Goal: Task Accomplishment & Management: Complete application form

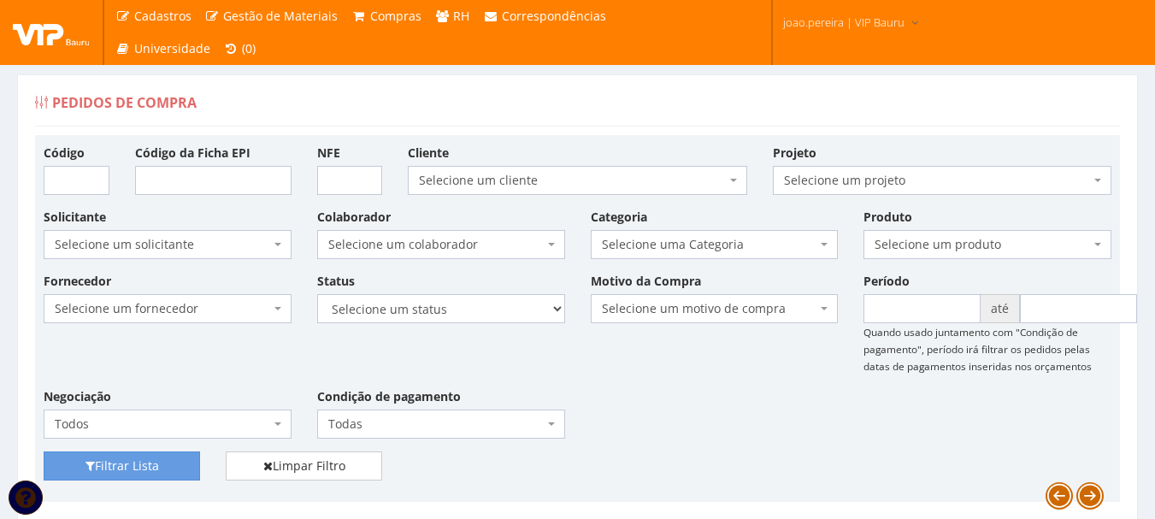
click at [1024, 104] on div "Pedidos de Compra" at bounding box center [577, 105] width 1085 height 41
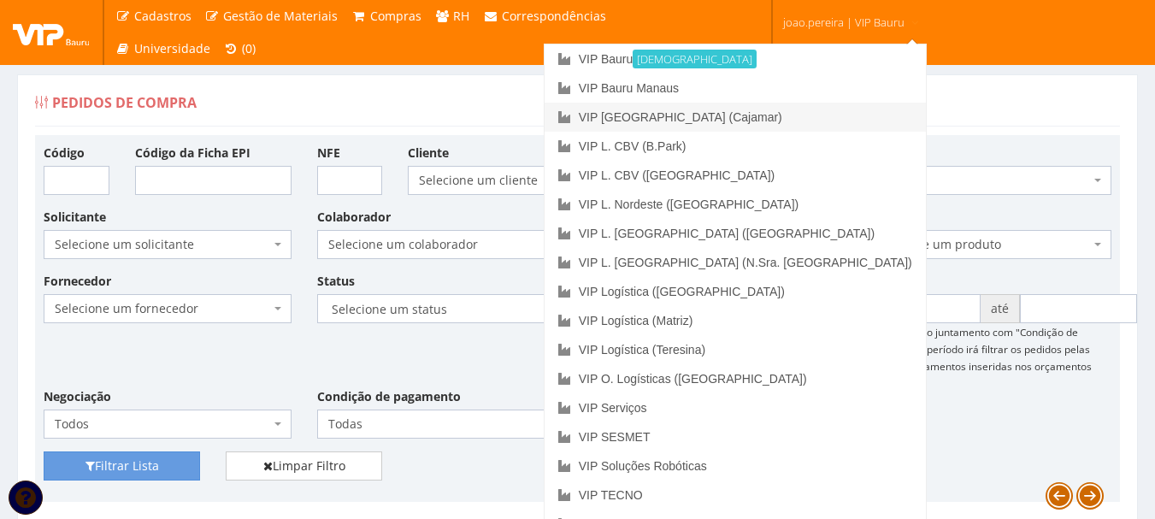
click at [798, 109] on link "VIP [GEOGRAPHIC_DATA] (Cajamar)" at bounding box center [734, 117] width 381 height 29
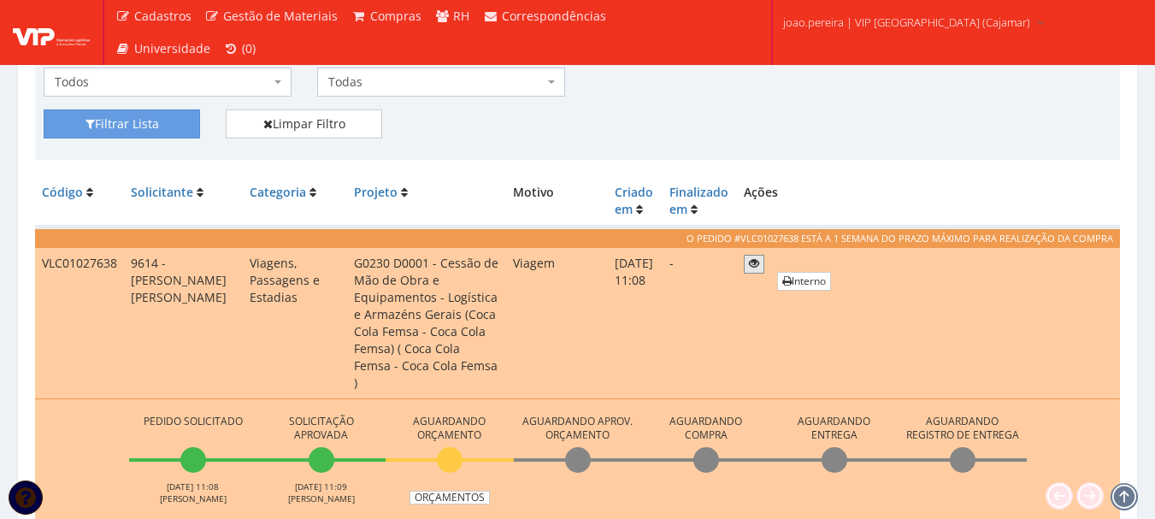
scroll to position [427, 0]
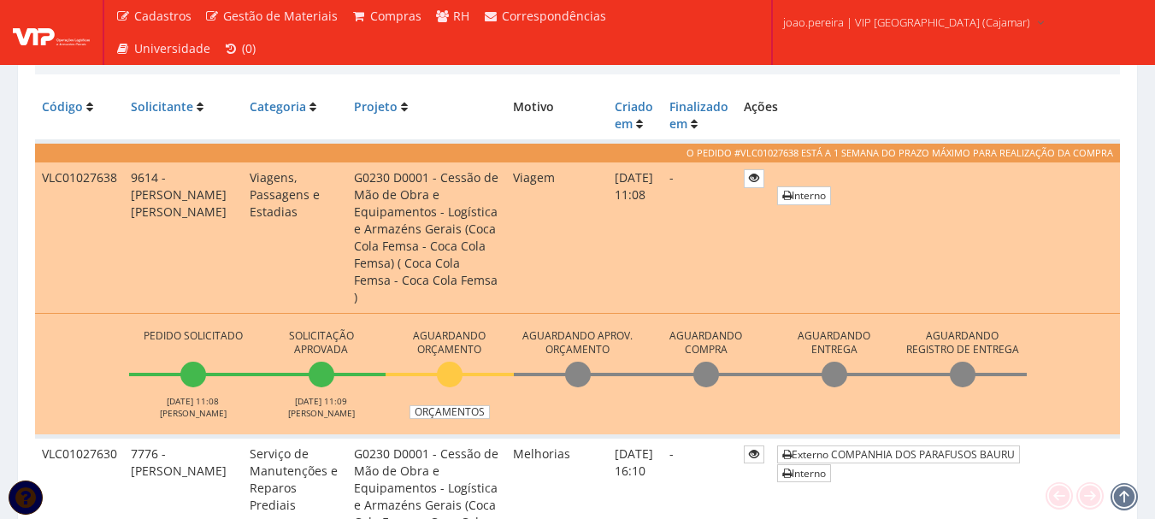
click at [452, 403] on td "Pedido Solicitado 11/08/2025 11:08 ANDERSON ROSA Solicitação Aprovada 11/08/202…" at bounding box center [577, 374] width 1085 height 123
click at [453, 405] on link "Orçamentos" at bounding box center [449, 412] width 80 height 14
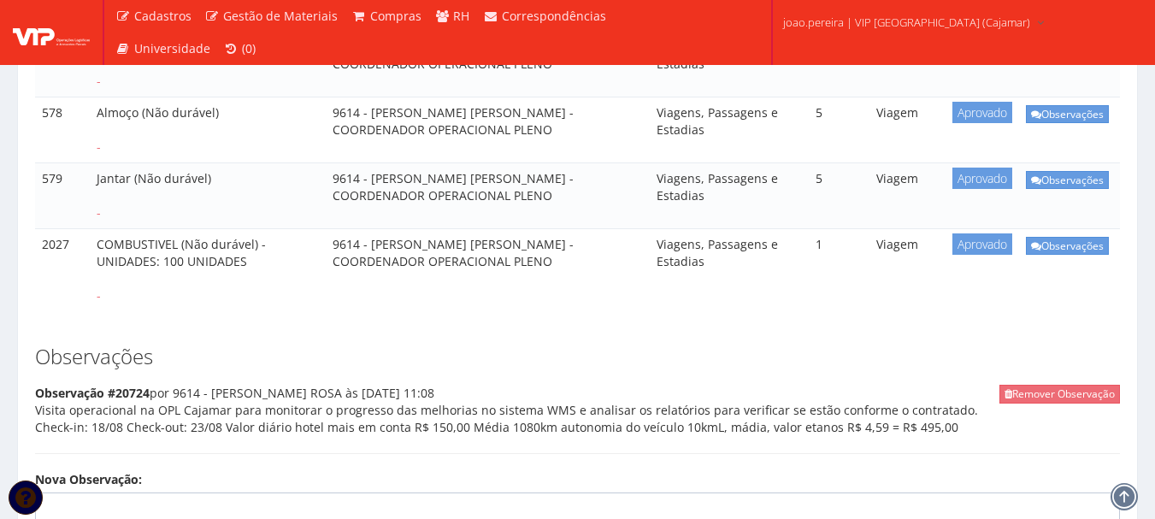
scroll to position [423, 0]
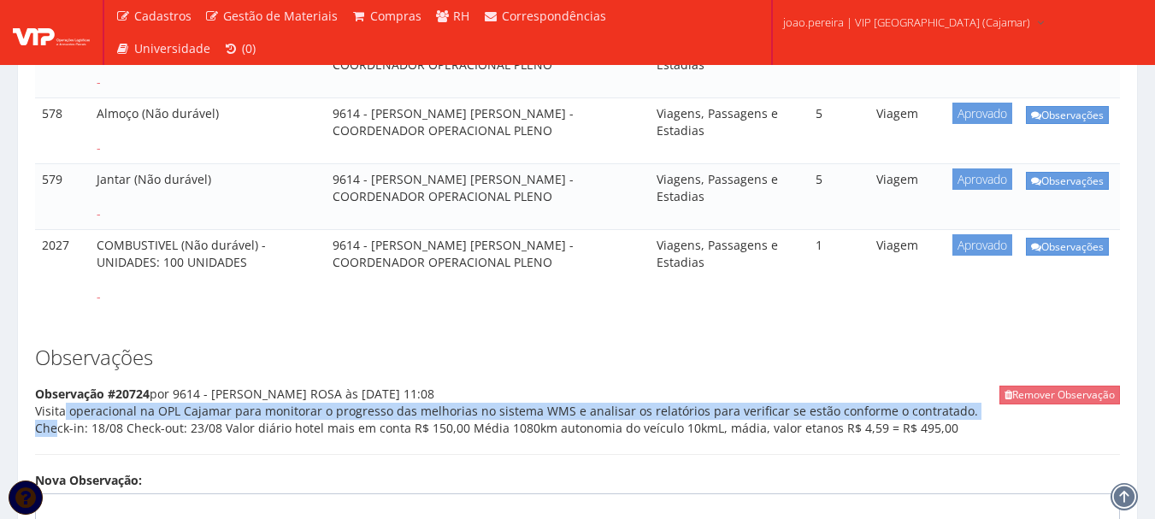
drag, startPoint x: 38, startPoint y: 409, endPoint x: 949, endPoint y: 408, distance: 911.1
click at [949, 408] on div "Remover Observação Observação #20724 por 9614 - ANDERSON ROSA às 11/08/2025 11:…" at bounding box center [577, 419] width 1085 height 69
copy div "Visita operacional na OPL Cajamar para monitorar o progresso das melhorias no s…"
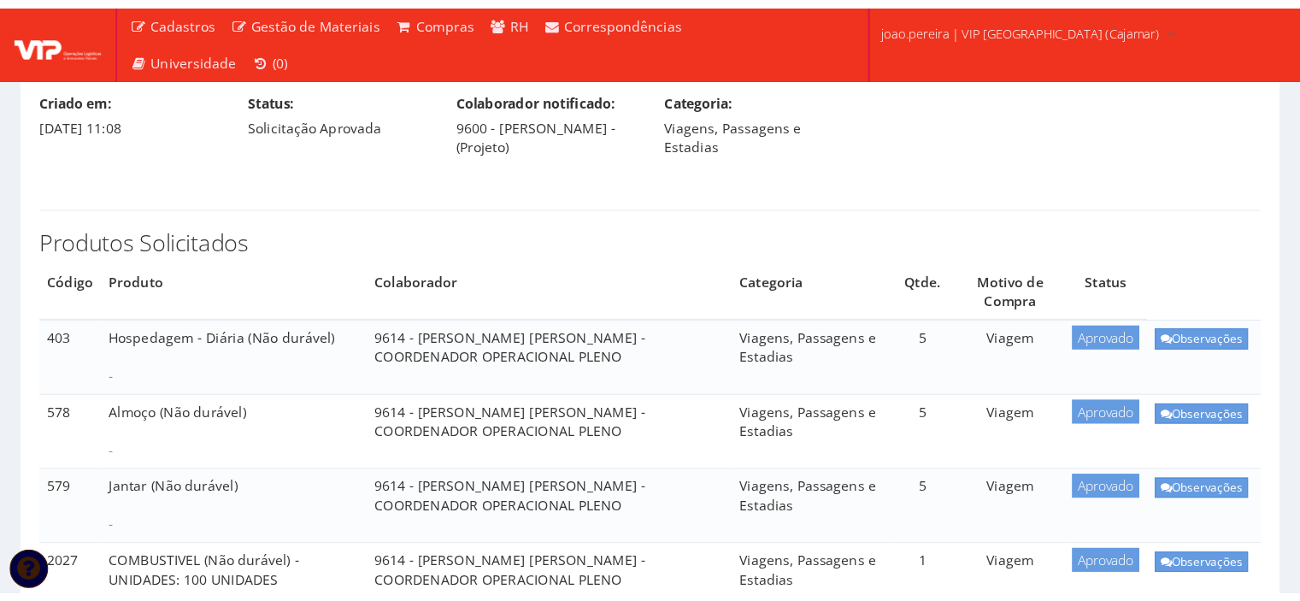
scroll to position [0, 0]
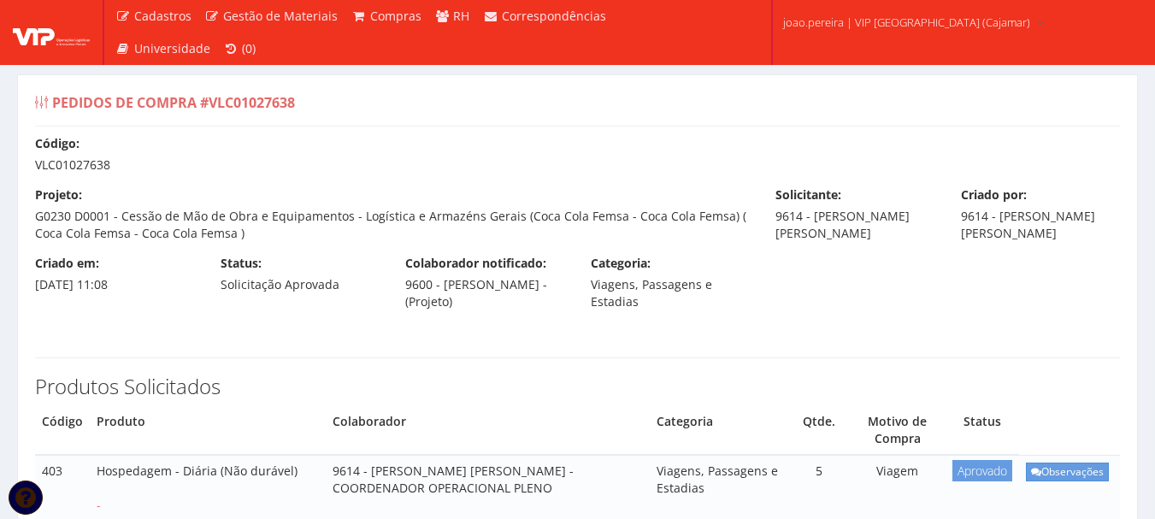
drag, startPoint x: 38, startPoint y: 162, endPoint x: 138, endPoint y: 162, distance: 99.1
click at [138, 162] on div "Código: VLC01027638" at bounding box center [577, 154] width 1110 height 38
copy div "VLC01027638"
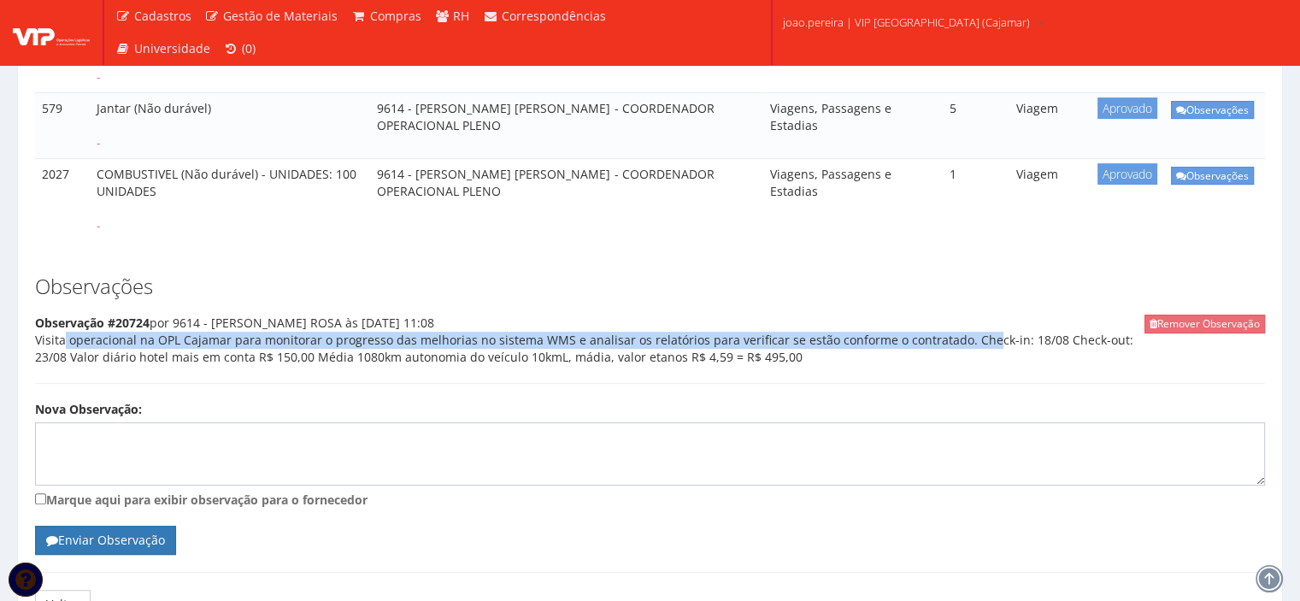
scroll to position [593, 0]
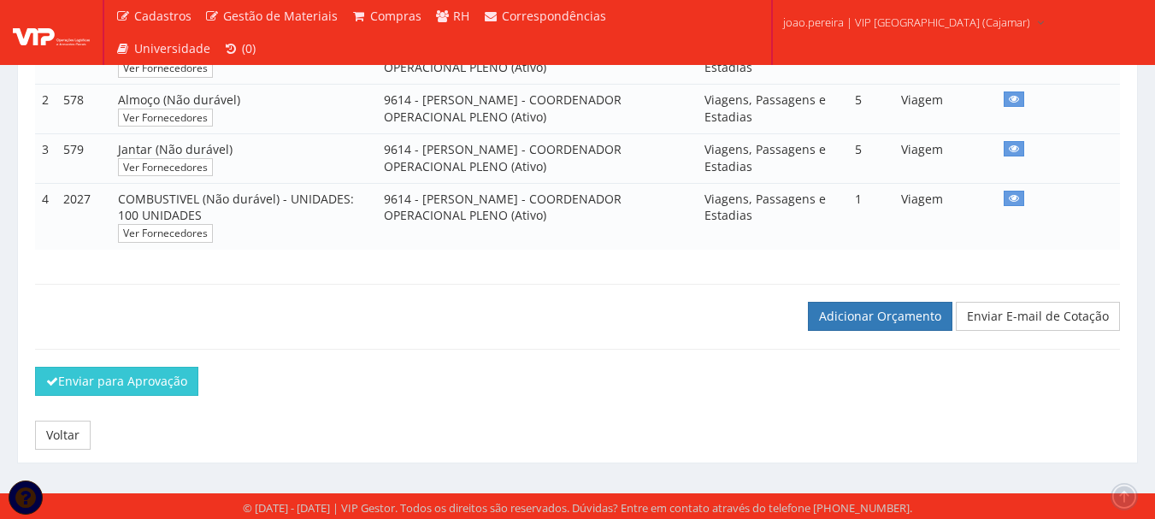
scroll to position [389, 0]
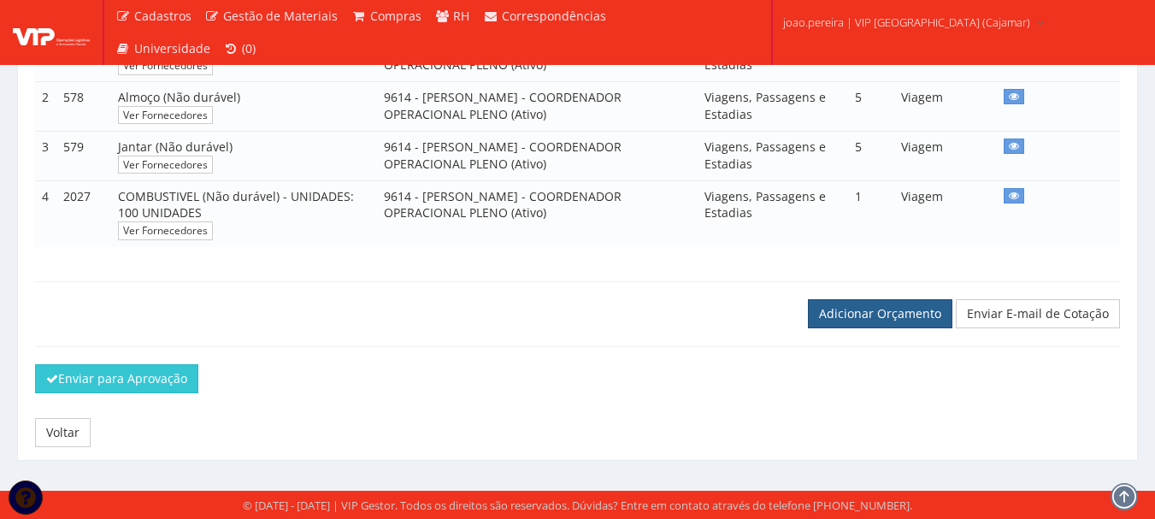
click at [855, 309] on link "Adicionar Orçamento" at bounding box center [880, 313] width 144 height 29
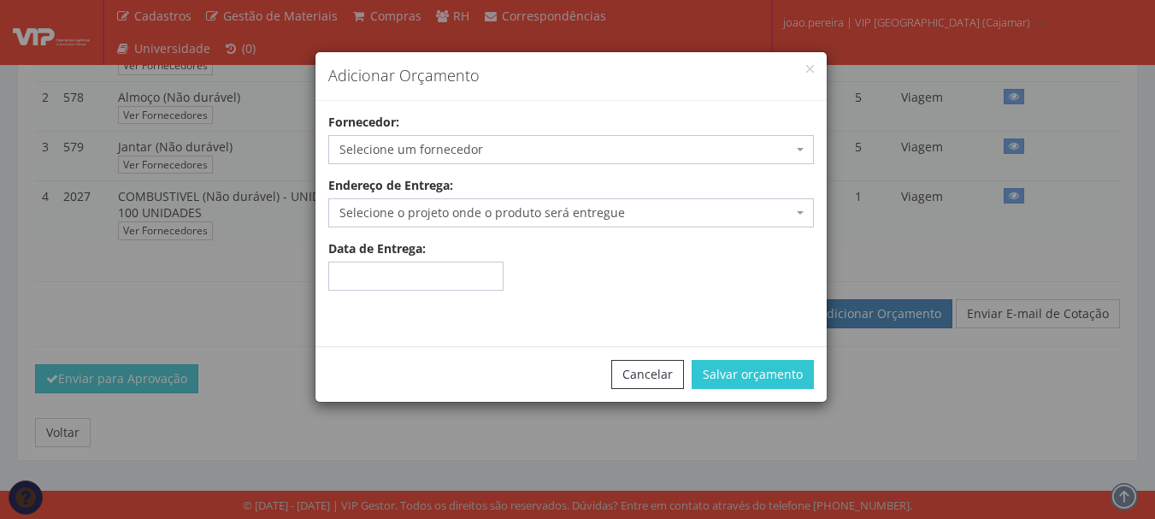
click at [455, 141] on span "Selecione um fornecedor" at bounding box center [565, 149] width 453 height 17
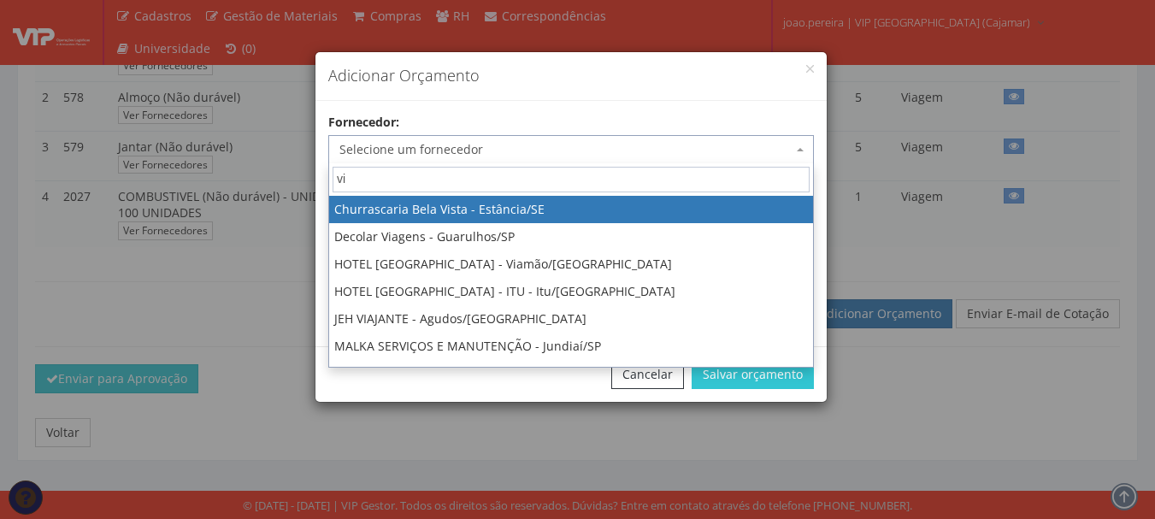
type input "vip"
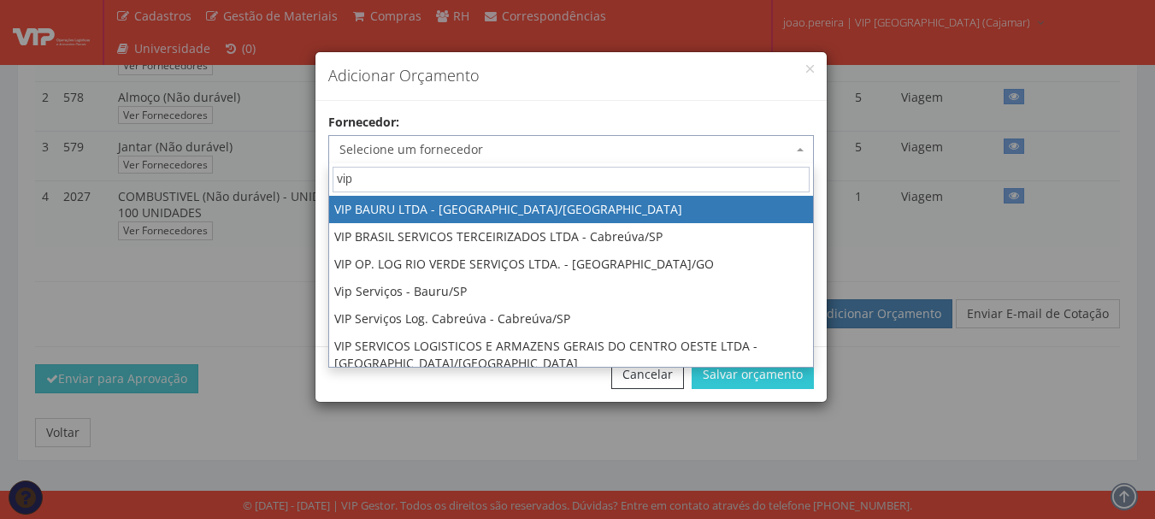
select select "532"
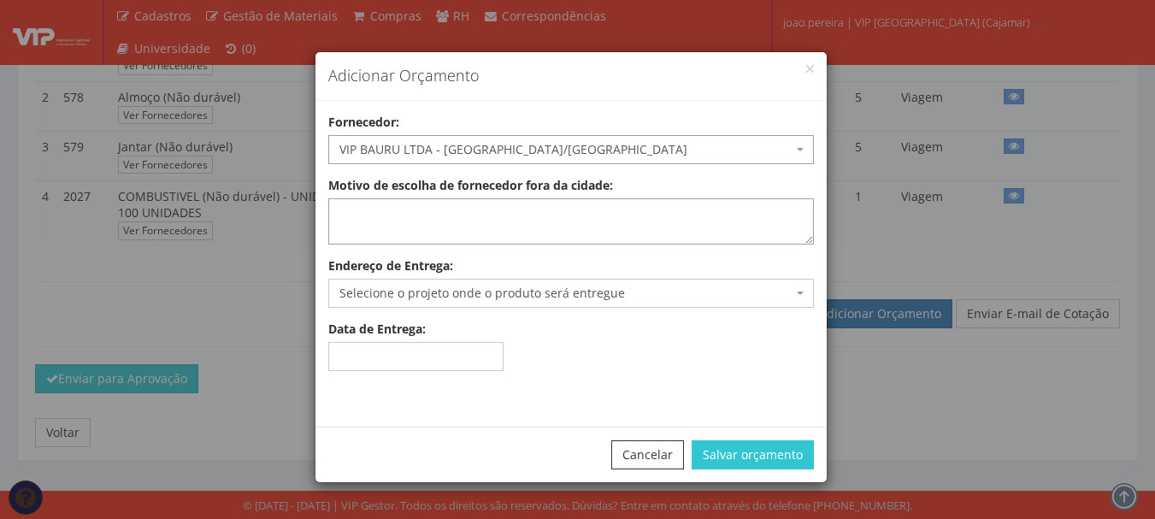
click at [470, 209] on textarea "Motivo de escolha de fornecedor fora da cidade:" at bounding box center [570, 221] width 485 height 46
type textarea "Adiantamento"
click at [525, 291] on span "Selecione o projeto onde o produto será entregue" at bounding box center [565, 293] width 453 height 17
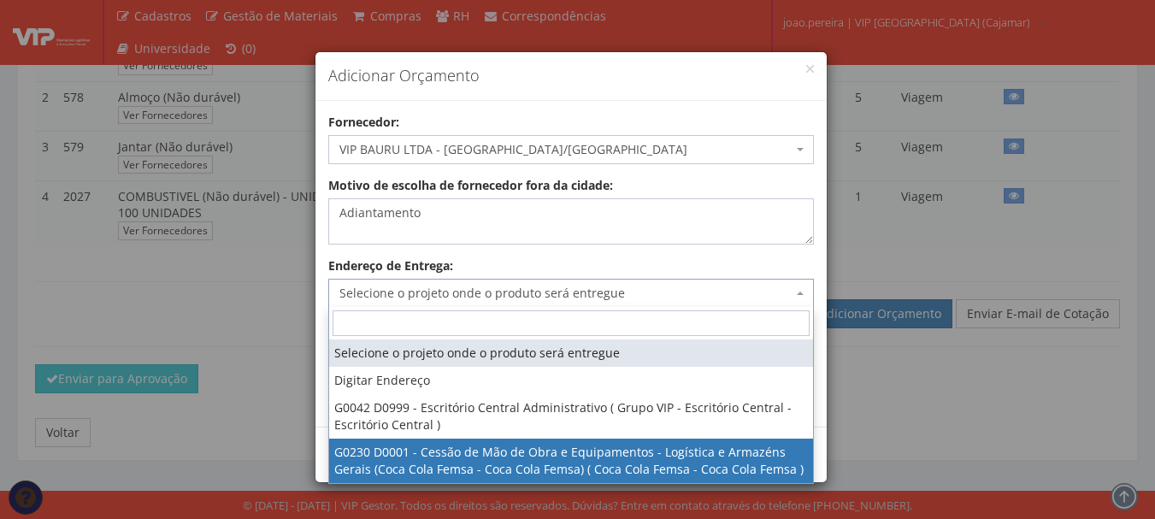
select select "230"
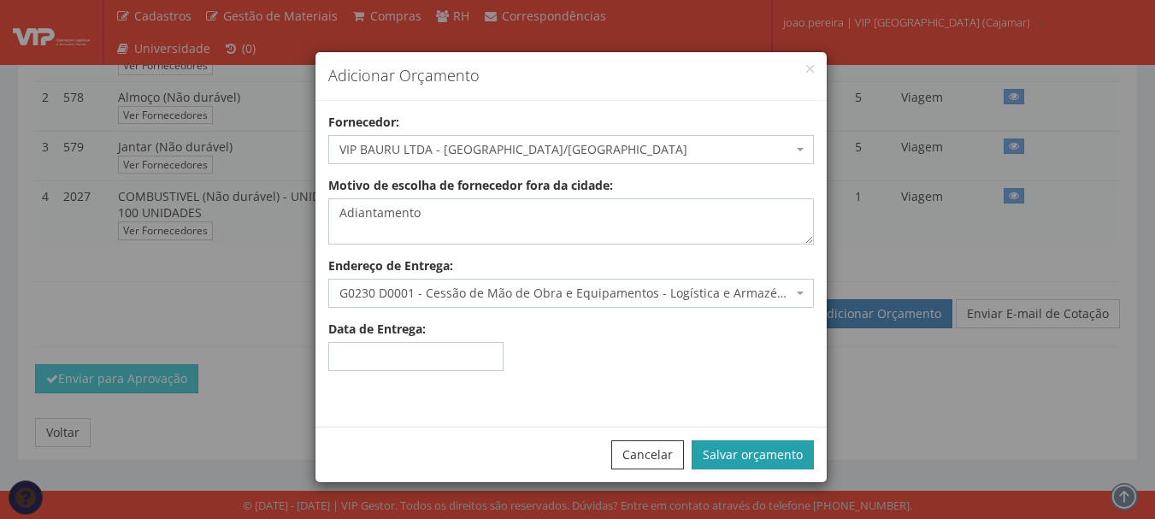
click at [772, 447] on button "Salvar orçamento" at bounding box center [752, 454] width 122 height 29
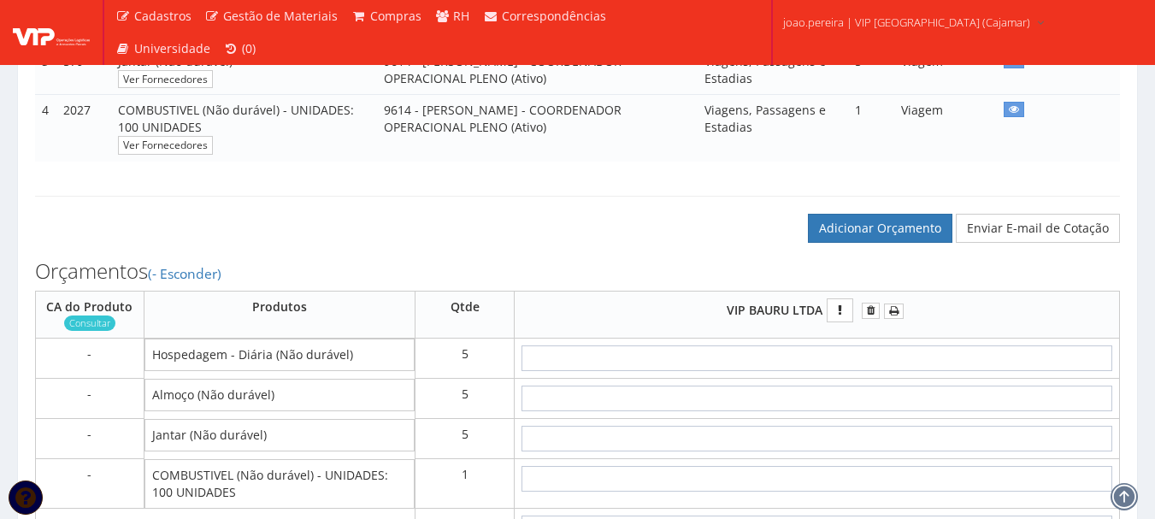
scroll to position [598, 0]
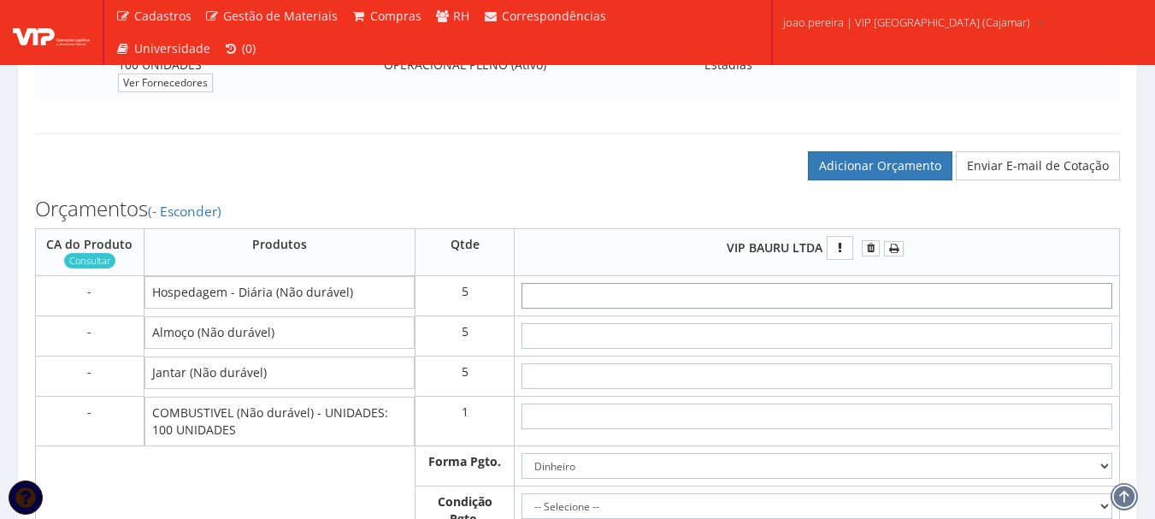
click at [914, 291] on input "text" at bounding box center [816, 296] width 591 height 26
type input "1"
type input "5,00"
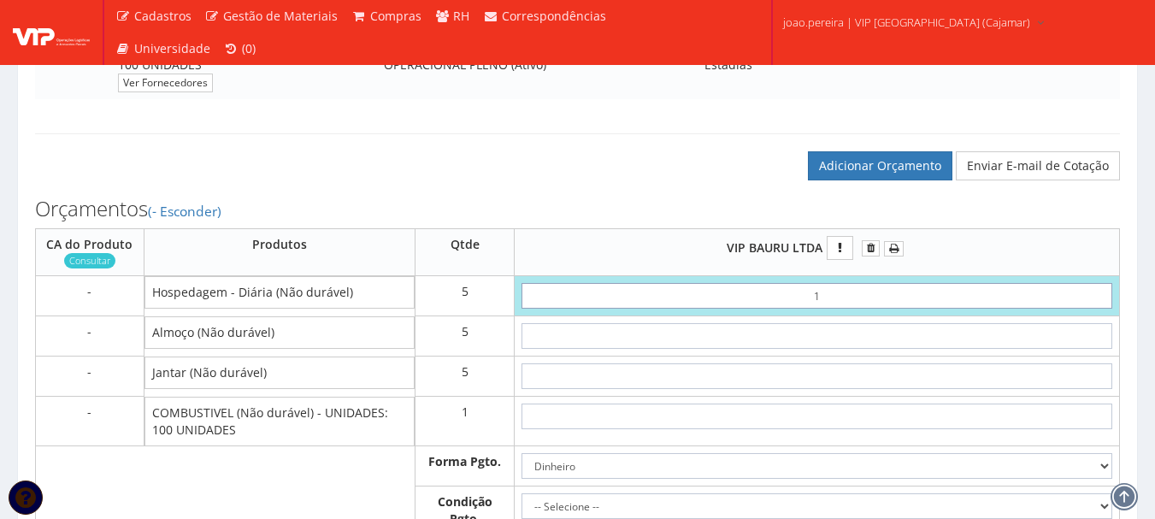
type input "15"
type input "75,00"
type input "1,50"
type input "7,50"
type input "15,00"
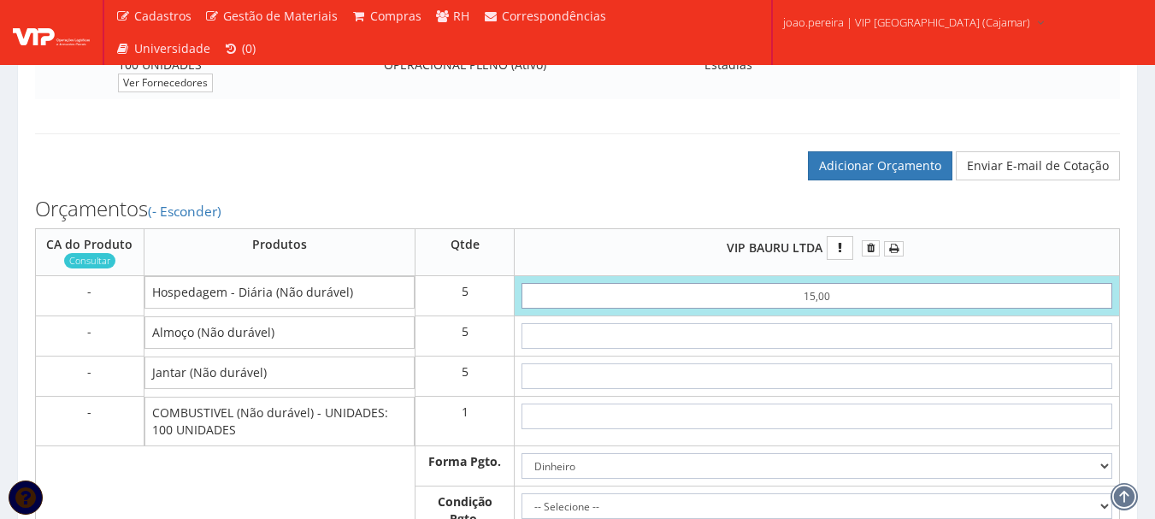
type input "75,00"
type input "150,00"
type input "750,00"
type input "150,00"
type input "4"
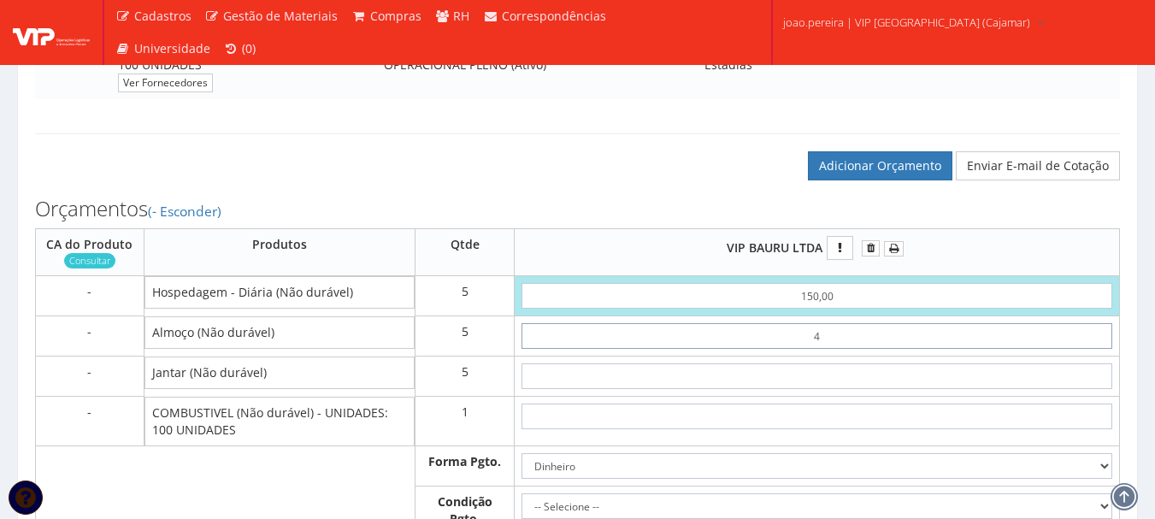
type input "770,00"
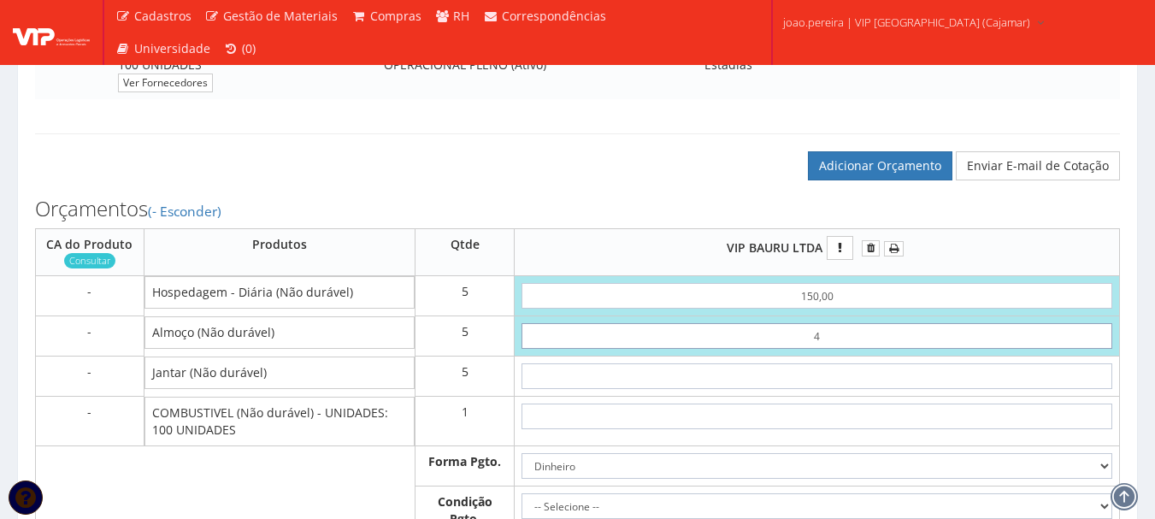
type input "40"
type input "950,00"
type input "4,00"
type input "770,00"
type input "40,00"
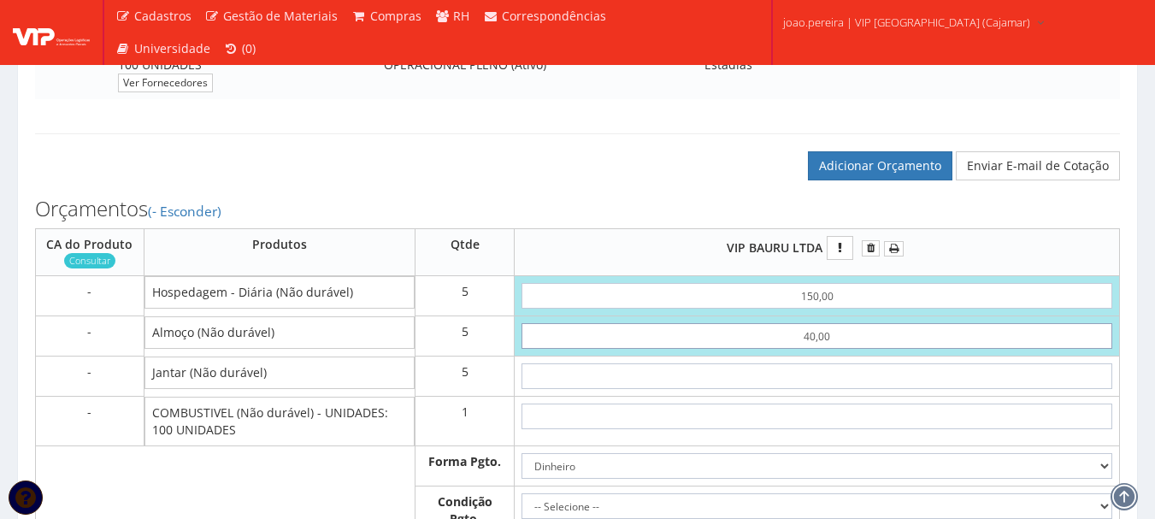
type input "950,00"
type input "40,00"
type input "4"
type input "970,00"
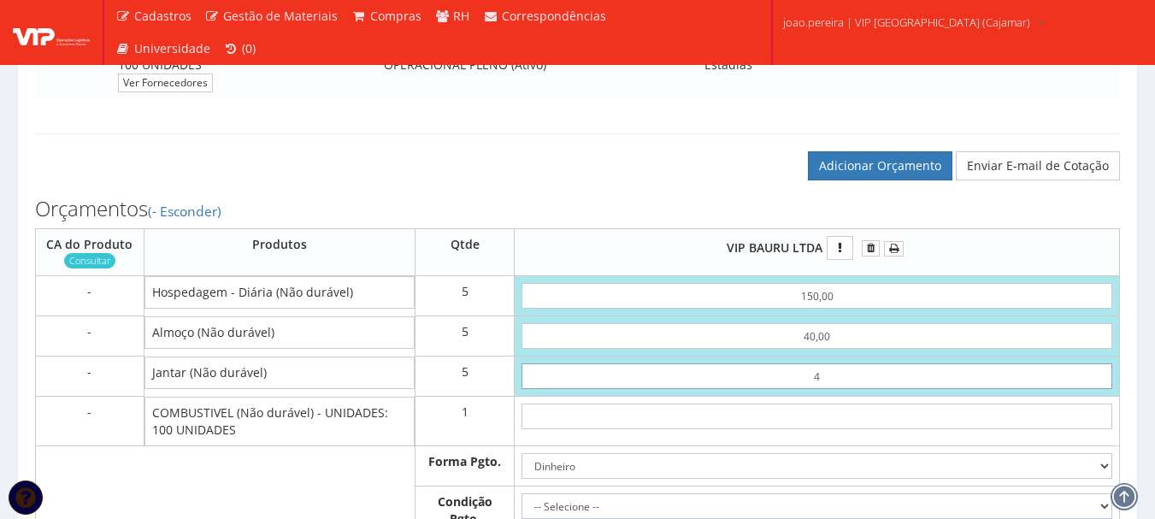
type input "40"
type input "1150,00"
type input "4,00"
type input "970,00"
type input "40,00"
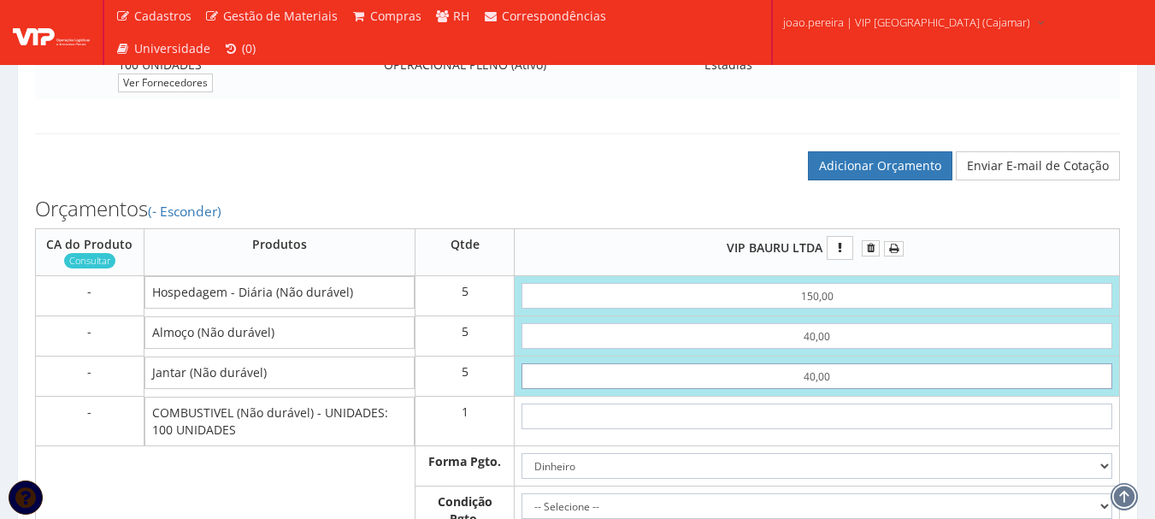
type input "1150,00"
type input "40,00"
type input "5"
type input "1155,00"
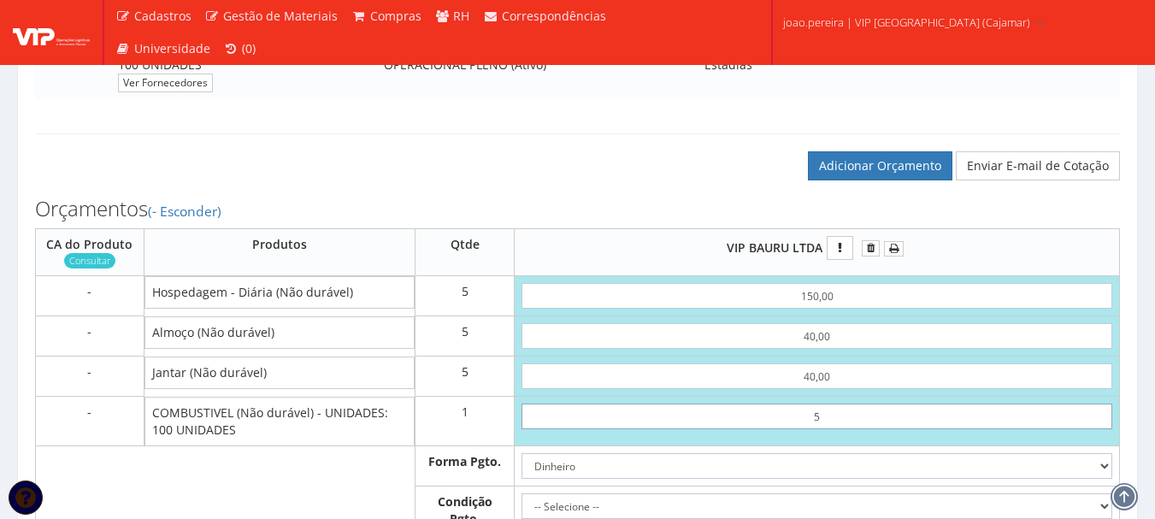
type input "50"
type input "1200,00"
type input "5,00"
type input "1155,00"
type input "50,00"
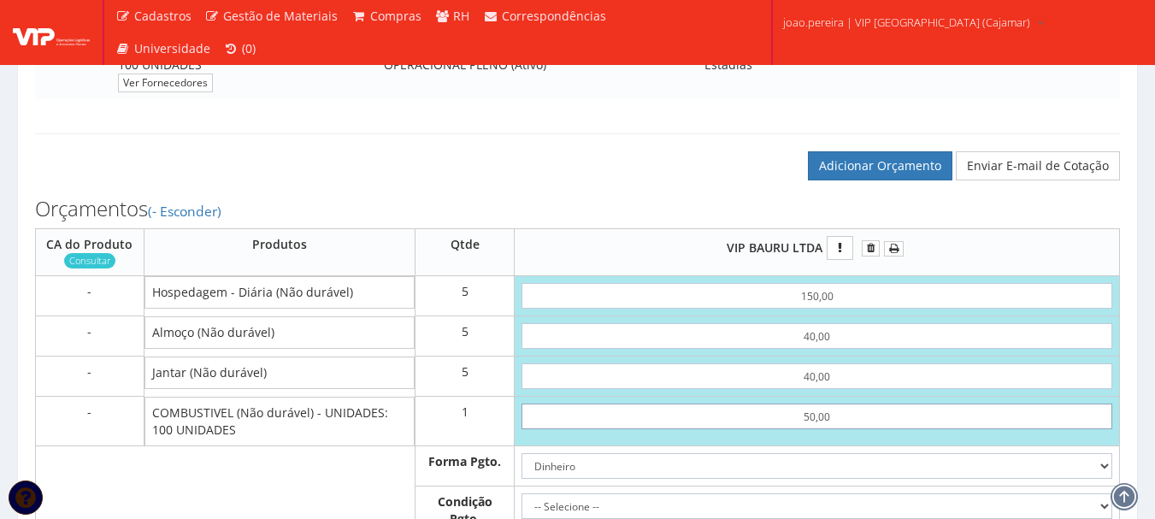
type input "1200,00"
type input "500,00"
type input "1650,00"
type input "500,00"
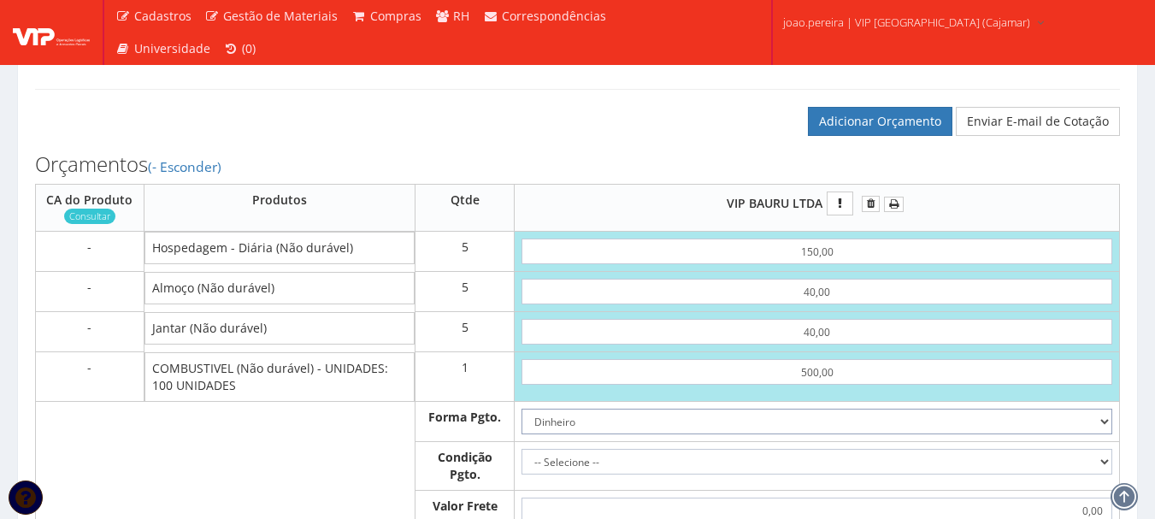
scroll to position [684, 0]
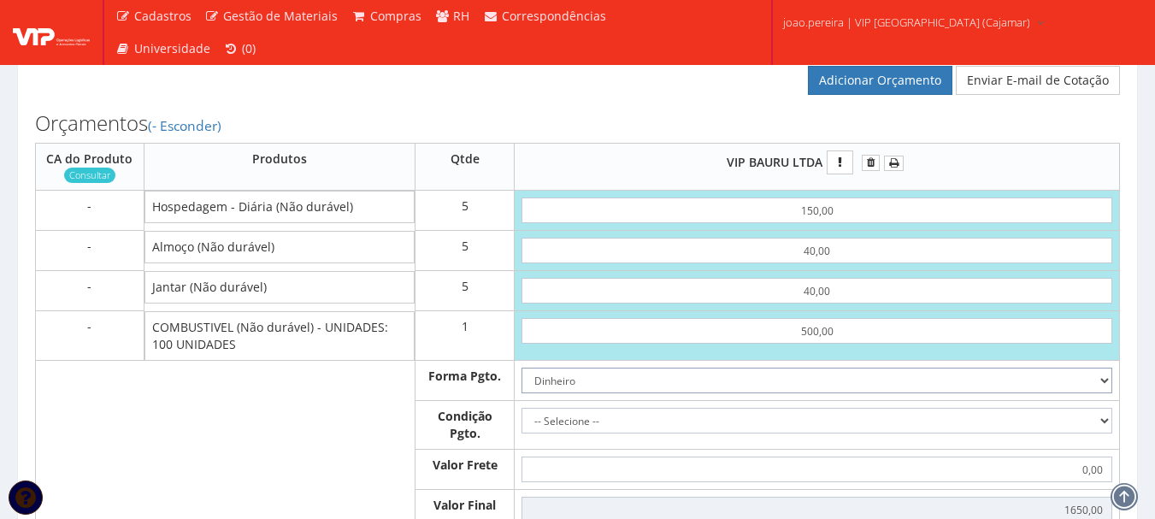
click at [1101, 379] on select "Dinheiro Boleto Bancário Depósito Transferência Bancária Cartão de Crédito Cart…" at bounding box center [816, 381] width 591 height 26
select select "3"
click at [521, 368] on select "Dinheiro Boleto Bancário Depósito Transferência Bancária Cartão de Crédito Cart…" at bounding box center [816, 381] width 591 height 26
drag, startPoint x: 1104, startPoint y: 420, endPoint x: 1091, endPoint y: 425, distance: 13.5
click at [1104, 420] on select "-- Selecione -- À vista 7 dias 10 dias" at bounding box center [816, 421] width 591 height 26
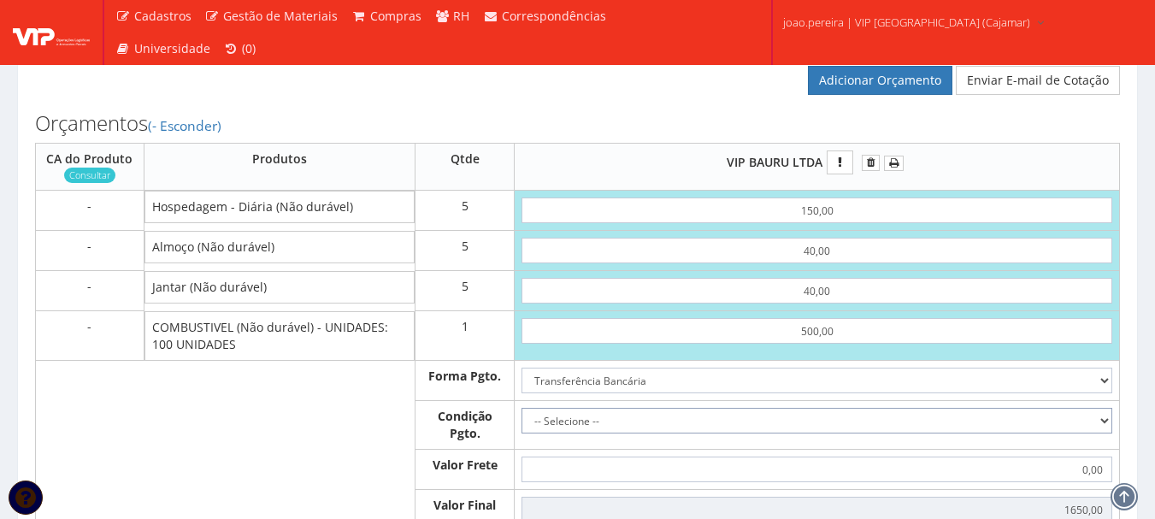
select select "0"
click at [521, 408] on select "-- Selecione -- À vista 7 dias 10 dias" at bounding box center [816, 421] width 591 height 26
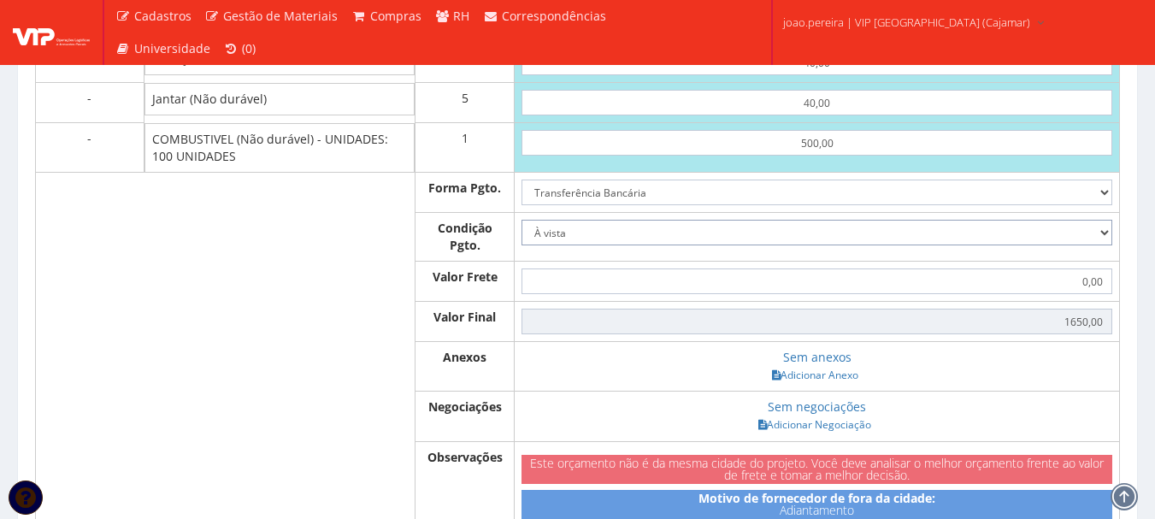
scroll to position [940, 0]
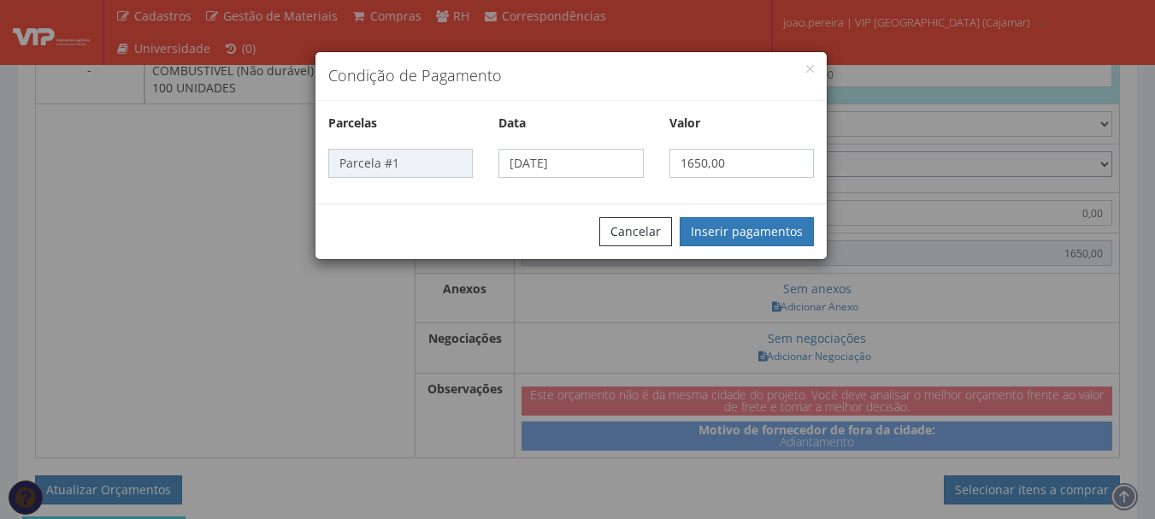
type input "1.650,00"
click at [758, 236] on button "Inserir pagamentos" at bounding box center [746, 231] width 134 height 29
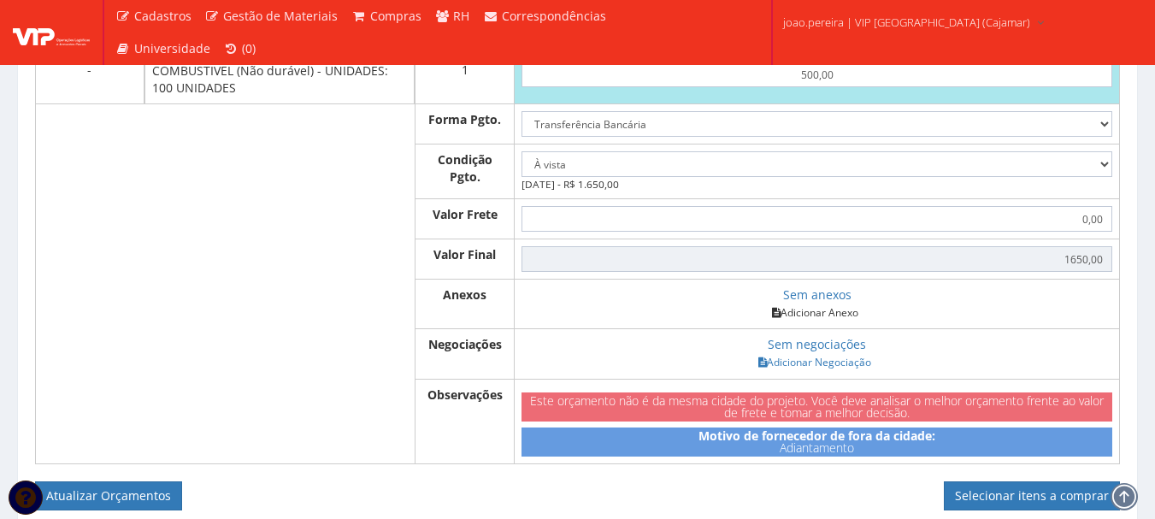
click at [823, 307] on link "Adicionar Anexo" at bounding box center [815, 312] width 97 height 18
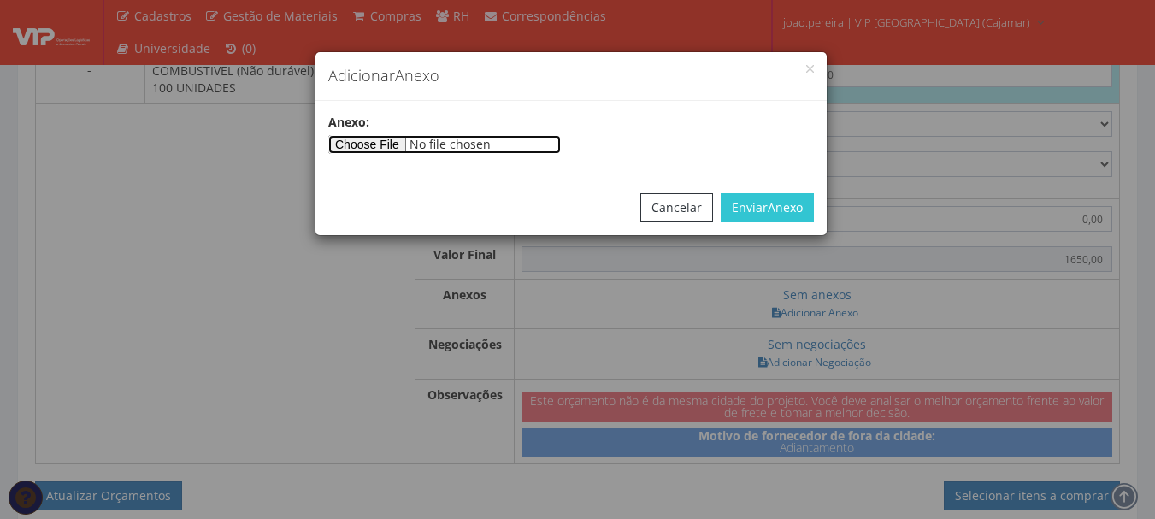
click at [420, 135] on input"] "file" at bounding box center [444, 144] width 232 height 19
type input"] "C:\fakepath\CAMARGO 18-08.docx"
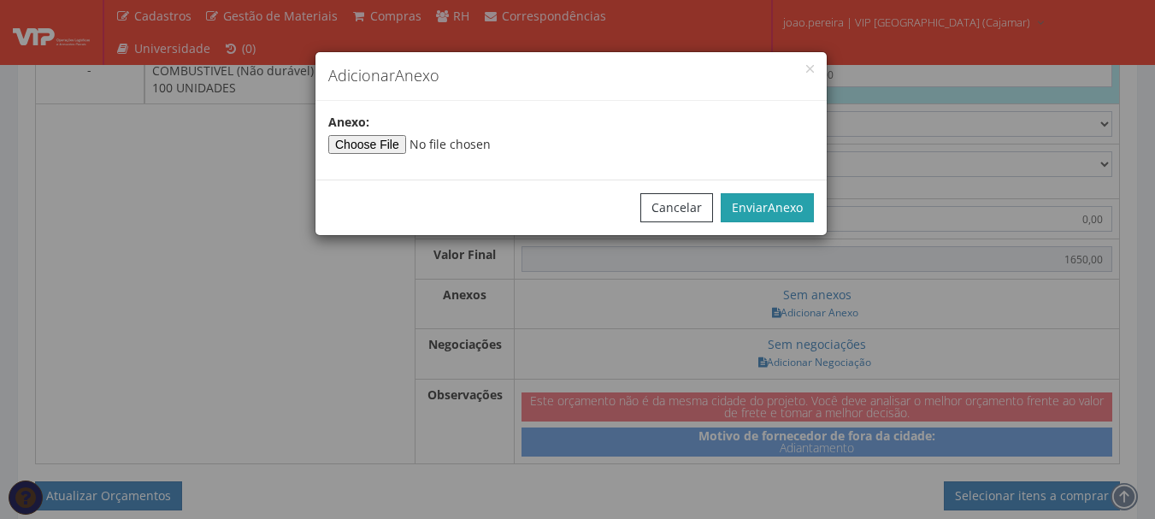
click at [776, 197] on button "Enviar Anexo" at bounding box center [766, 207] width 93 height 29
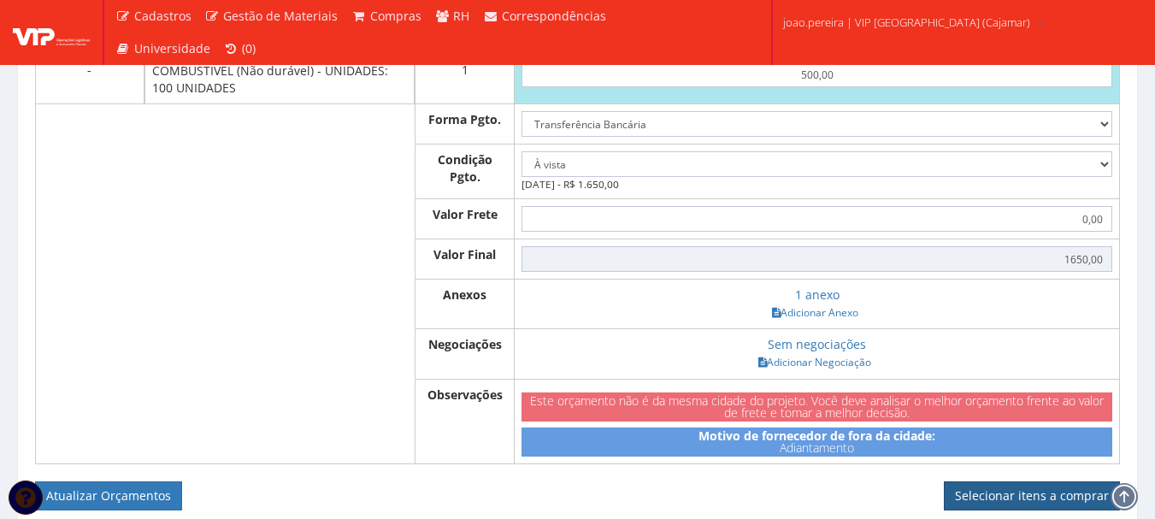
click at [1036, 495] on link "Selecionar itens a comprar" at bounding box center [1032, 495] width 176 height 29
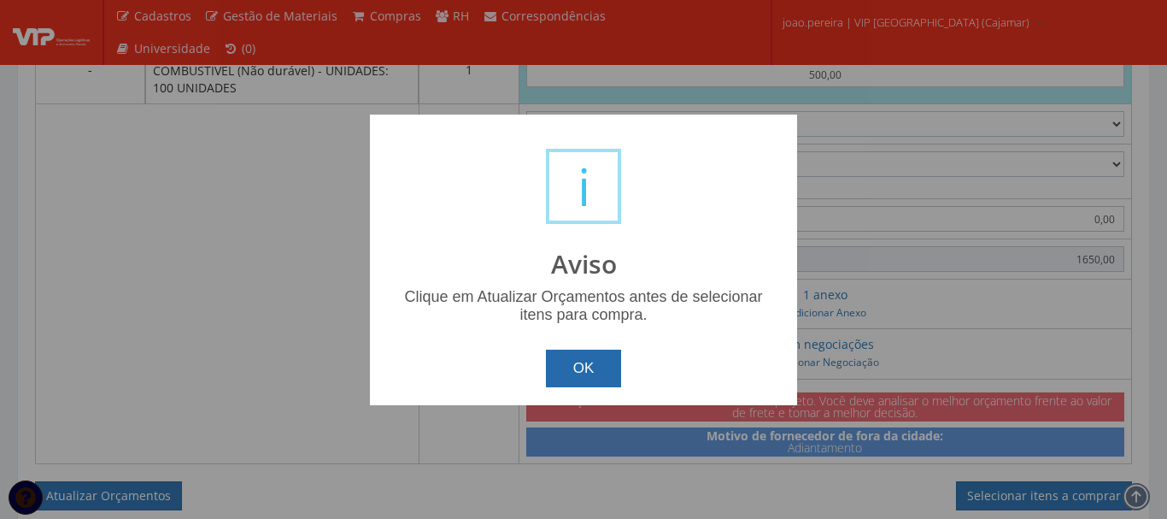
click at [598, 361] on button "OK" at bounding box center [584, 369] width 76 height 38
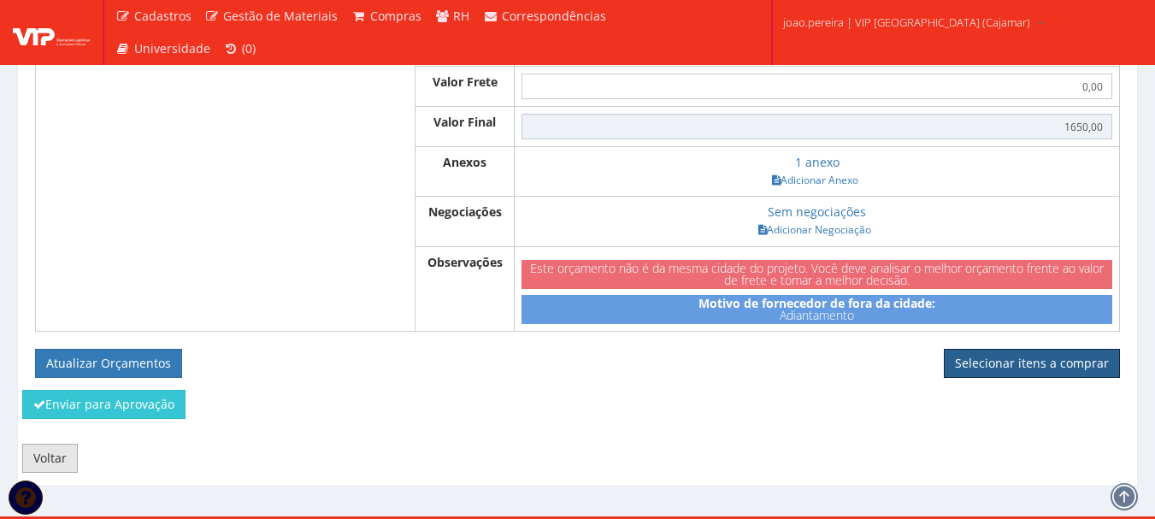
scroll to position [1098, 0]
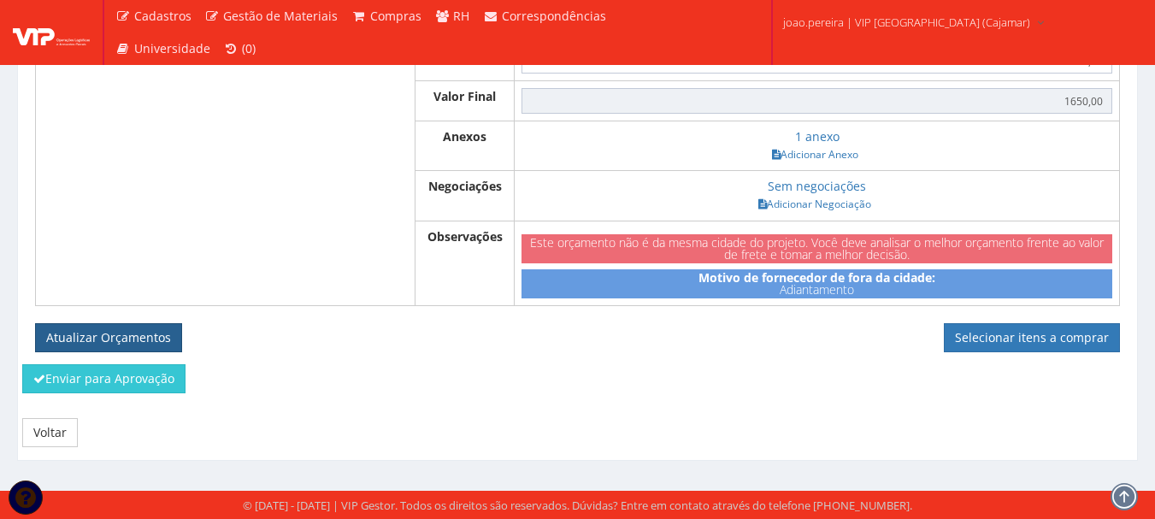
click at [91, 338] on button "Atualizar Orçamentos" at bounding box center [108, 337] width 147 height 29
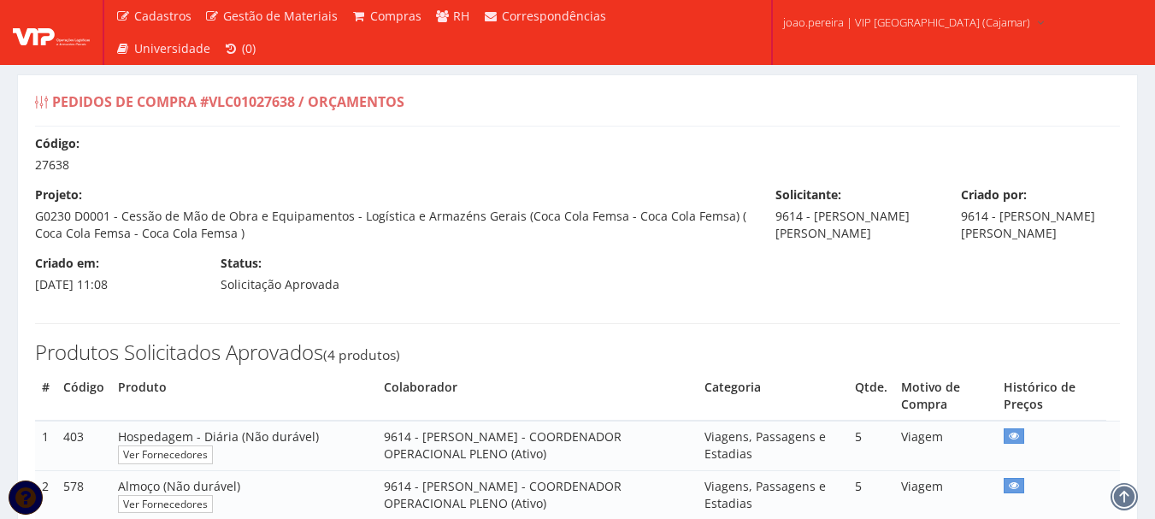
select select "0"
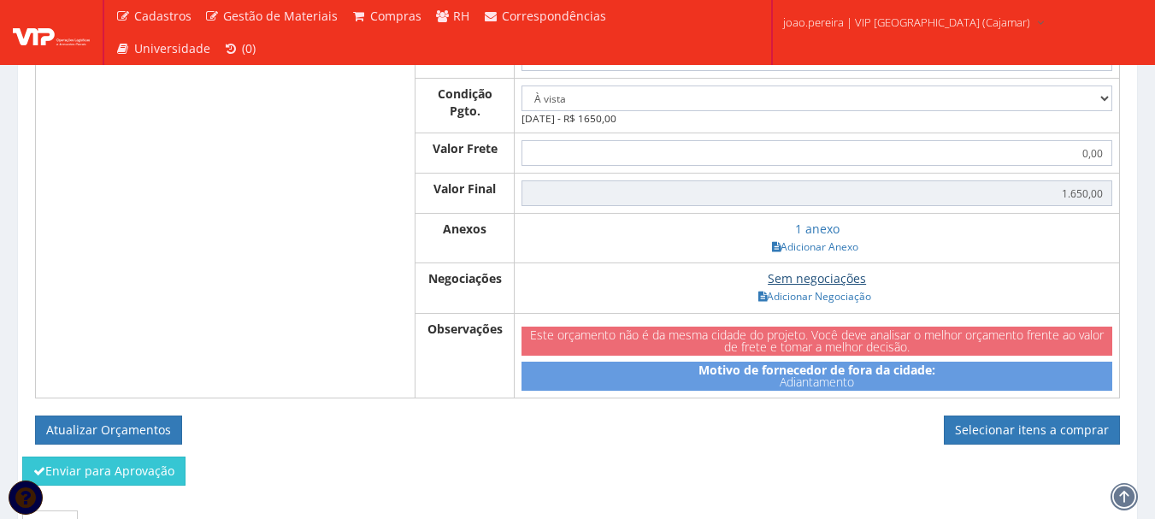
scroll to position [1037, 0]
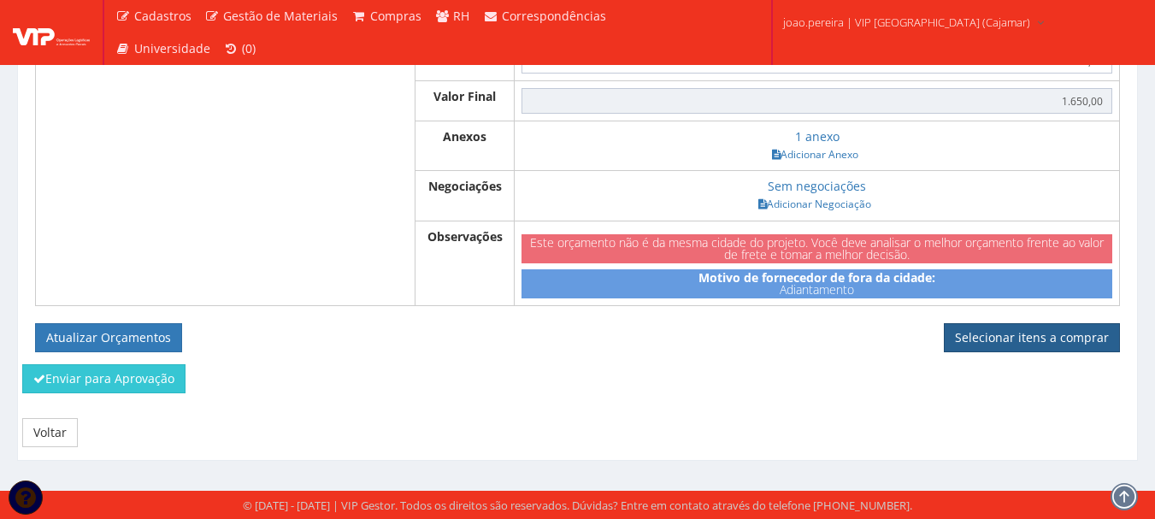
click at [1061, 344] on link "Selecionar itens a comprar" at bounding box center [1032, 337] width 176 height 29
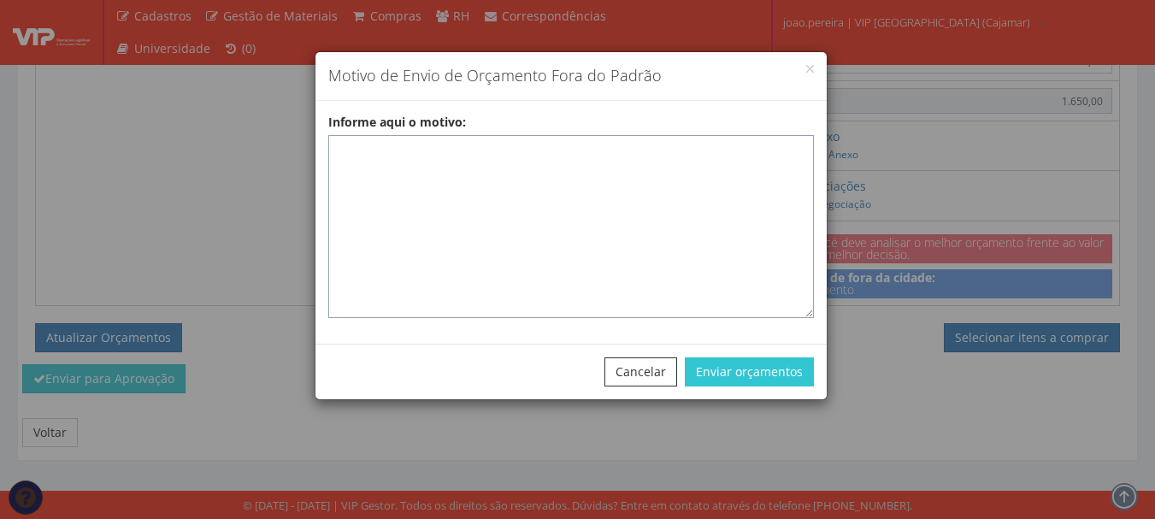
click at [339, 152] on textarea "Informe aqui o motivo:" at bounding box center [570, 226] width 485 height 183
paste textarea "Pedido de compras para emissão de adiantamento para colaborador - ADIANTAMENTO …"
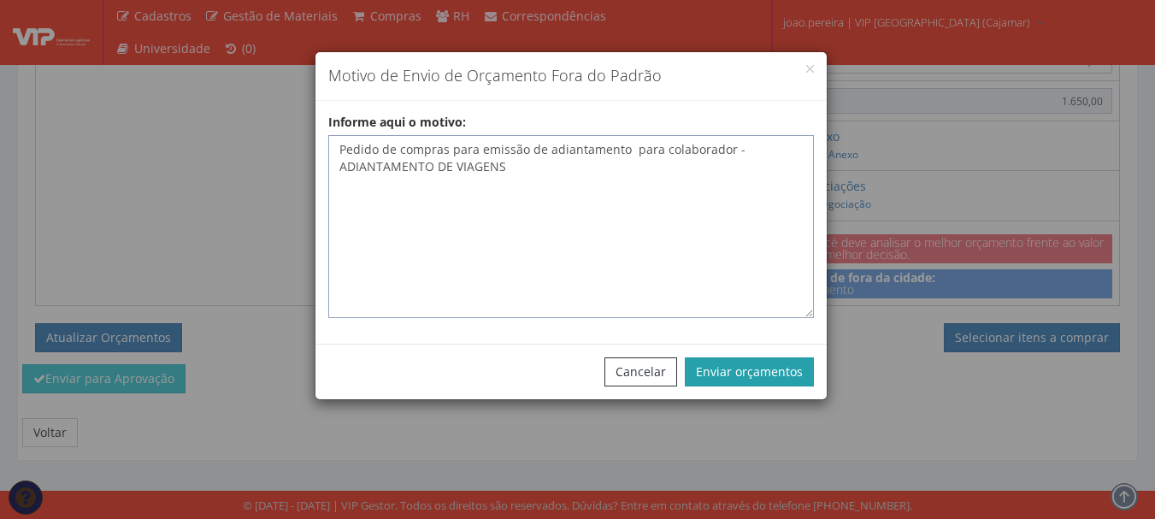
type textarea "Pedido de compras para emissão de adiantamento para colaborador - ADIANTAMENTO …"
click at [732, 376] on button "Enviar orçamentos" at bounding box center [749, 371] width 129 height 29
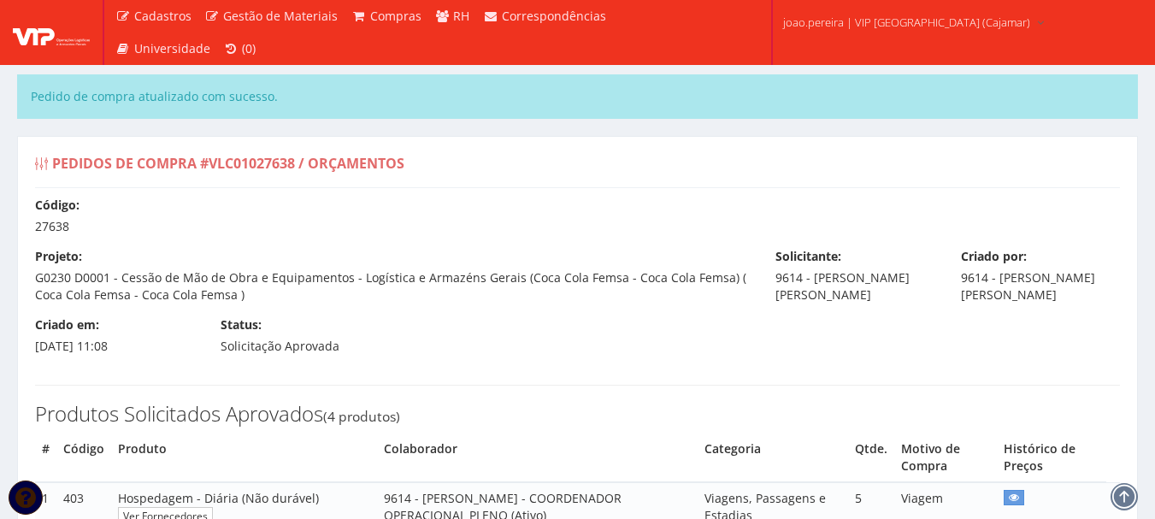
select select "0"
type input "1.650,00"
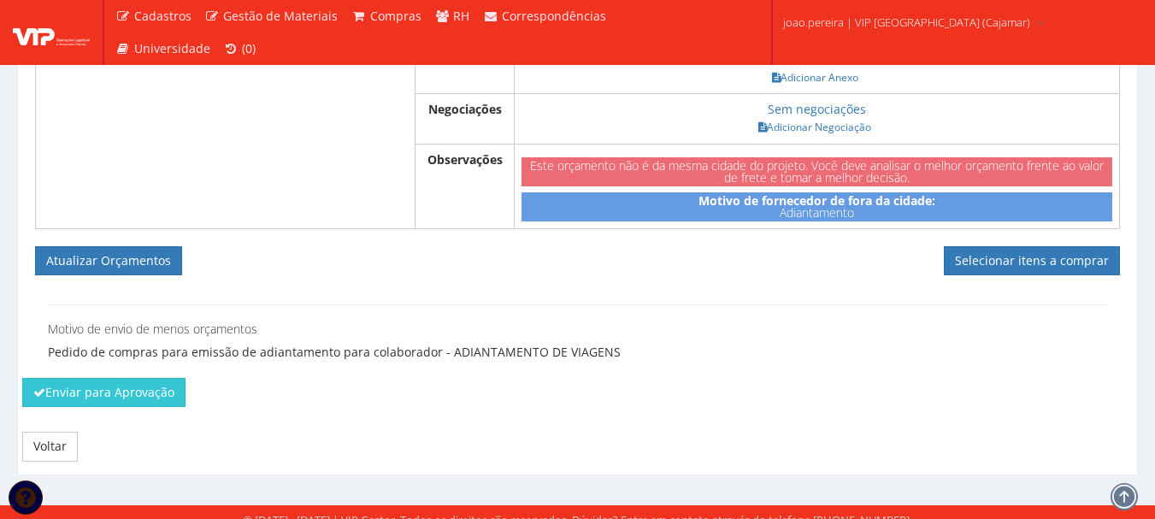
scroll to position [1190, 0]
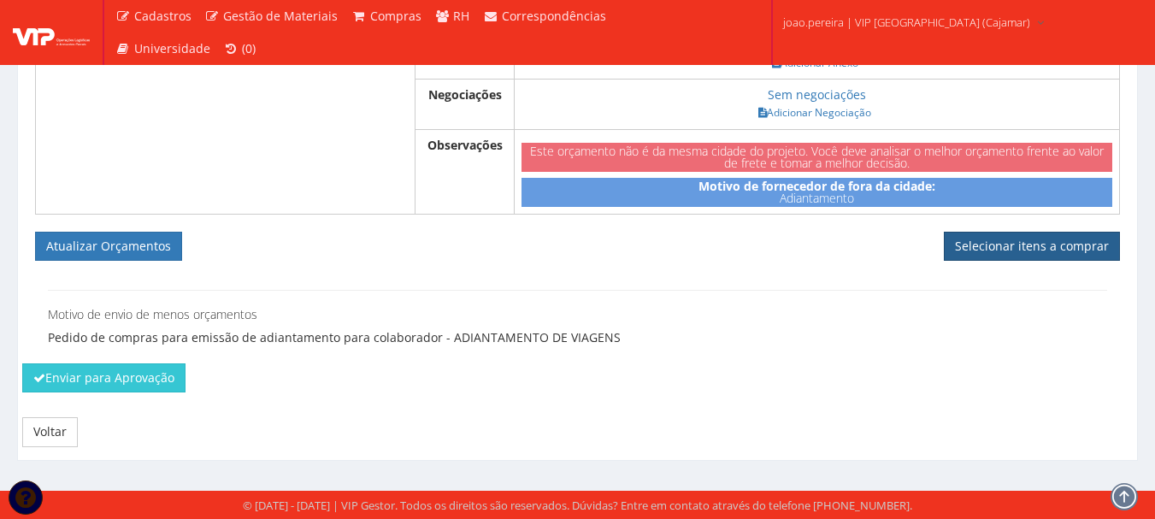
click at [1079, 252] on link "Selecionar itens a comprar" at bounding box center [1032, 246] width 176 height 29
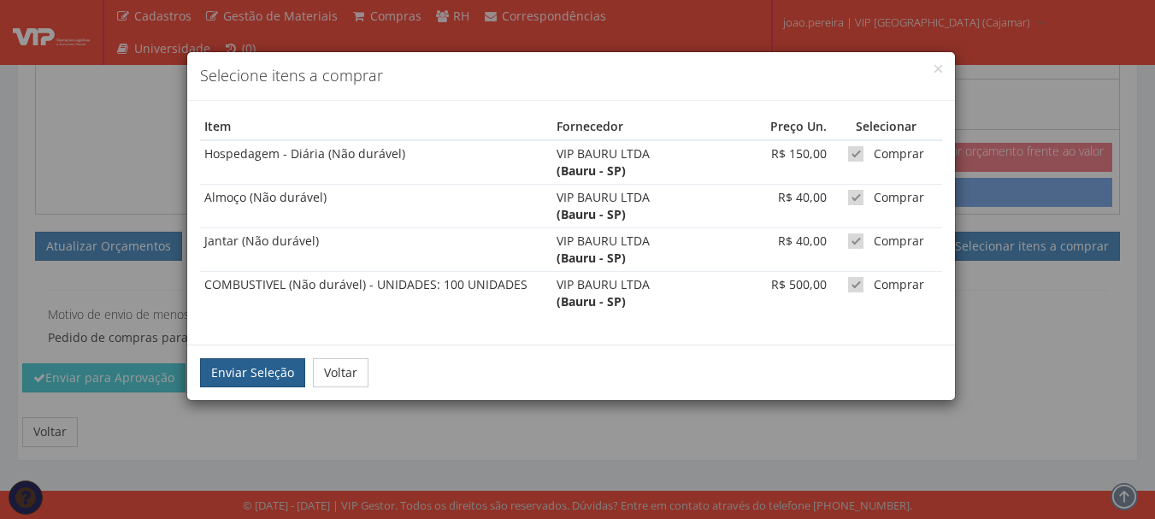
click at [262, 369] on button "Enviar Seleção" at bounding box center [252, 372] width 105 height 29
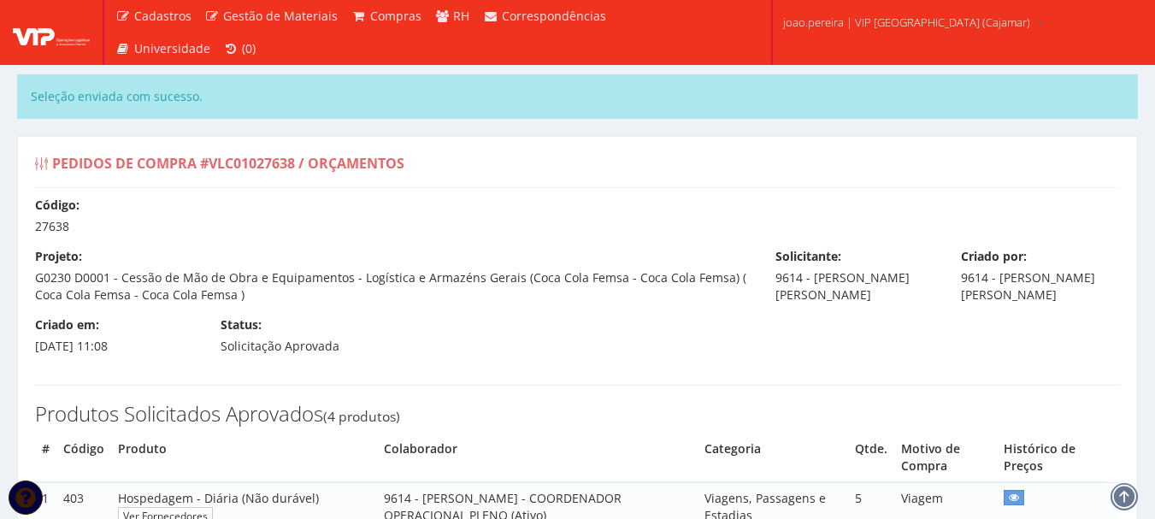
select select "0"
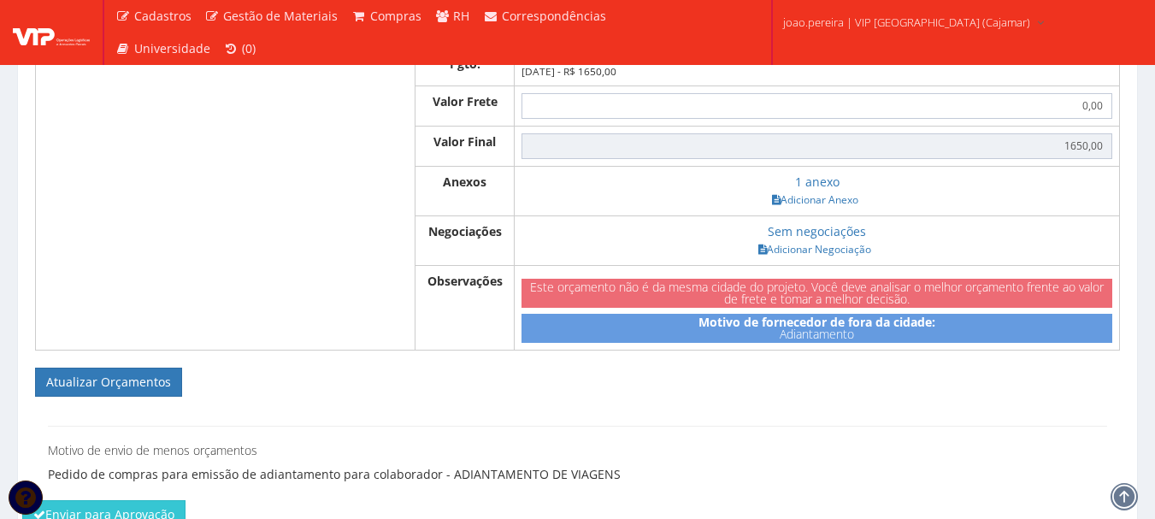
scroll to position [1589, 0]
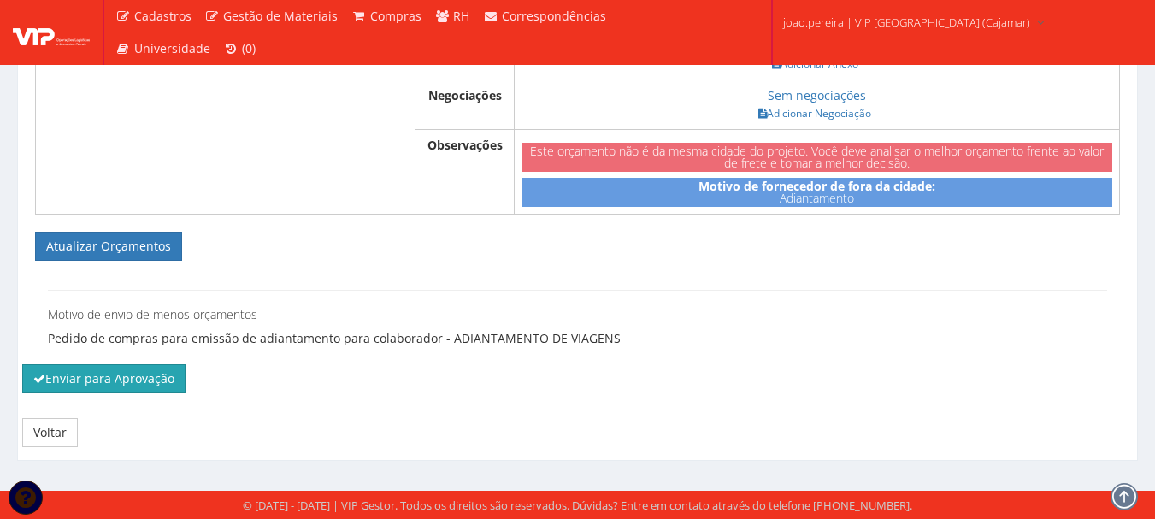
click at [105, 389] on button "Enviar para Aprovação" at bounding box center [103, 378] width 163 height 29
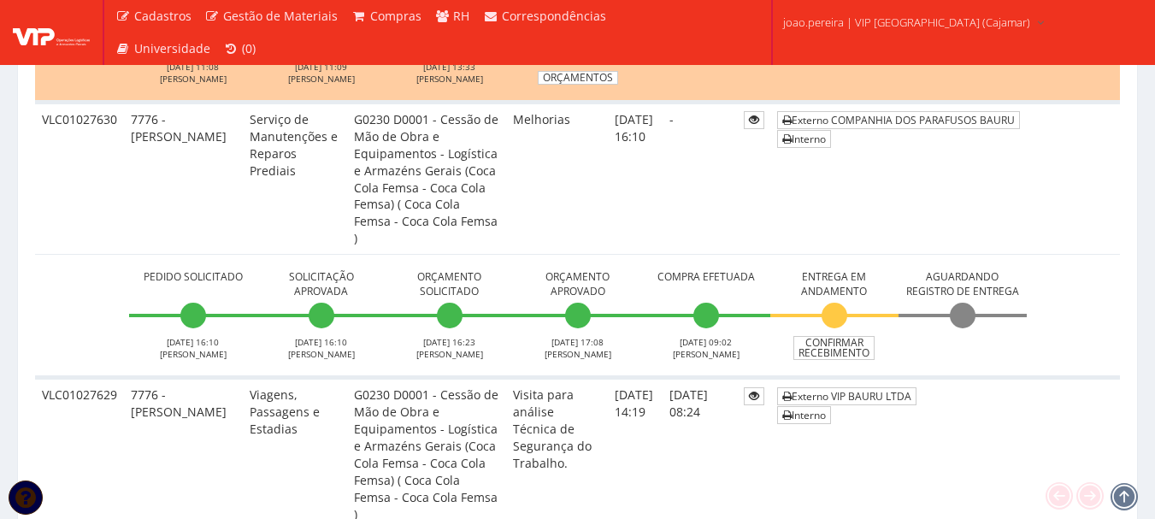
scroll to position [855, 0]
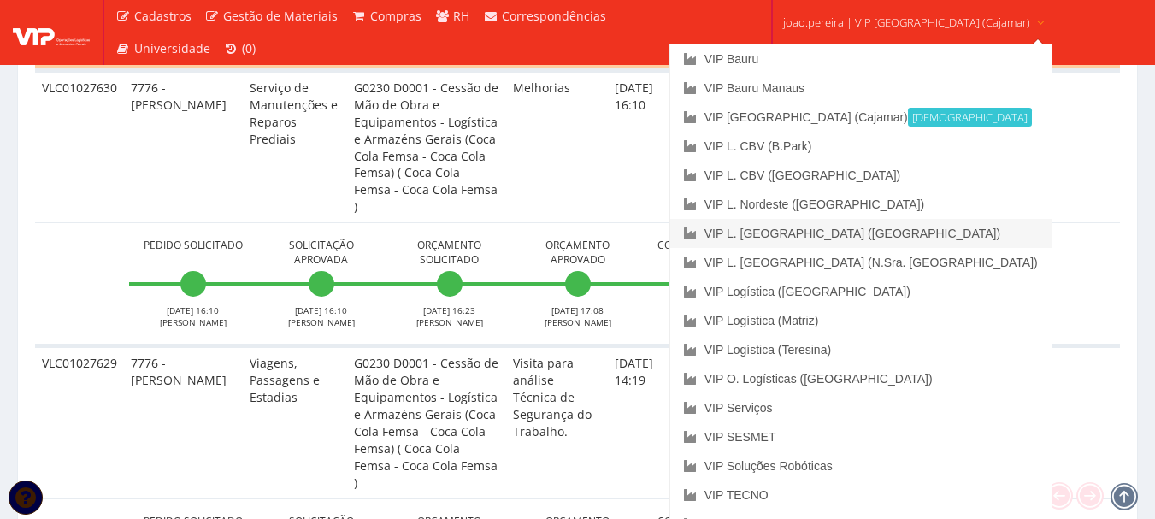
click at [872, 232] on link "VIP L. [GEOGRAPHIC_DATA] ([GEOGRAPHIC_DATA])" at bounding box center [860, 233] width 381 height 29
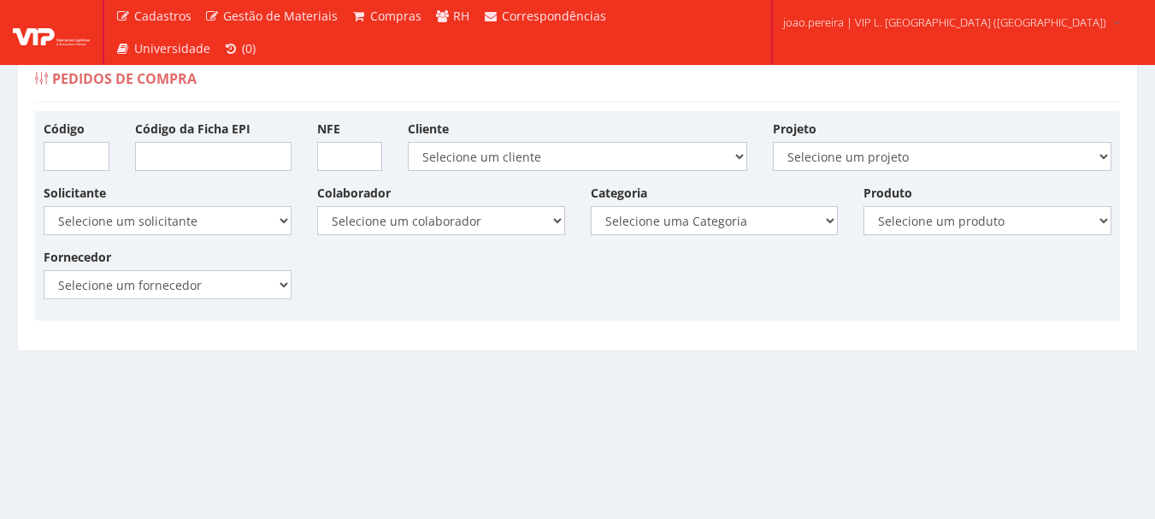
scroll to position [37, 0]
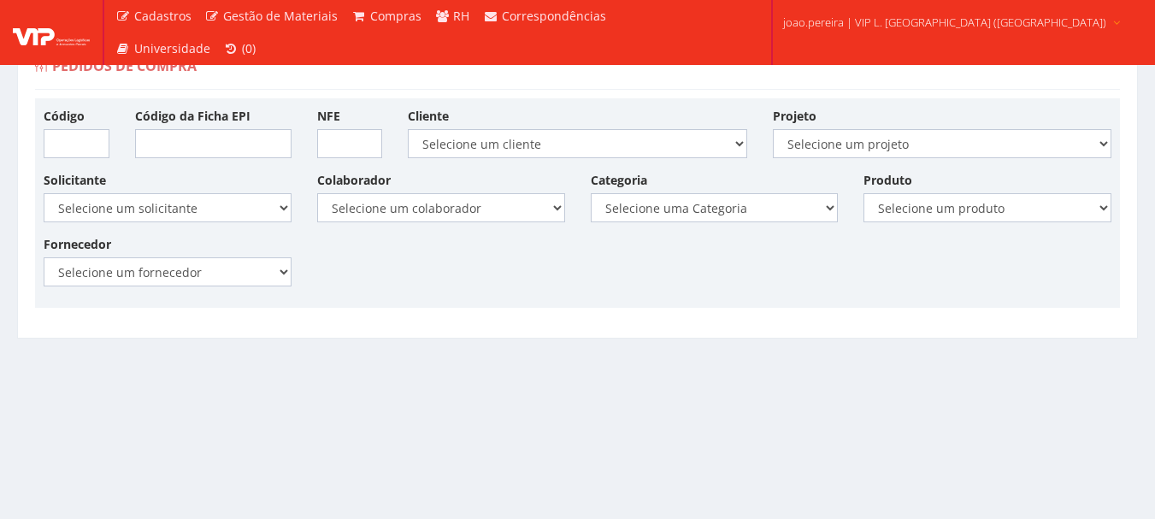
click at [919, 20] on span "joao.pereira | VIP L. [GEOGRAPHIC_DATA] ([GEOGRAPHIC_DATA])" at bounding box center [944, 22] width 323 height 17
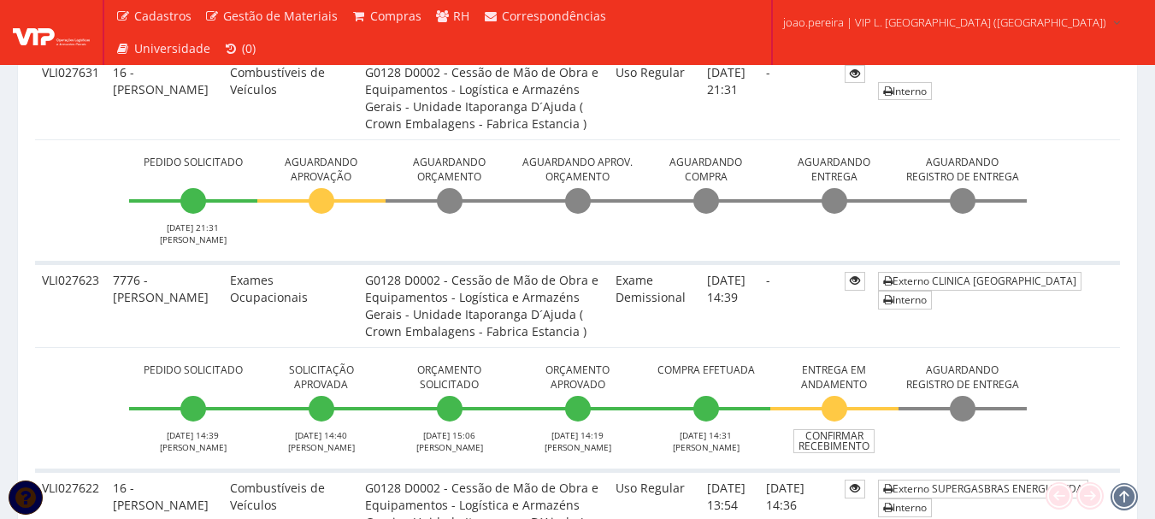
scroll to position [720, 0]
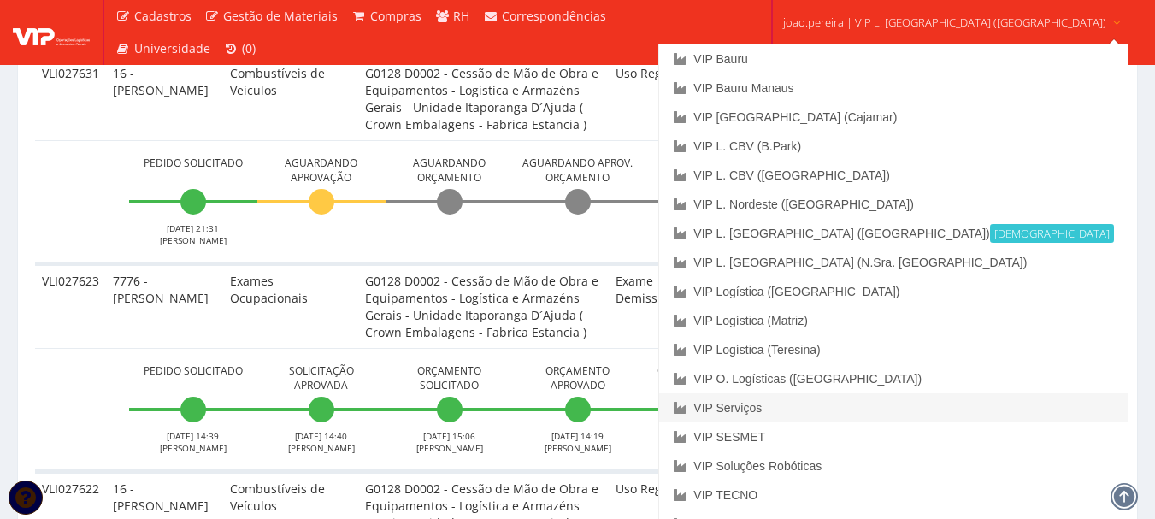
click at [852, 409] on link "VIP Serviços" at bounding box center [893, 407] width 468 height 29
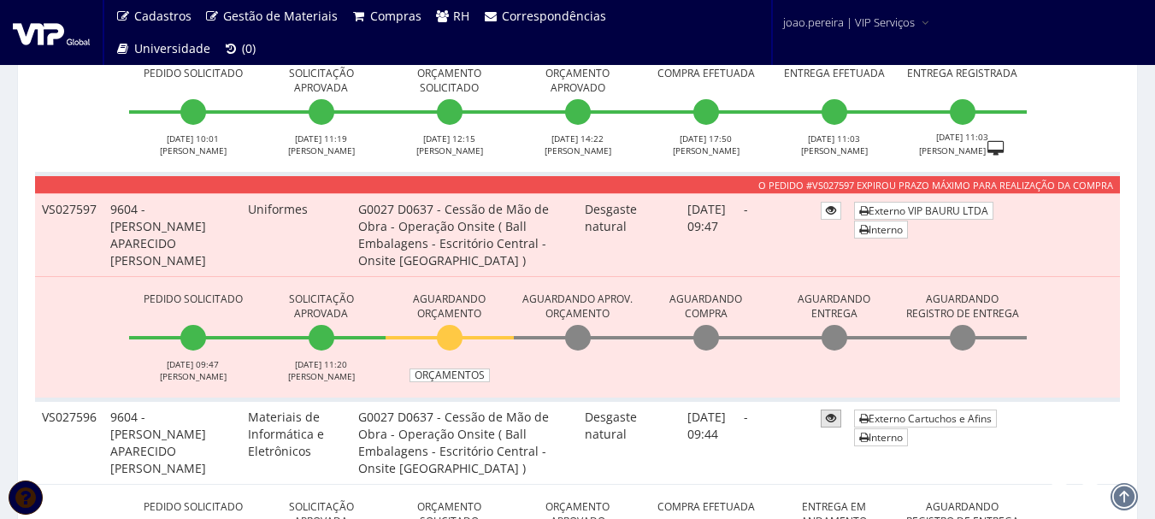
scroll to position [1197, 0]
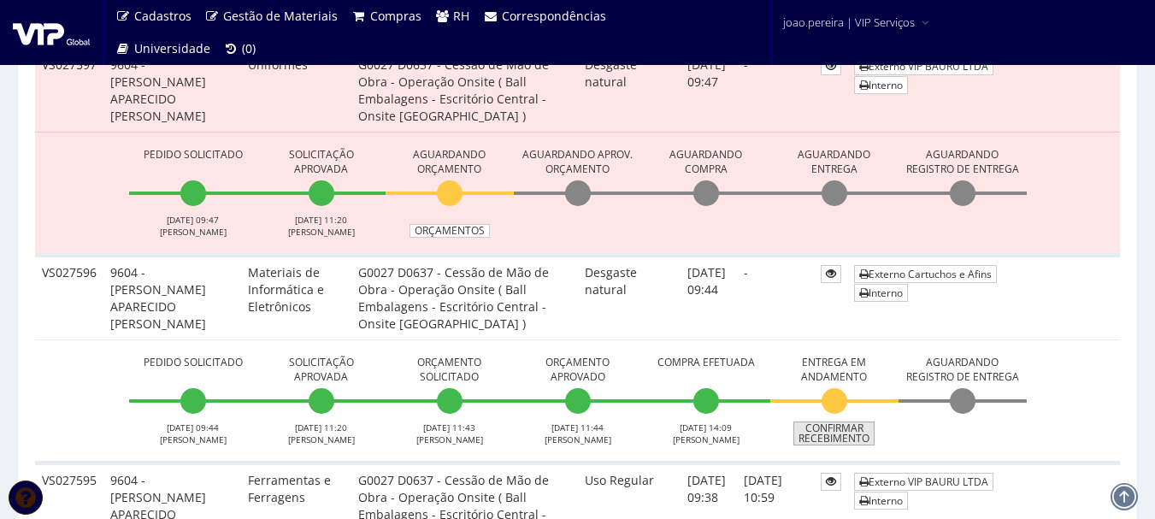
click at [848, 427] on link "Confirmar Recebimento" at bounding box center [833, 433] width 81 height 24
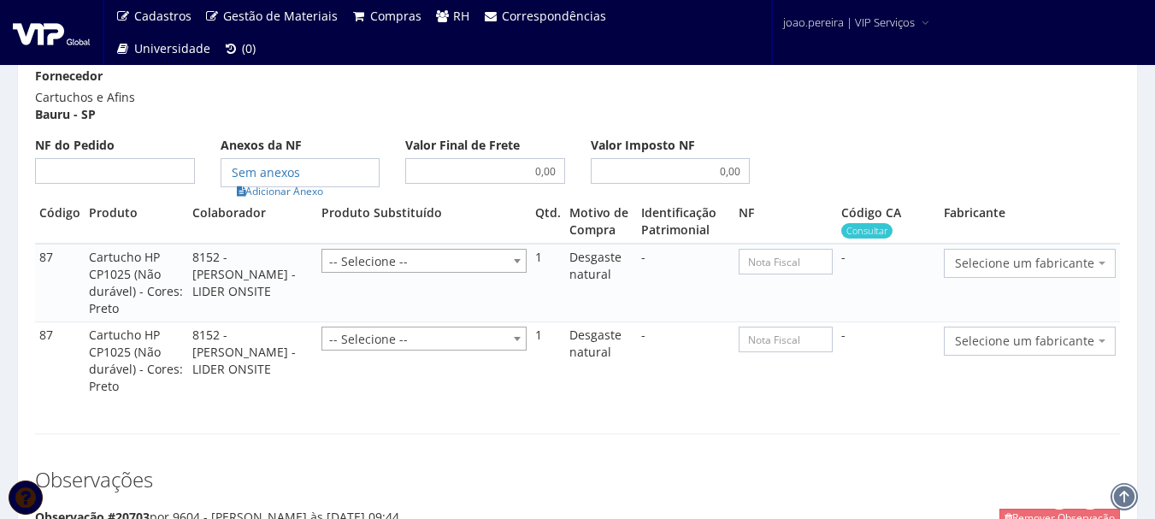
scroll to position [940, 0]
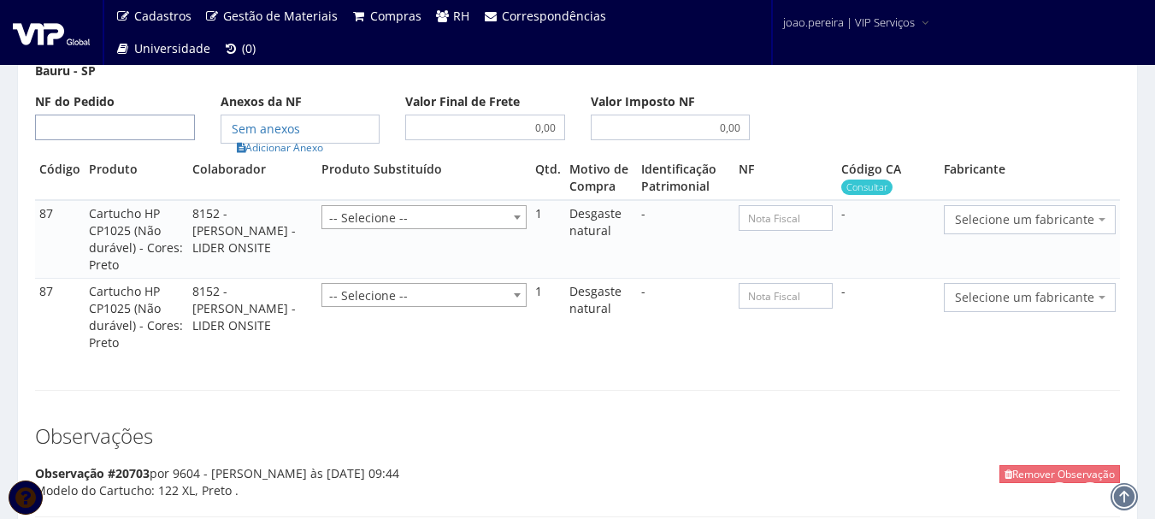
click at [81, 123] on input "NF do Pedido" at bounding box center [115, 128] width 160 height 26
type input "00"
click at [291, 144] on link "Adicionar Anexo" at bounding box center [280, 147] width 97 height 18
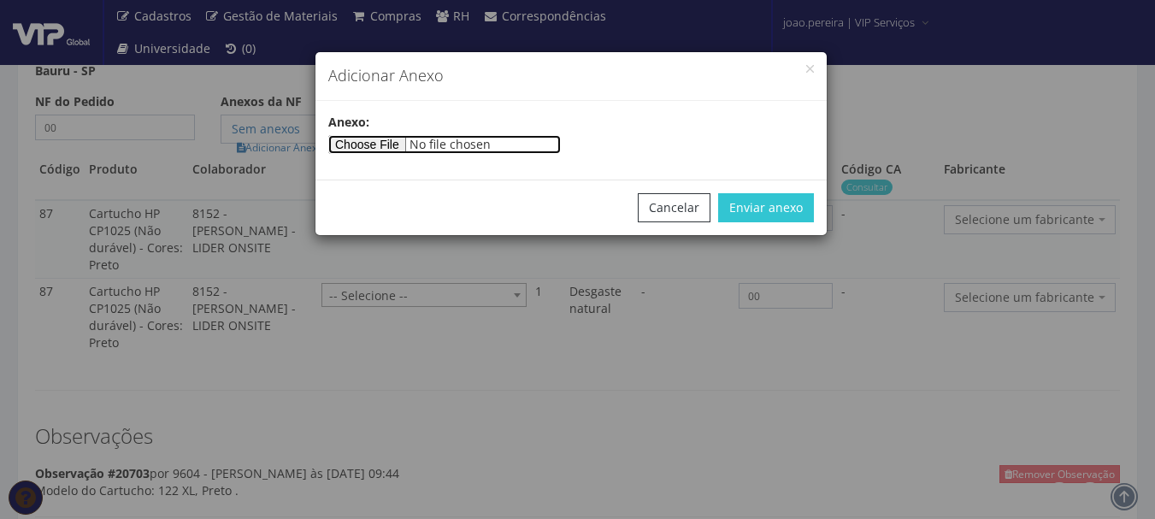
click at [397, 139] on input"] "file" at bounding box center [444, 144] width 232 height 19
type input"] "C:\fakepath\SEDEX UBERLANDIA.png"
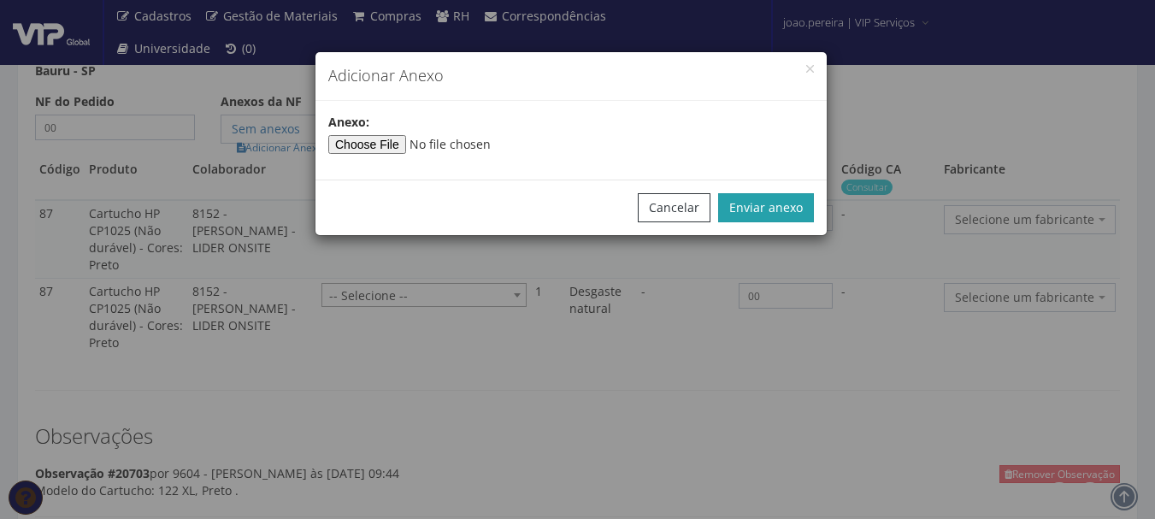
click at [784, 205] on button "Enviar anexo" at bounding box center [766, 207] width 96 height 29
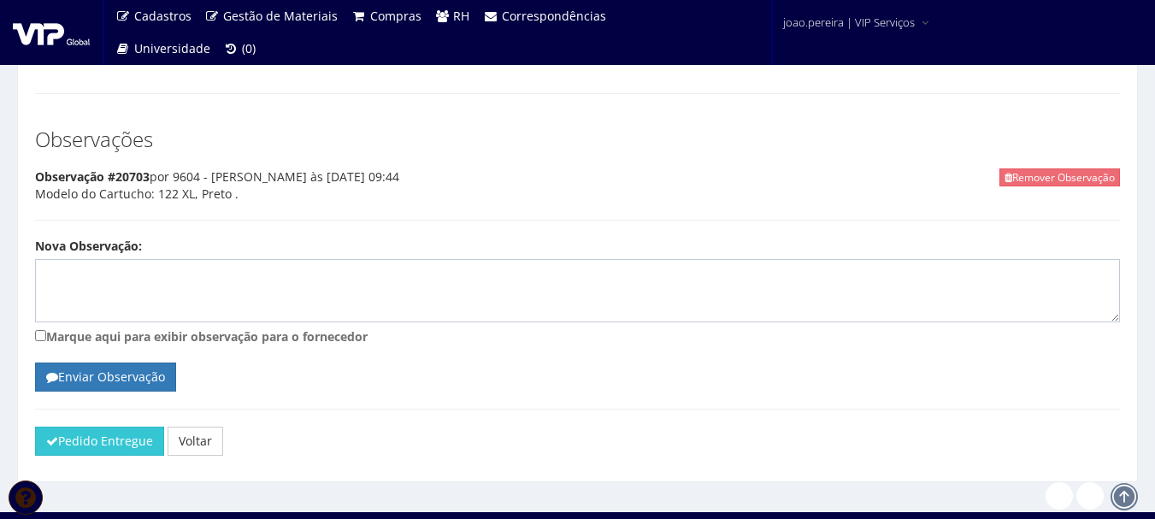
scroll to position [1258, 0]
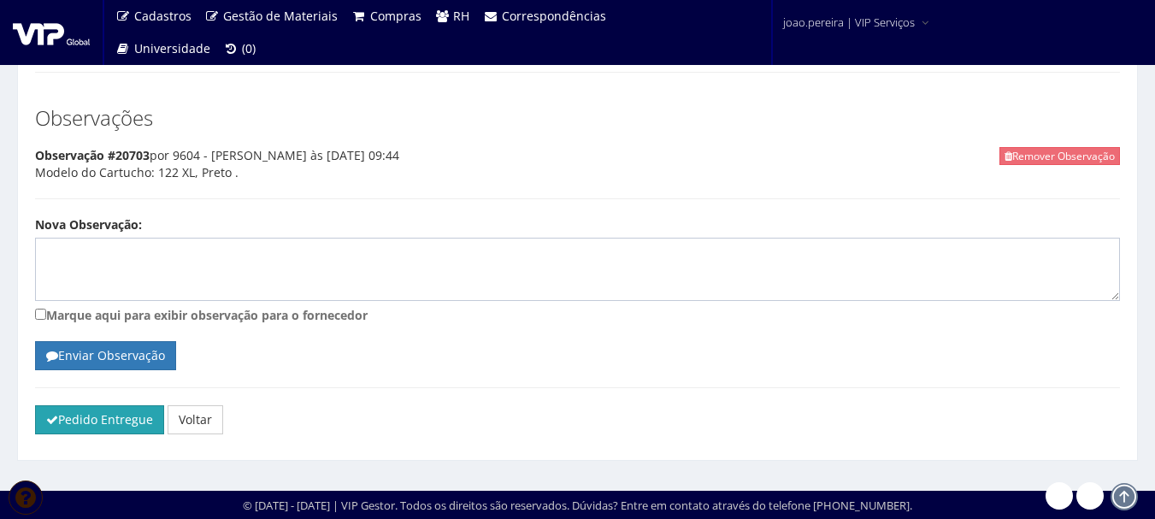
click at [111, 426] on button "Pedido Entregue" at bounding box center [99, 419] width 129 height 29
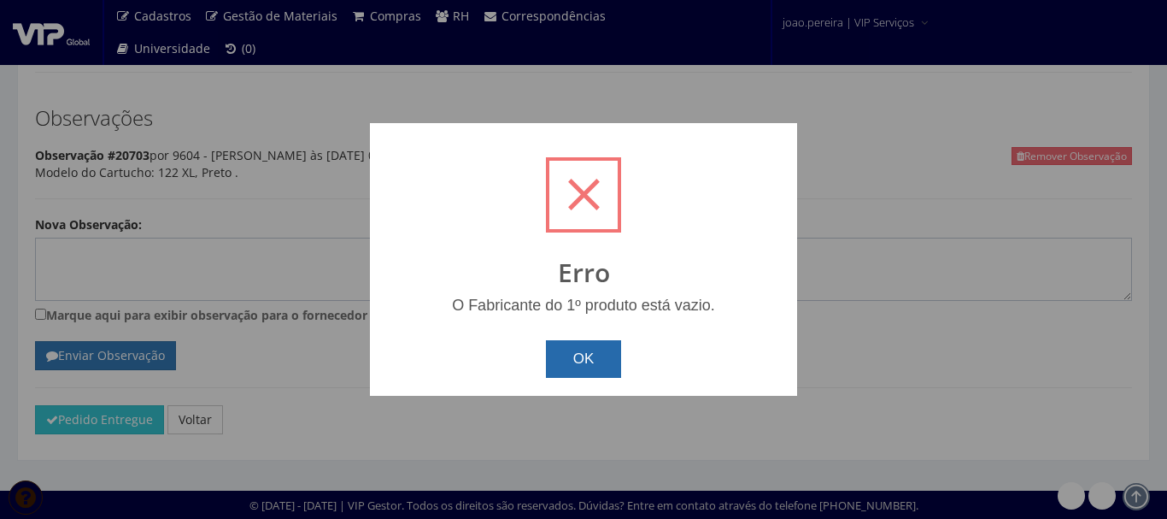
click at [579, 356] on button "OK" at bounding box center [584, 359] width 76 height 38
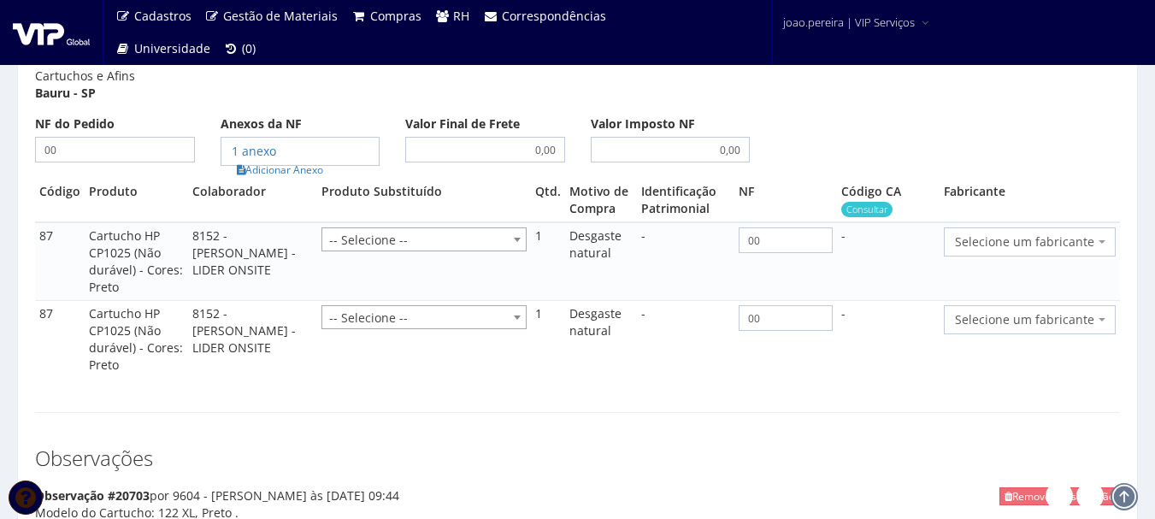
scroll to position [916, 0]
click at [1083, 239] on span "Selecione um fabricante" at bounding box center [1024, 243] width 139 height 17
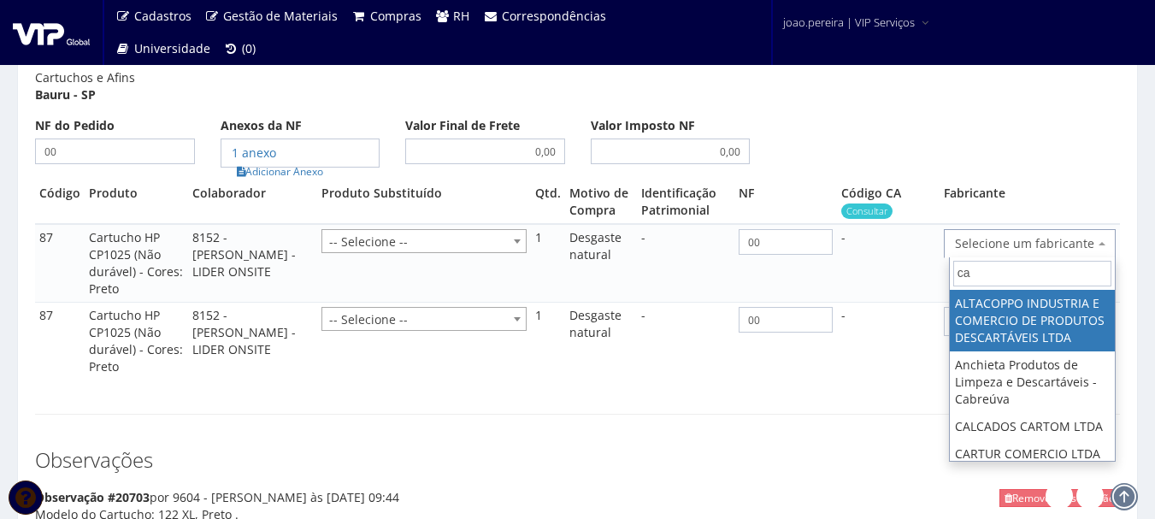
type input "c"
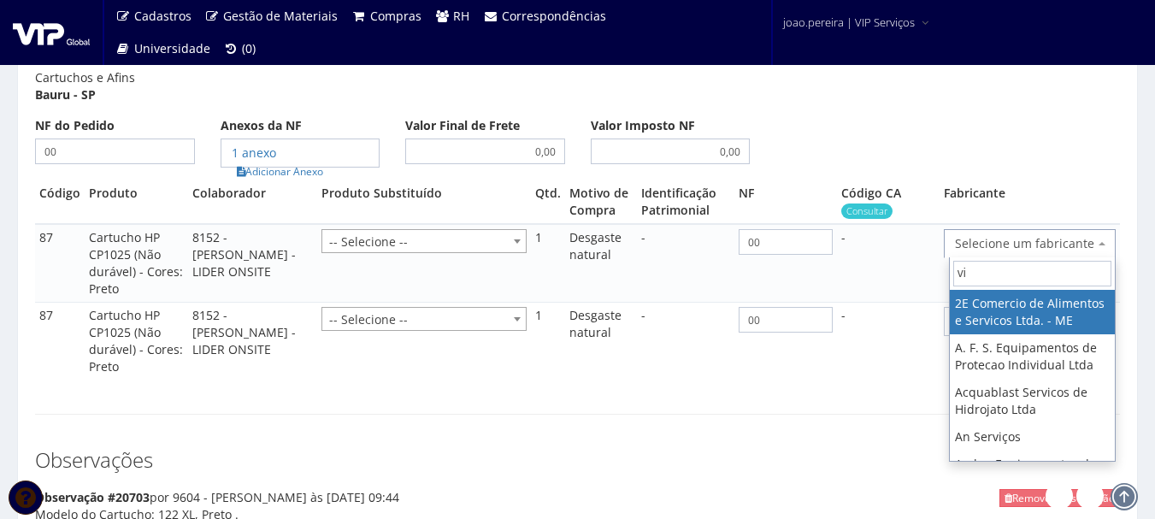
type input "vip"
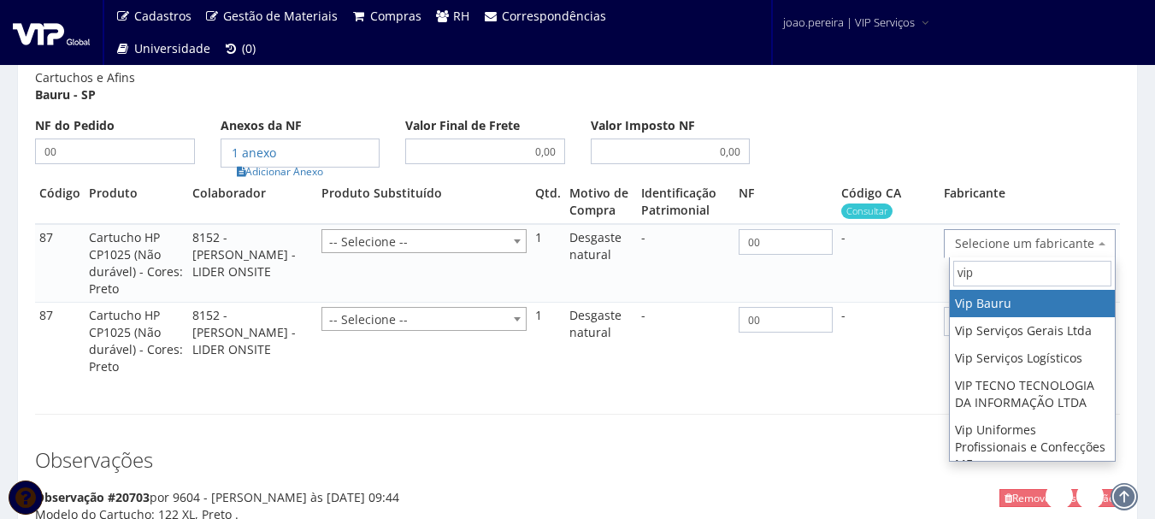
select select "70"
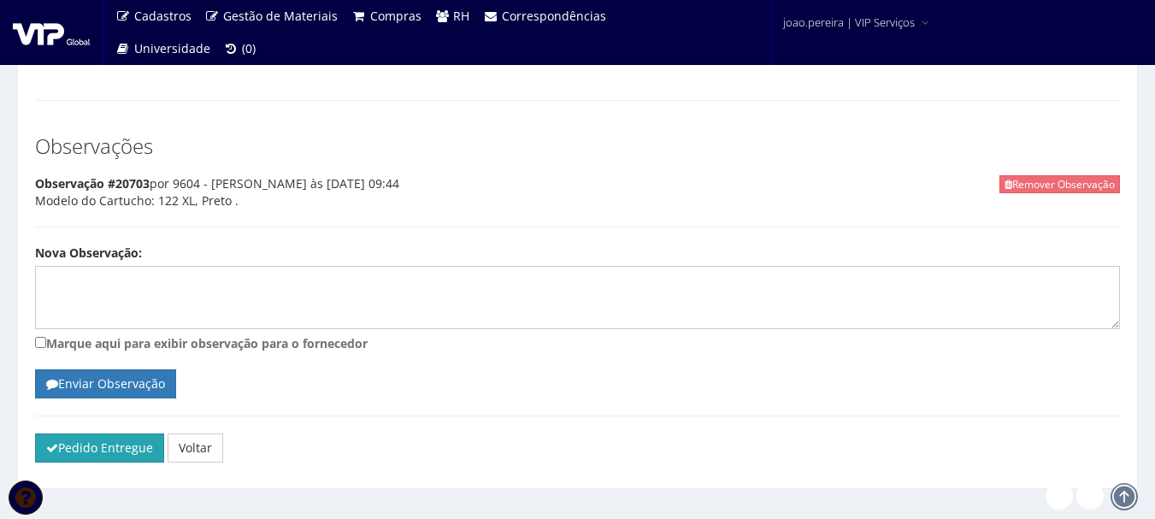
scroll to position [1224, 0]
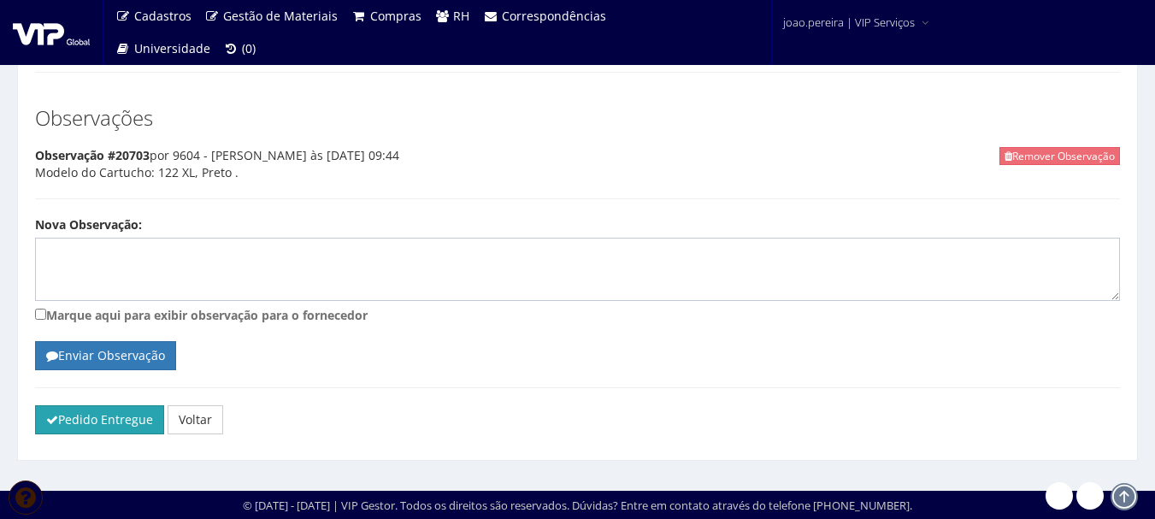
click at [76, 419] on button "Pedido Entregue" at bounding box center [99, 419] width 129 height 29
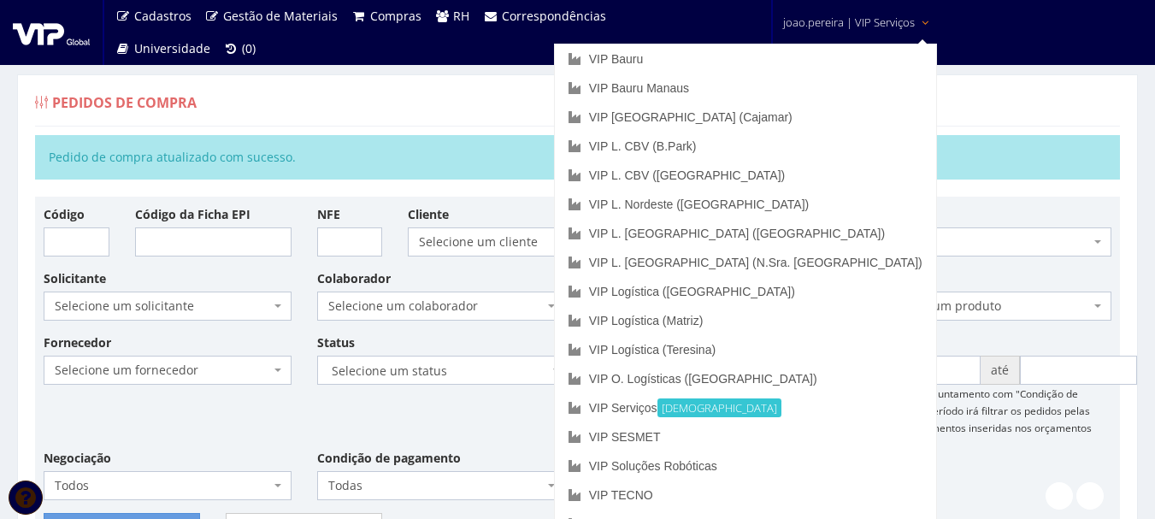
click at [979, 90] on div "Pedidos de Compra" at bounding box center [577, 105] width 1085 height 41
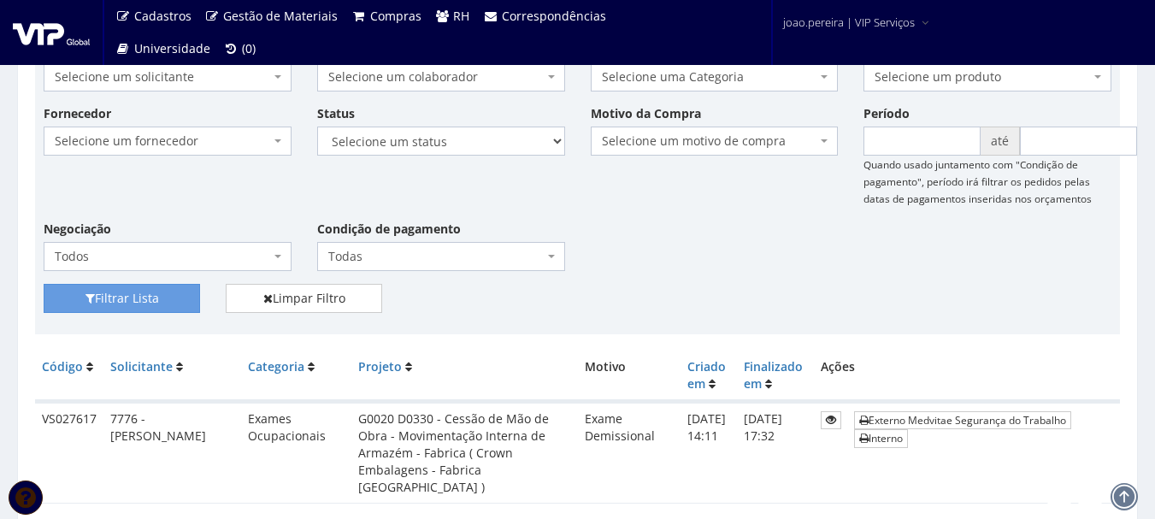
scroll to position [171, 0]
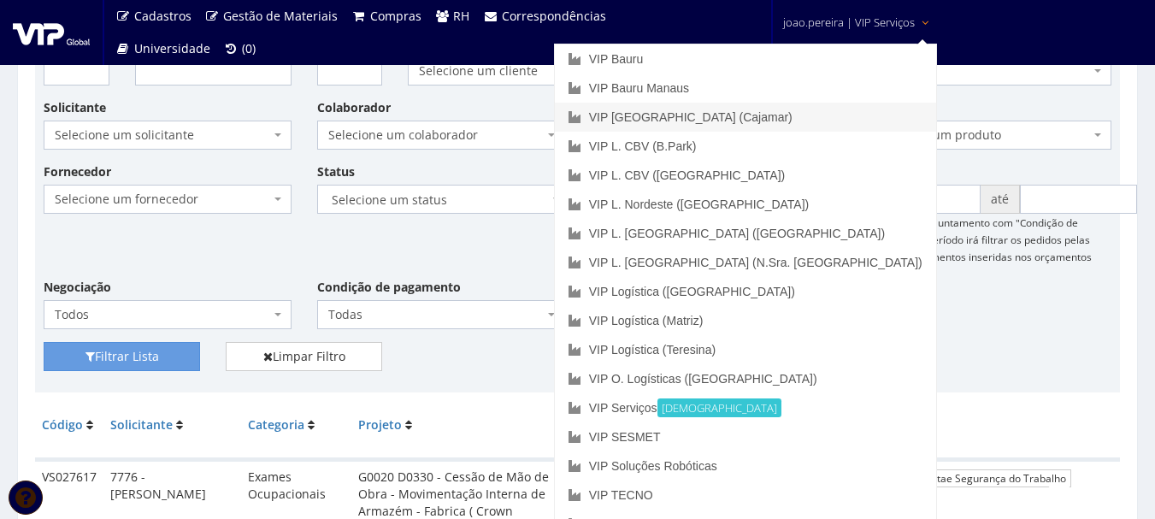
click at [825, 112] on link "VIP [GEOGRAPHIC_DATA] (Cajamar)" at bounding box center [745, 117] width 381 height 29
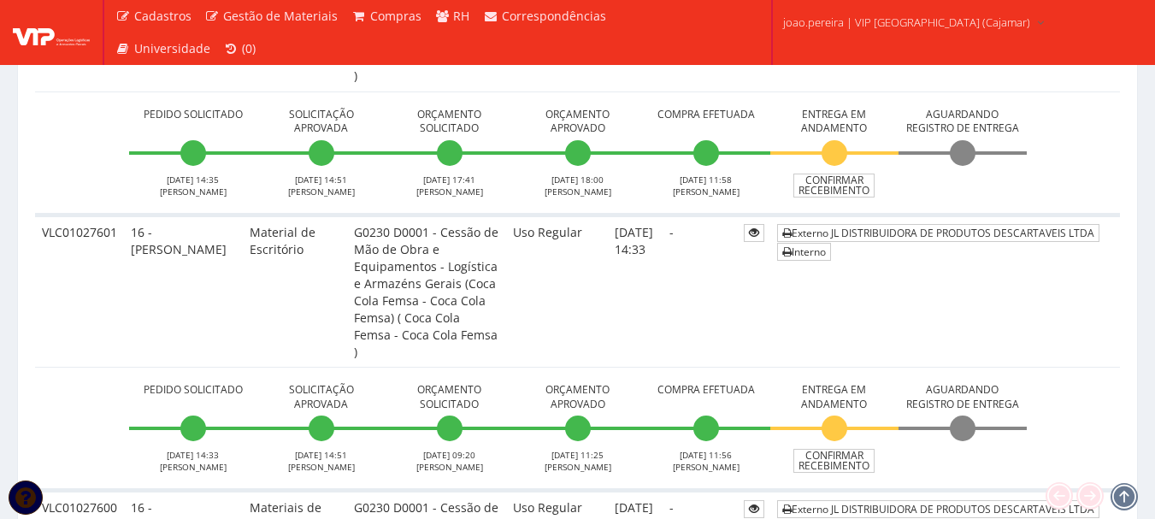
scroll to position [4444, 0]
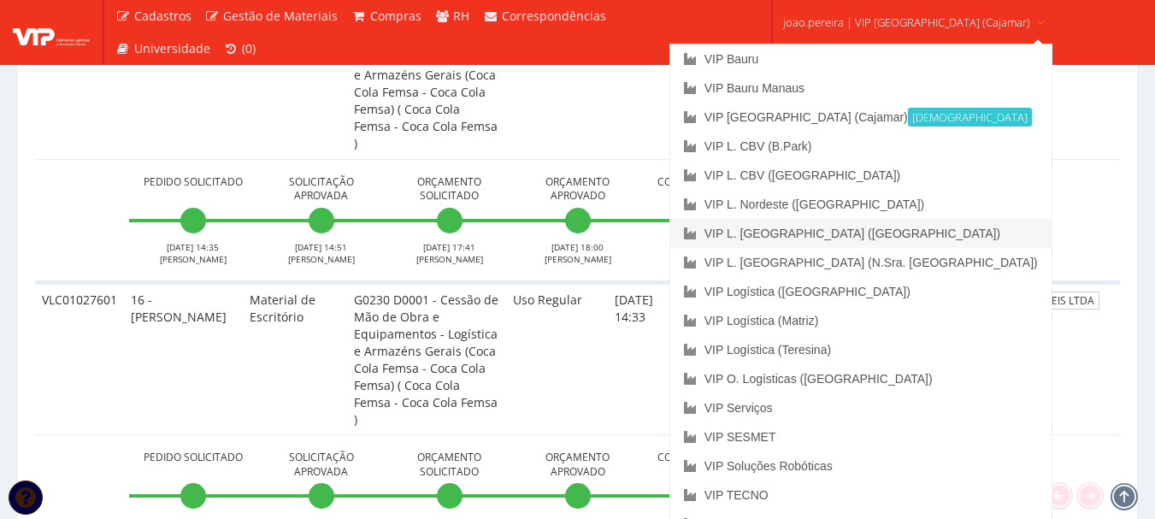
click at [855, 233] on link "VIP L. [GEOGRAPHIC_DATA] ([GEOGRAPHIC_DATA])" at bounding box center [860, 233] width 381 height 29
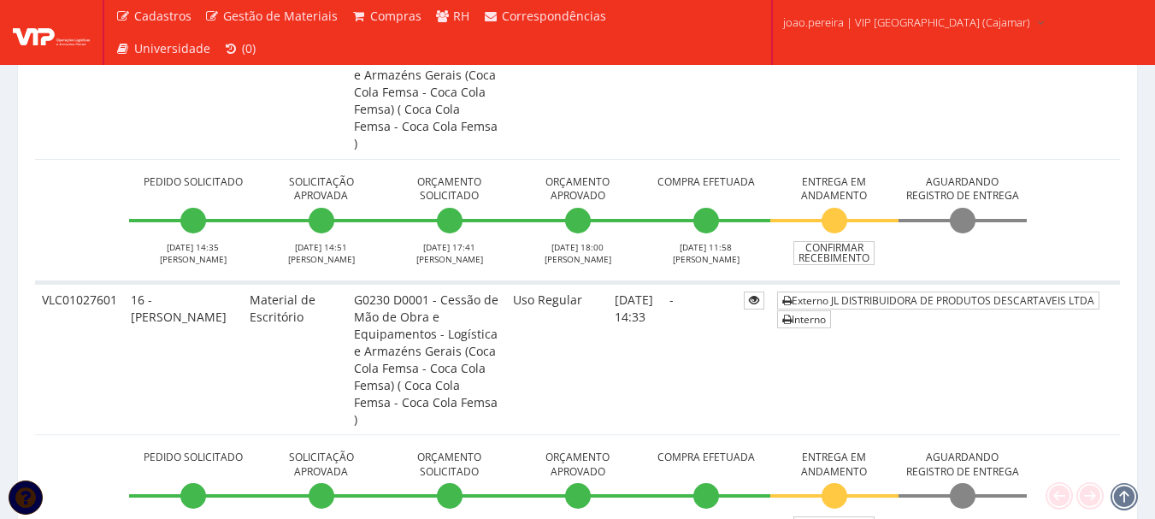
scroll to position [4530, 0]
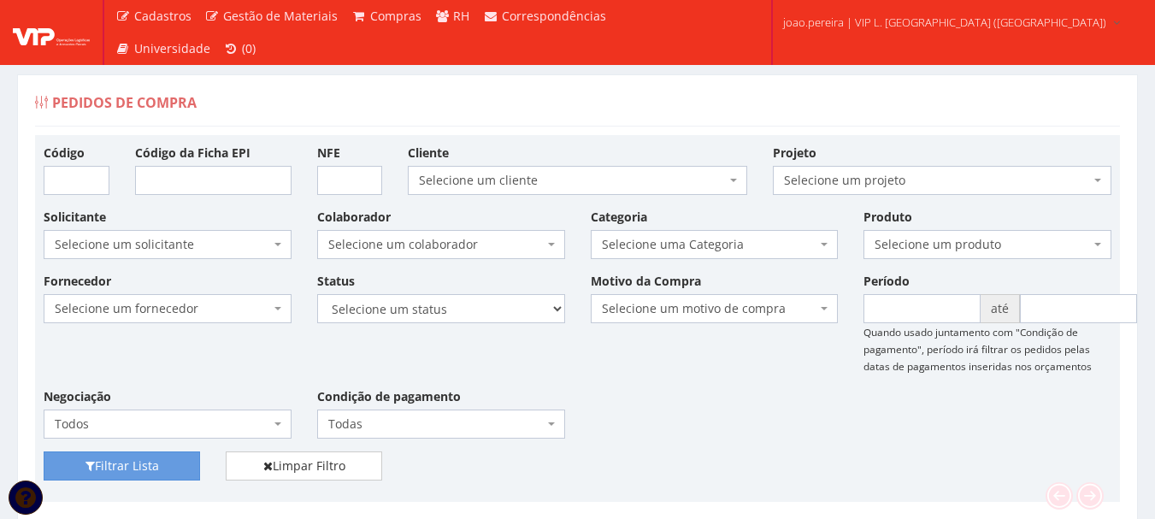
click at [691, 401] on div "Fornecedor Selecione um fornecedor ******** ******** 1000 MARCAS BRASIL 123 MIL…" at bounding box center [577, 361] width 1093 height 179
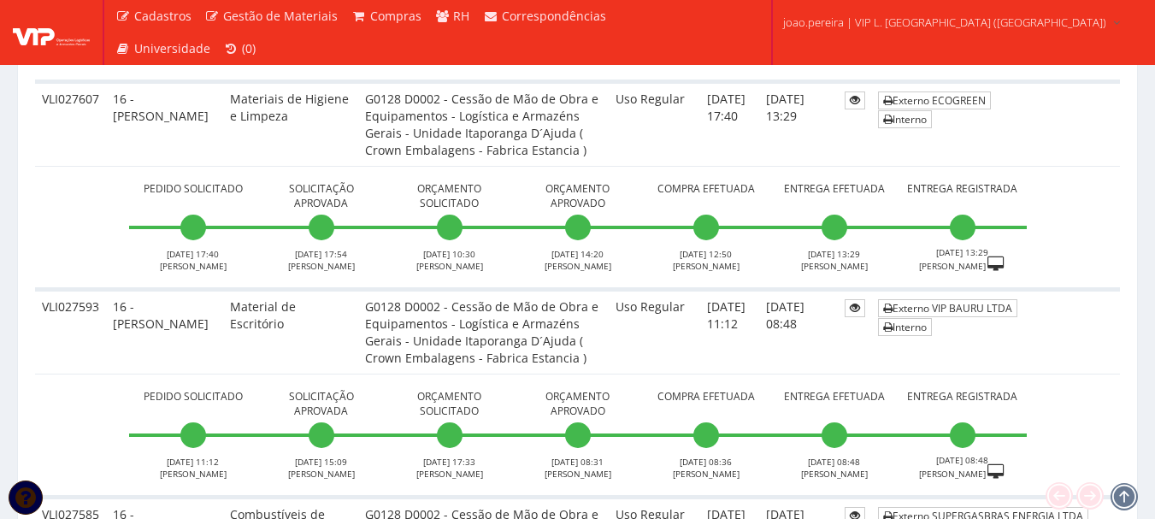
scroll to position [2051, 0]
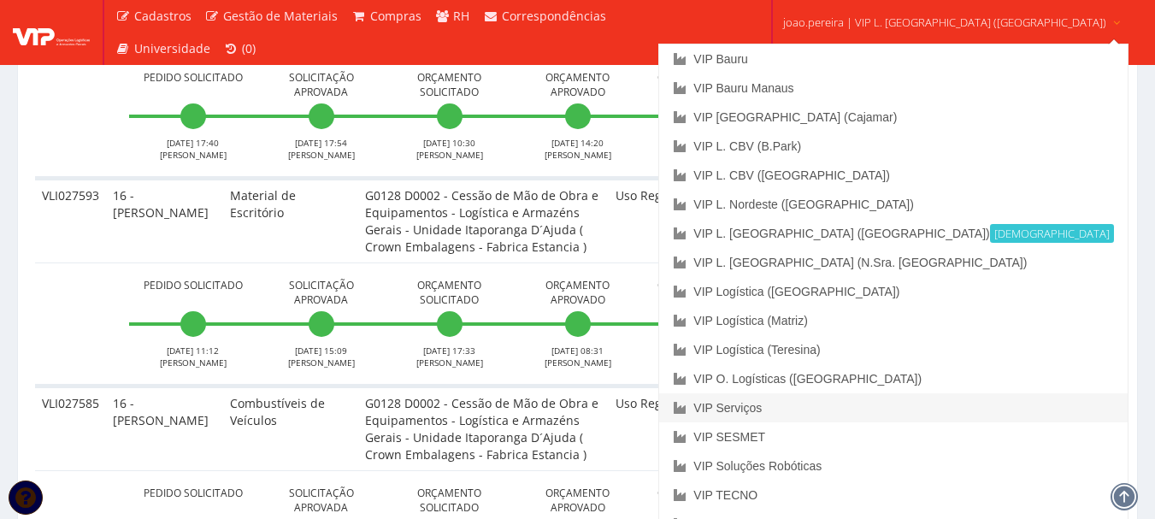
click at [851, 404] on link "VIP Serviços" at bounding box center [893, 407] width 468 height 29
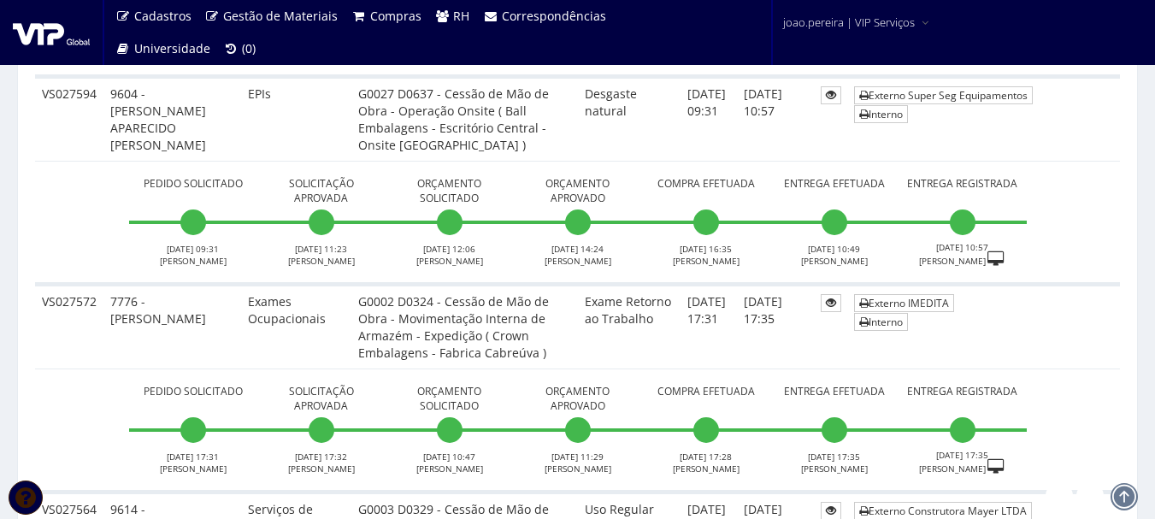
scroll to position [1795, 0]
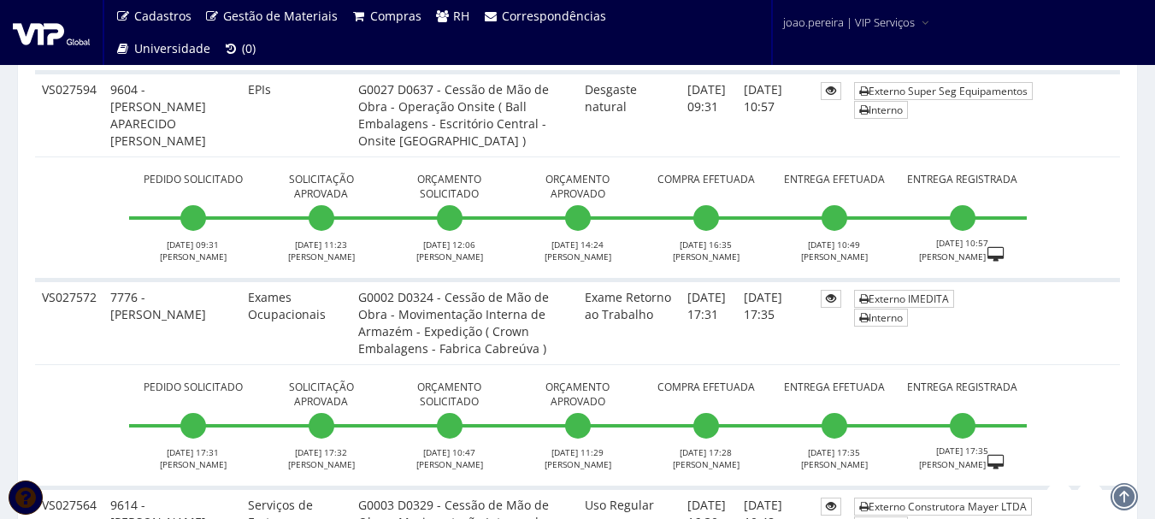
click at [854, 471] on td "Pedido Solicitado [DATE] 17:31 [PERSON_NAME] Solicitação Aprovada [DATE] 17:32 …" at bounding box center [577, 426] width 1085 height 123
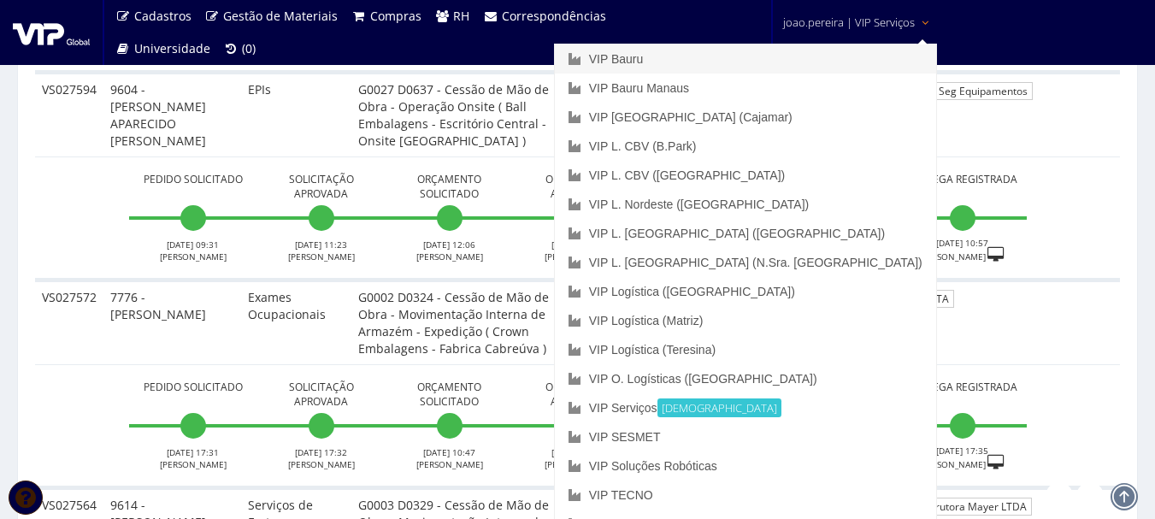
click at [762, 55] on link "VIP Bauru" at bounding box center [745, 58] width 381 height 29
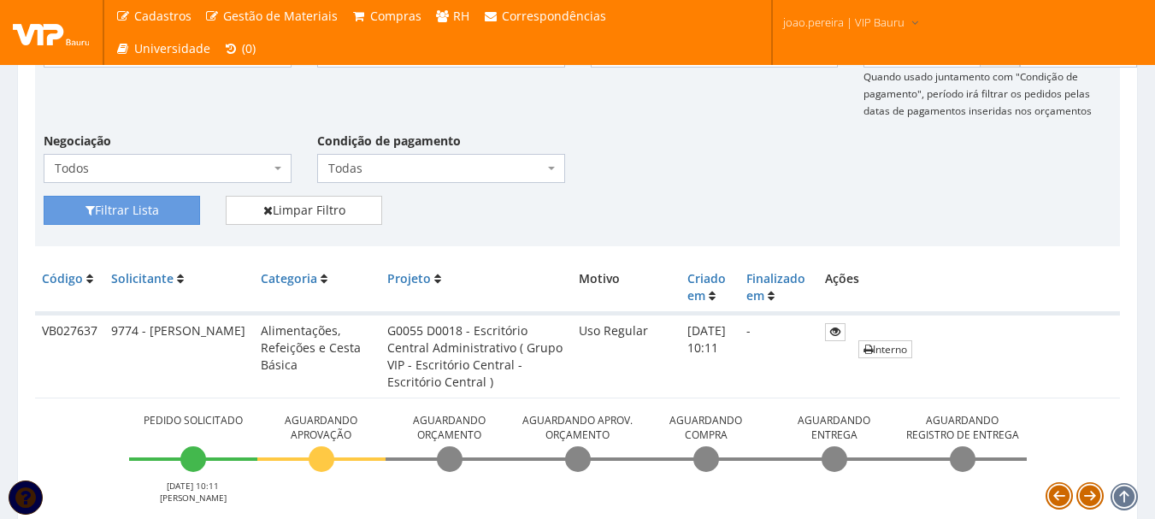
scroll to position [85, 0]
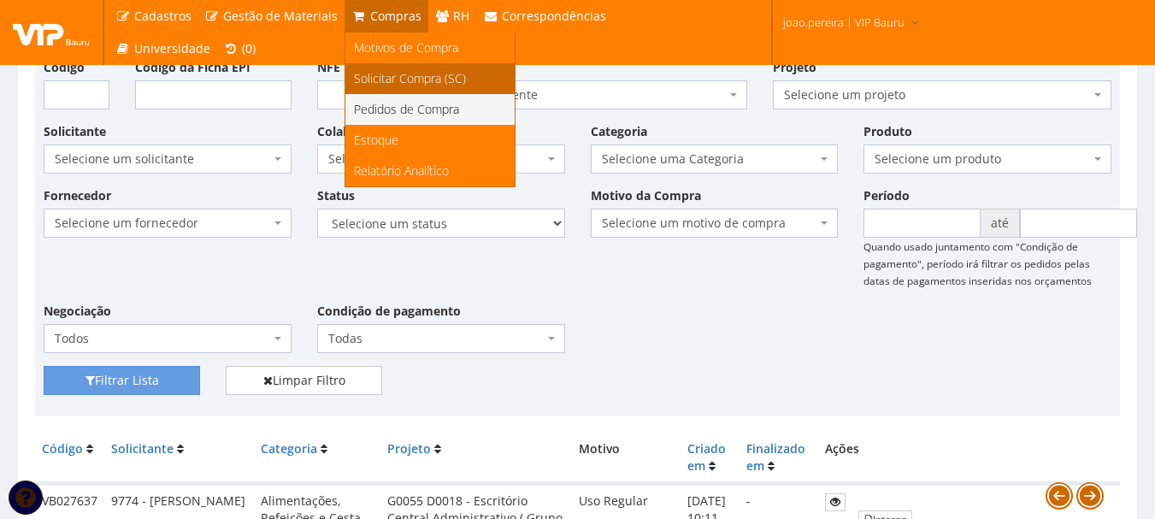
click at [373, 75] on span "Solicitar Compra (SC)" at bounding box center [410, 78] width 112 height 16
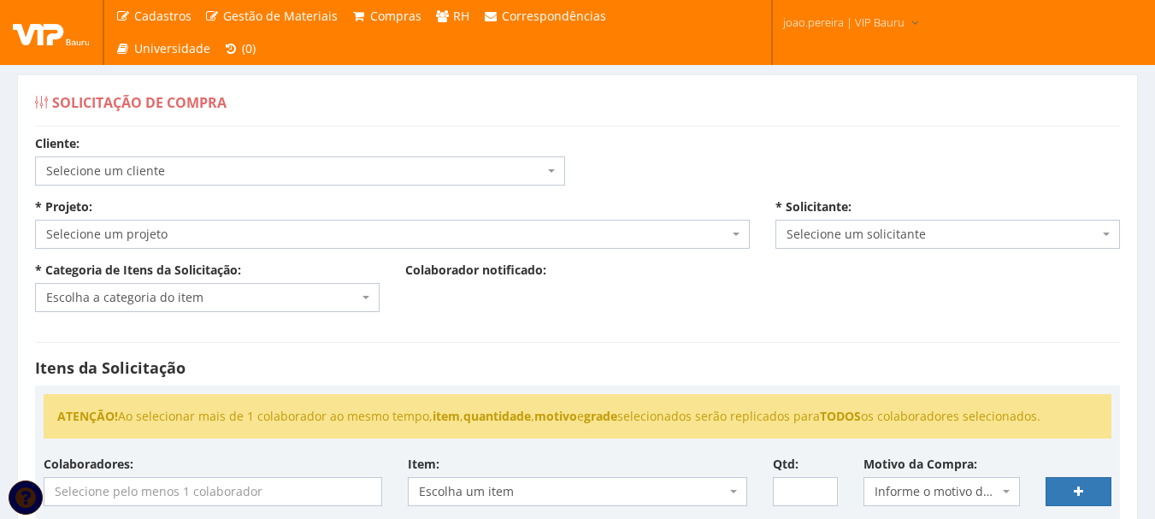
click at [545, 177] on span "Selecione um cliente" at bounding box center [300, 170] width 530 height 29
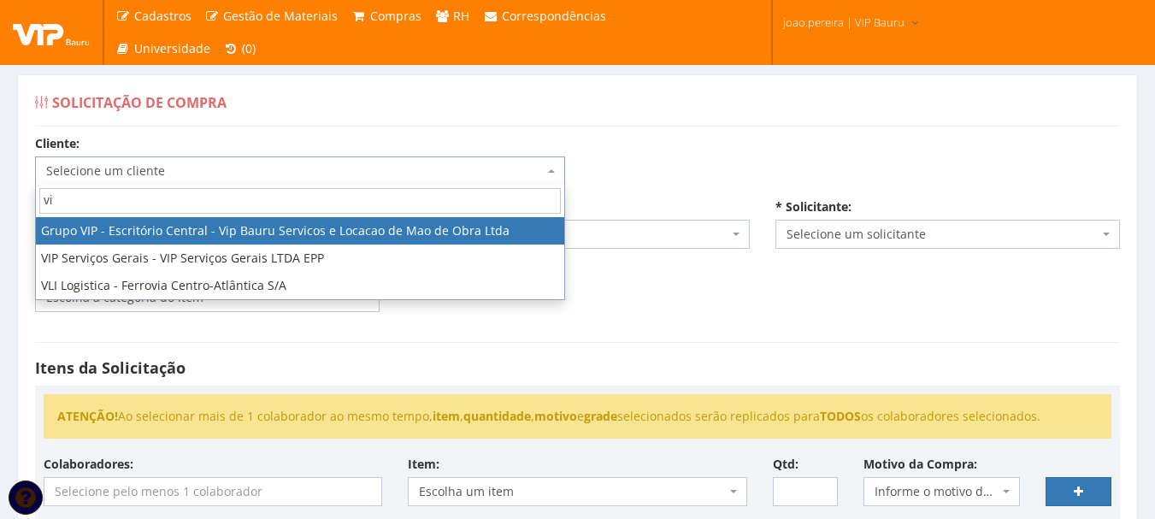
type input "vip"
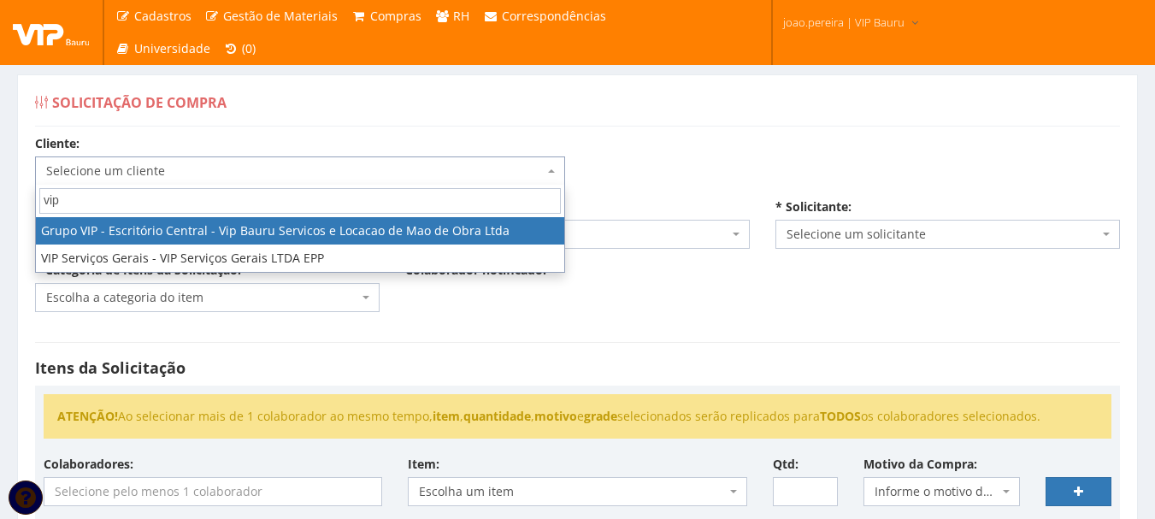
select select "16"
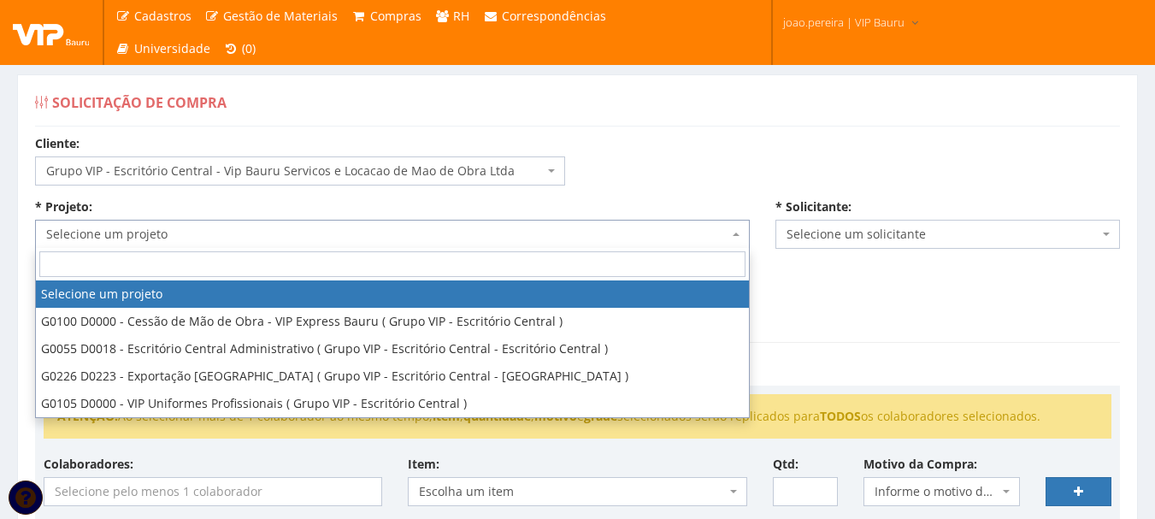
click at [682, 239] on span "Selecione um projeto" at bounding box center [387, 234] width 682 height 17
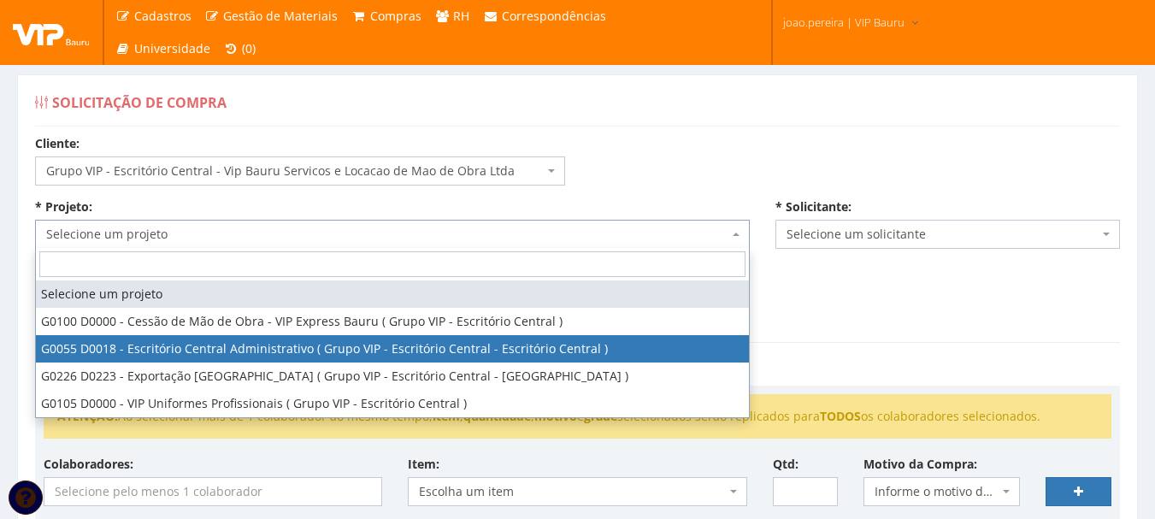
select select "55"
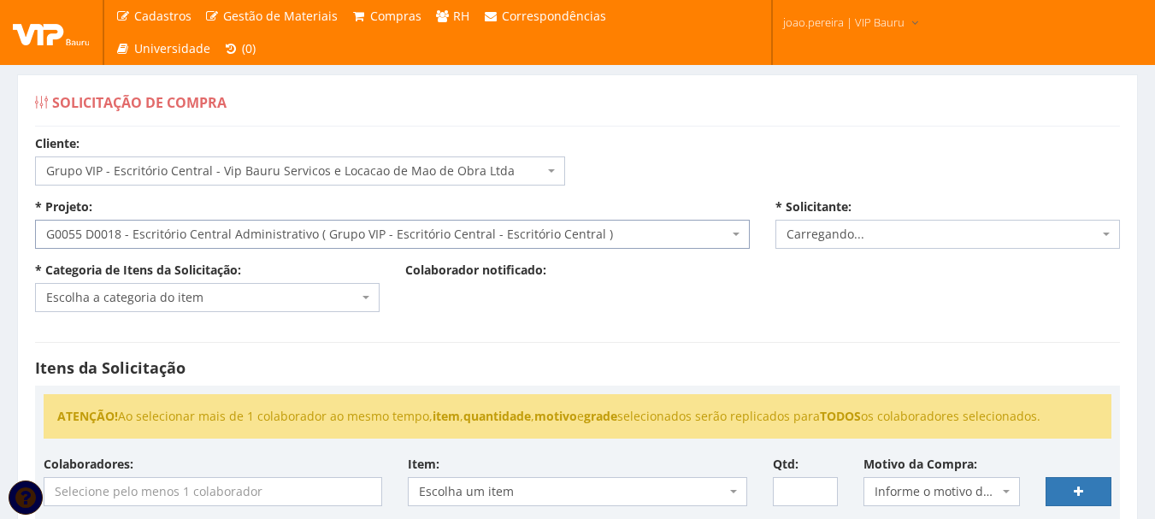
select select "4079"
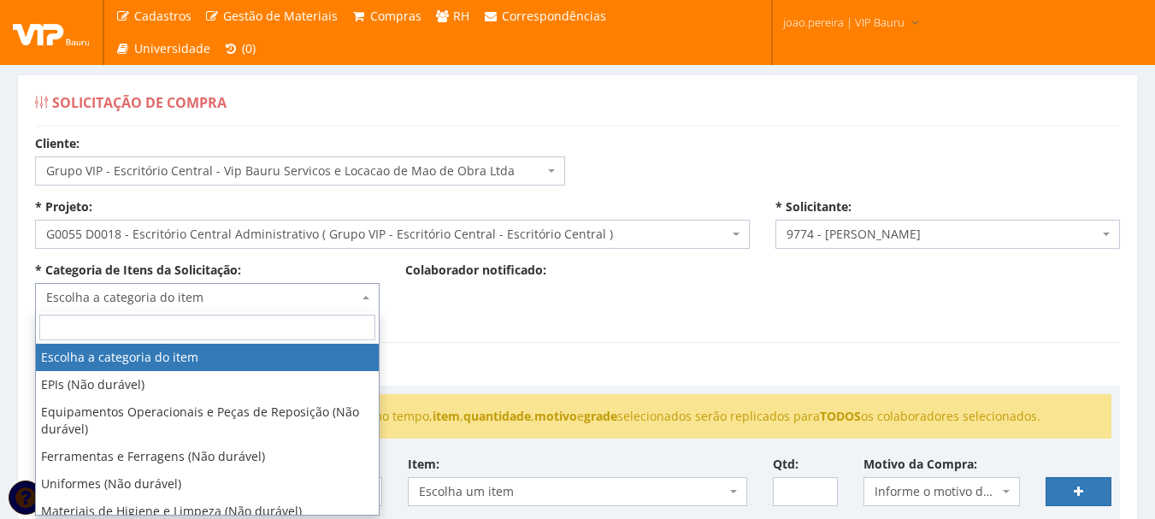
click at [366, 301] on span at bounding box center [367, 297] width 3 height 29
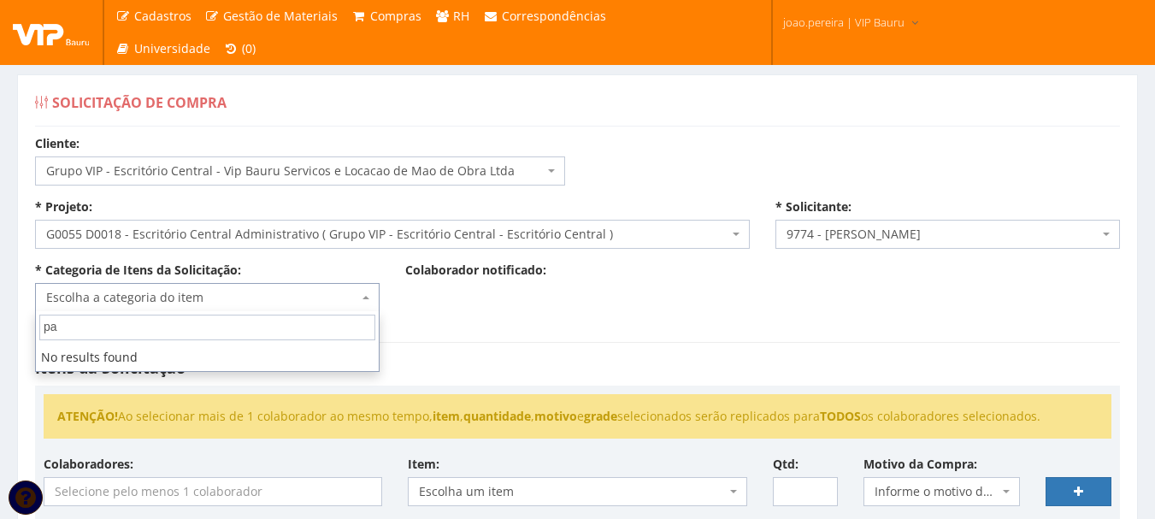
type input "p"
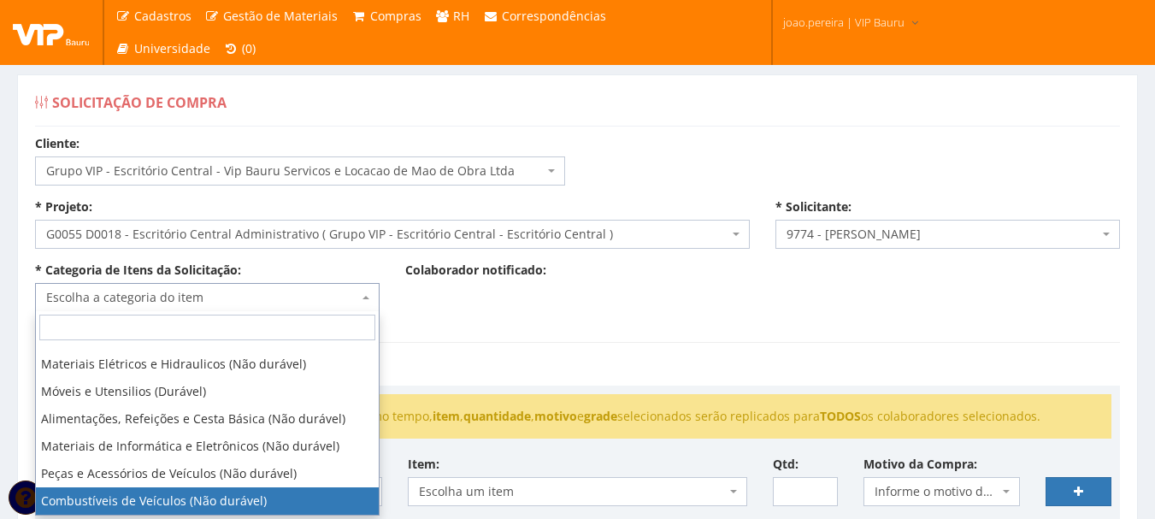
scroll to position [202, 0]
select select "16"
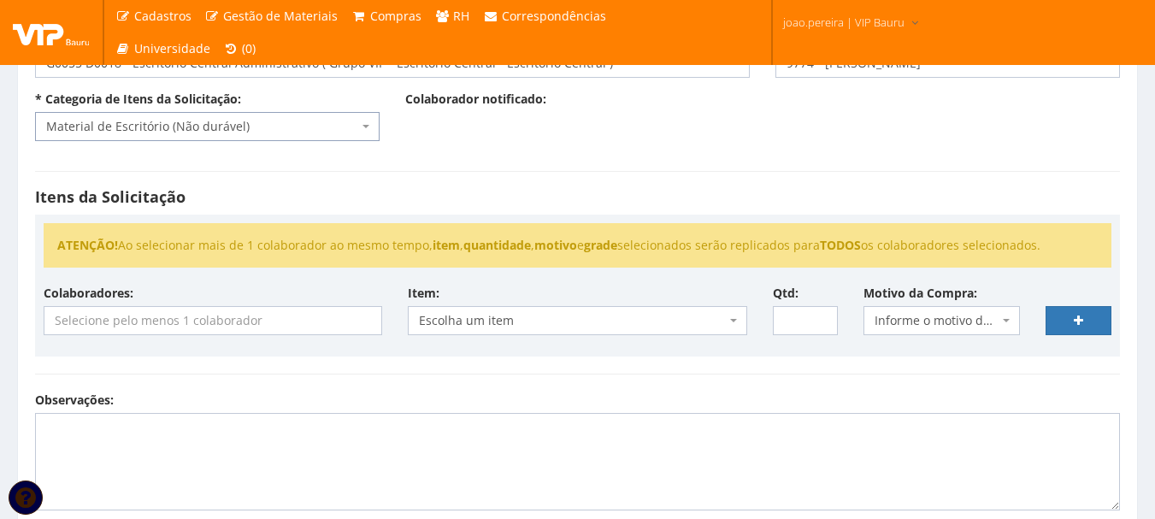
scroll to position [256, 0]
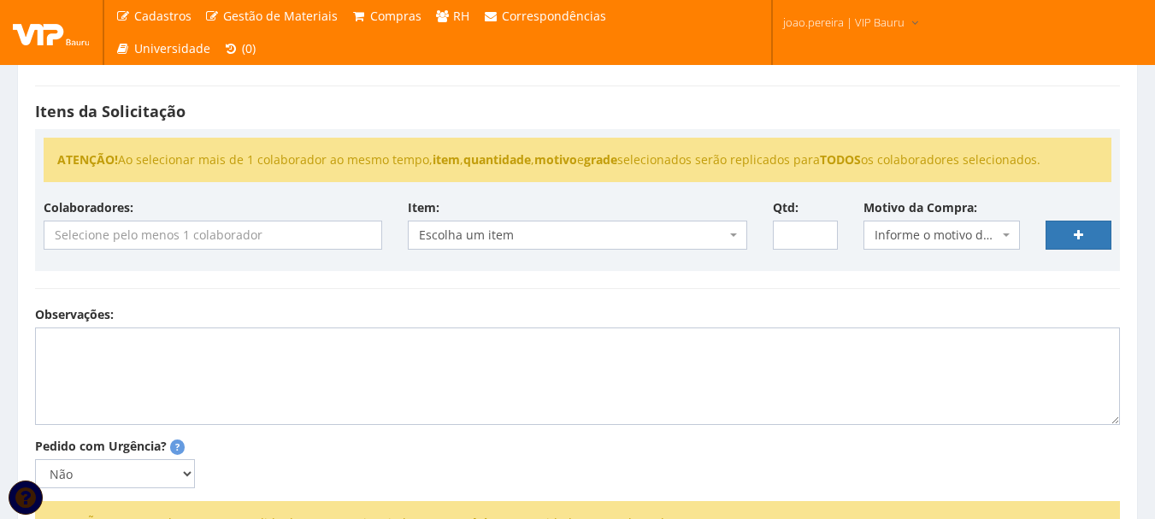
click at [368, 235] on input "search" at bounding box center [212, 234] width 337 height 27
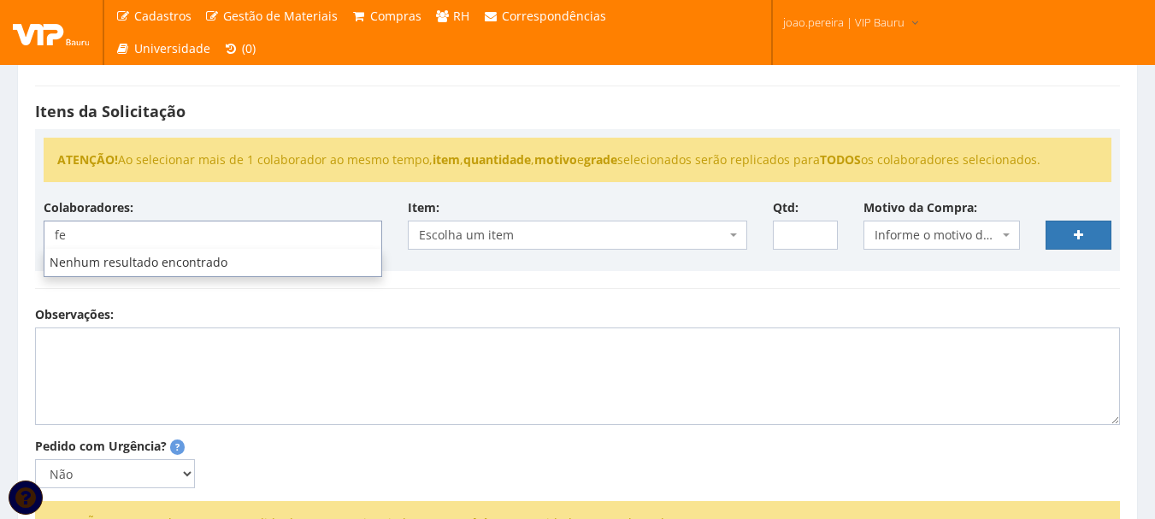
type input "f"
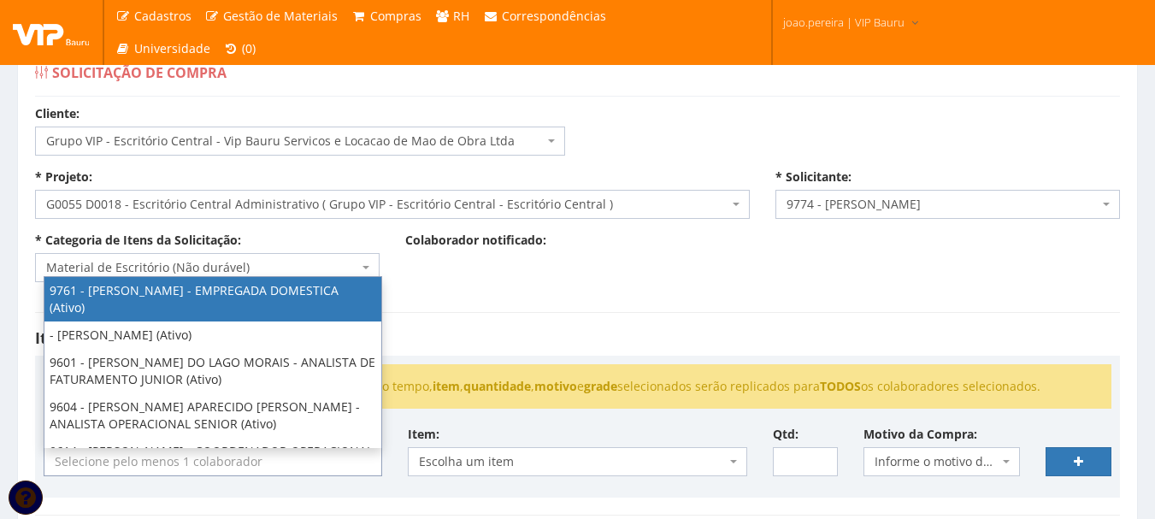
scroll to position [0, 0]
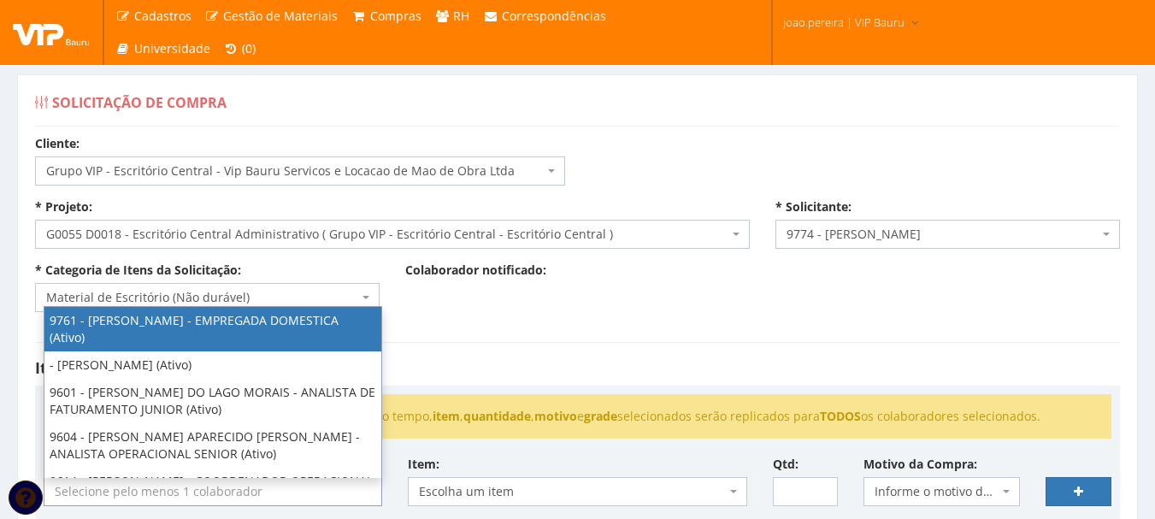
click at [504, 91] on div "Solicitação de Compra" at bounding box center [577, 105] width 1085 height 41
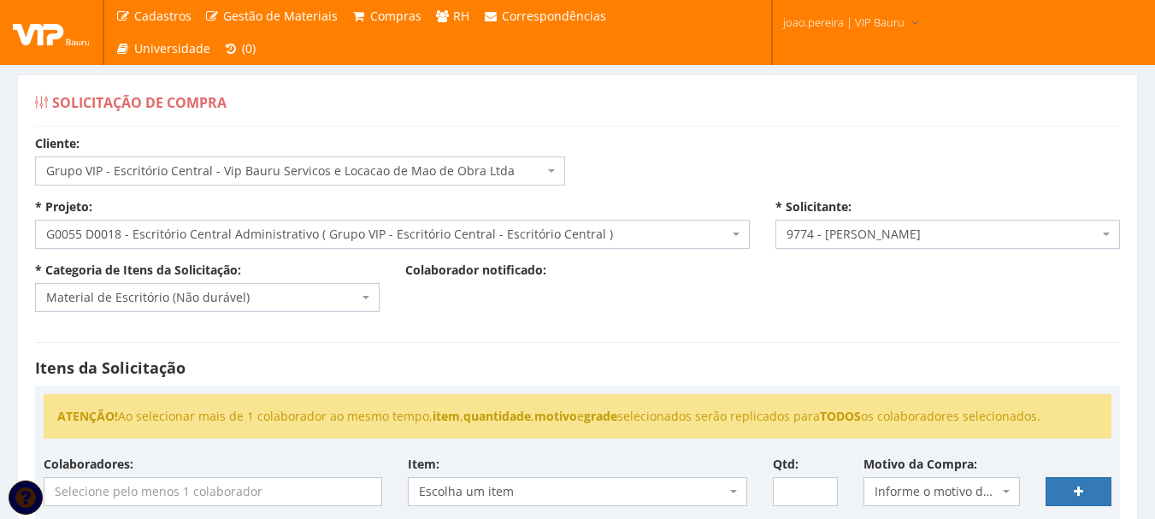
click at [554, 170] on b at bounding box center [551, 170] width 7 height 3
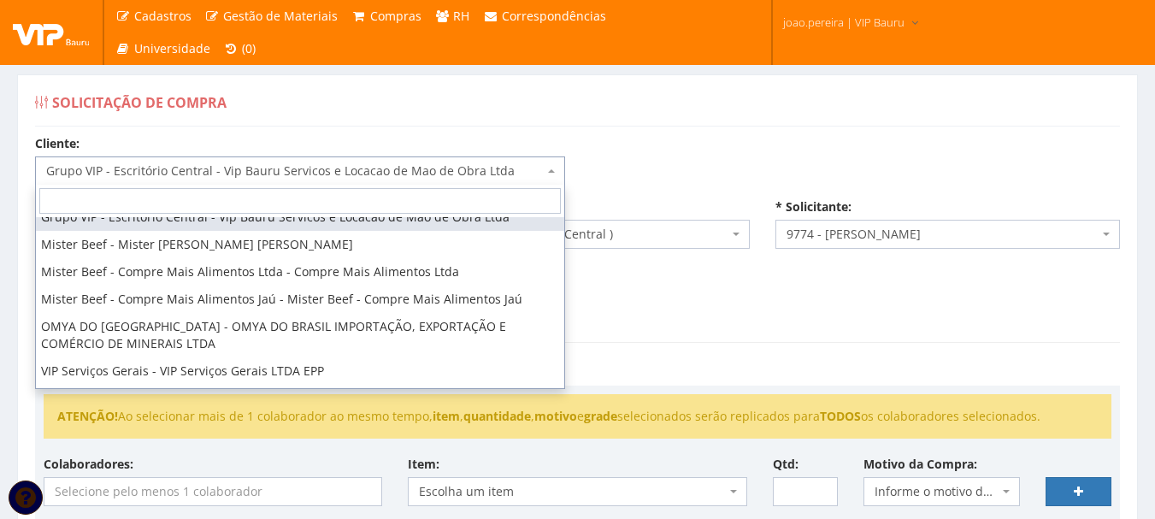
scroll to position [212, 0]
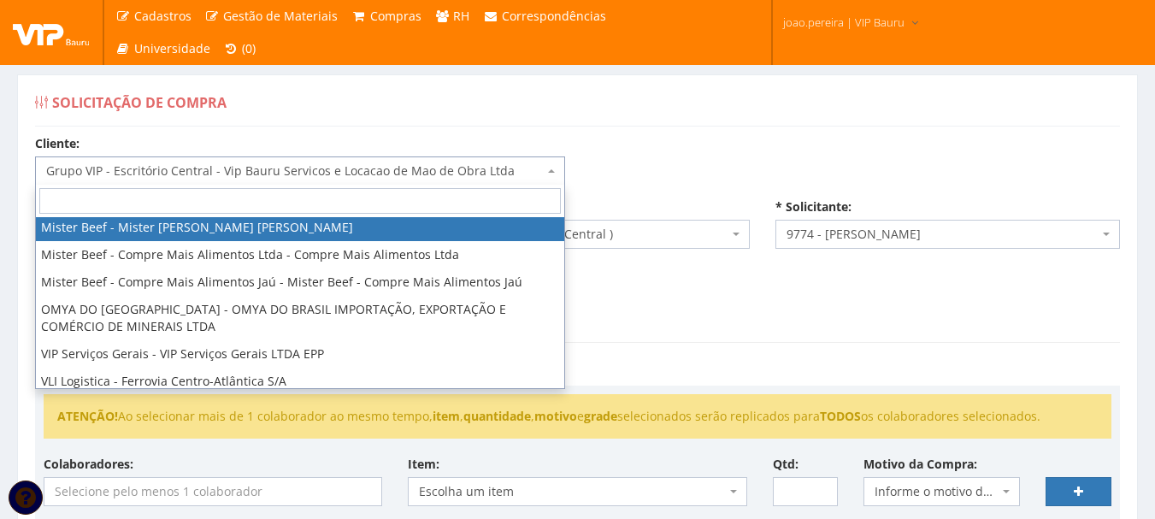
click at [221, 207] on input "search" at bounding box center [299, 201] width 521 height 26
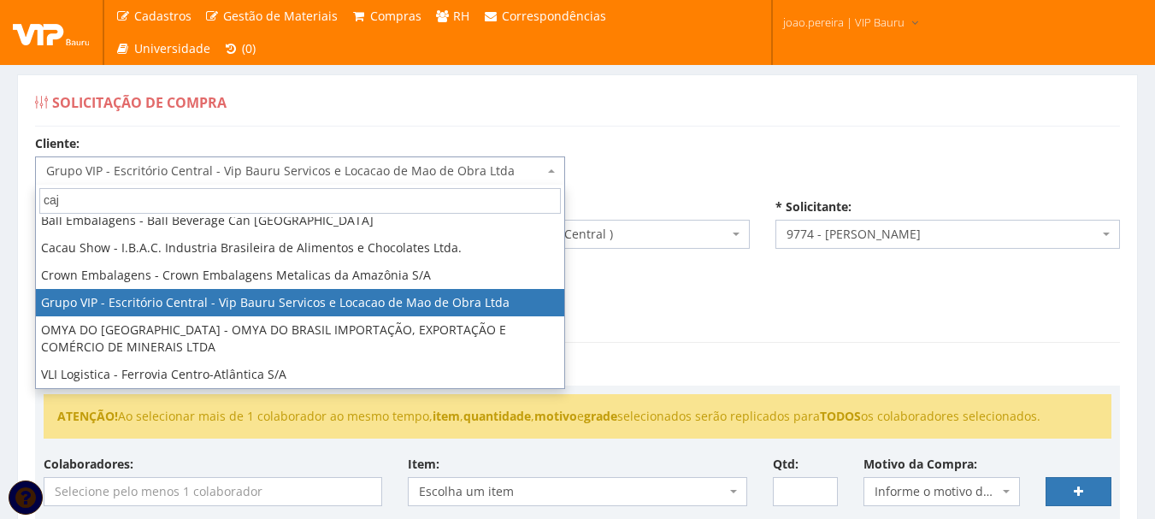
scroll to position [0, 0]
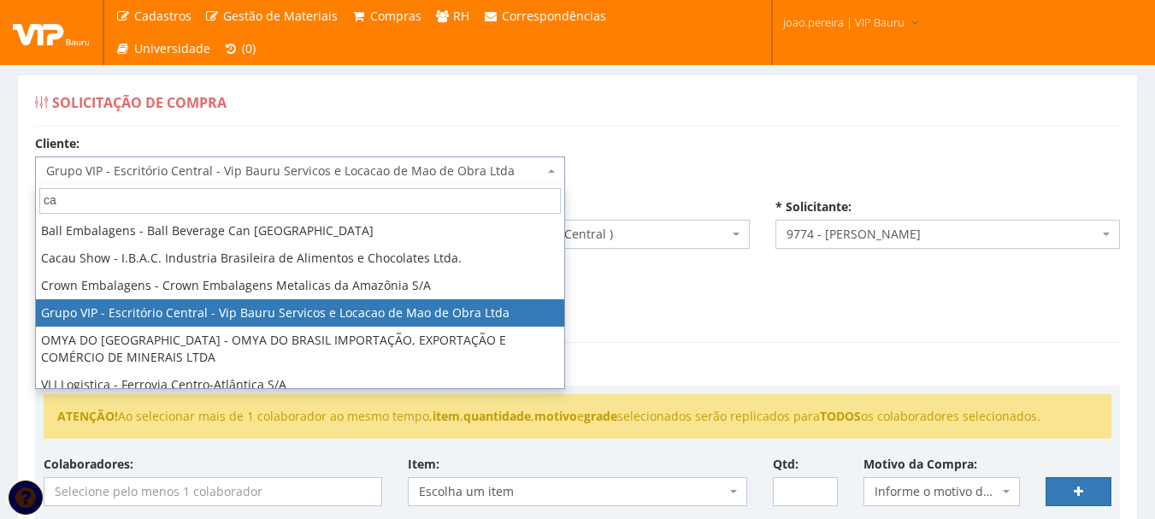
type input "c"
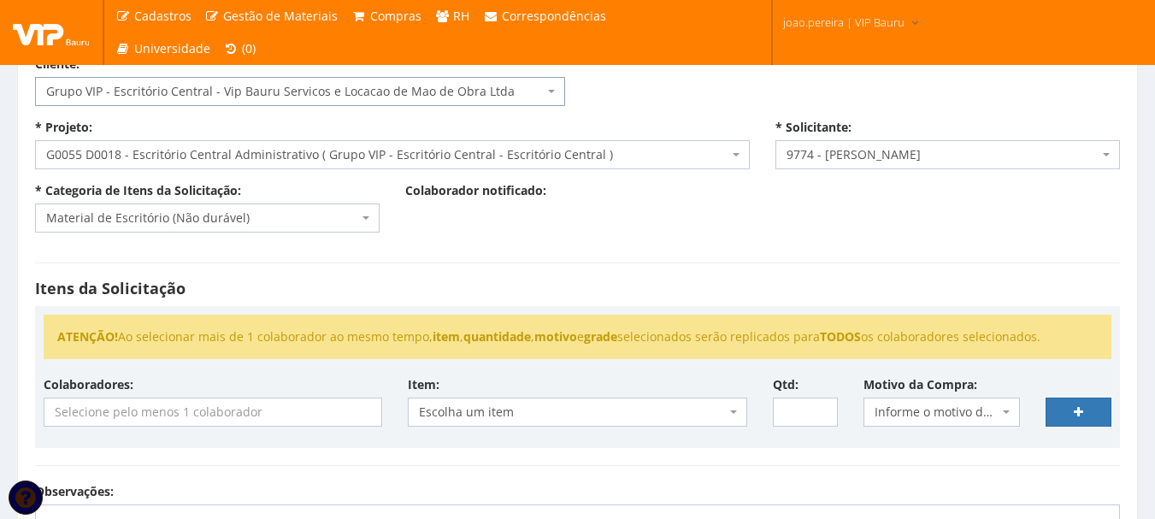
scroll to position [256, 0]
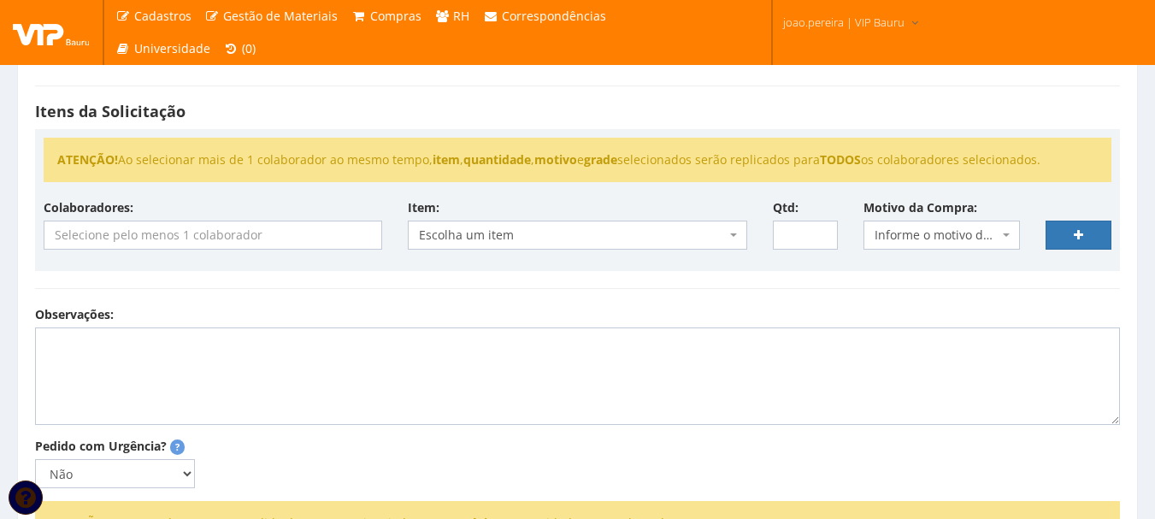
click at [363, 244] on input "search" at bounding box center [212, 234] width 337 height 27
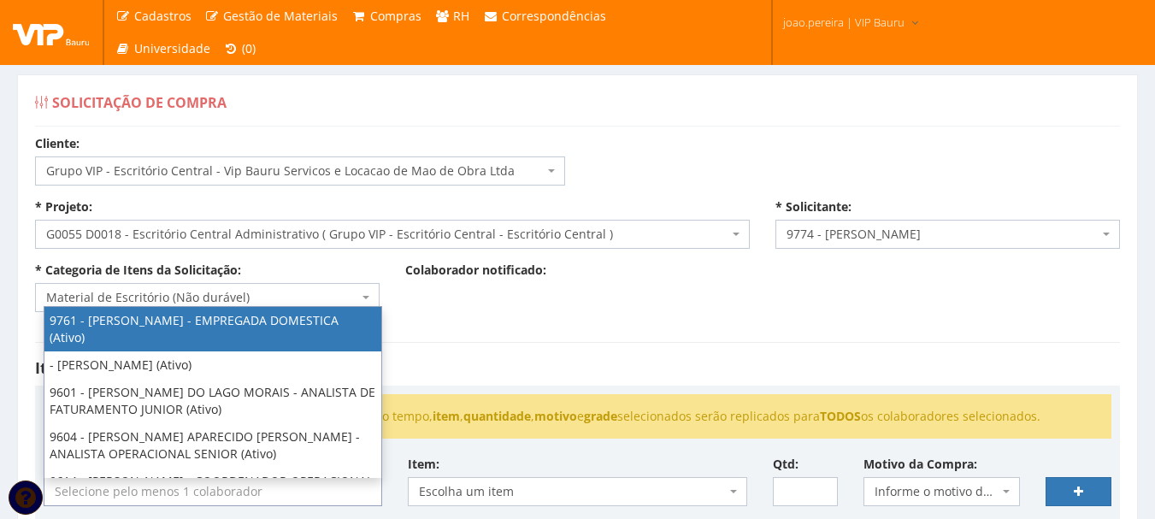
scroll to position [85, 0]
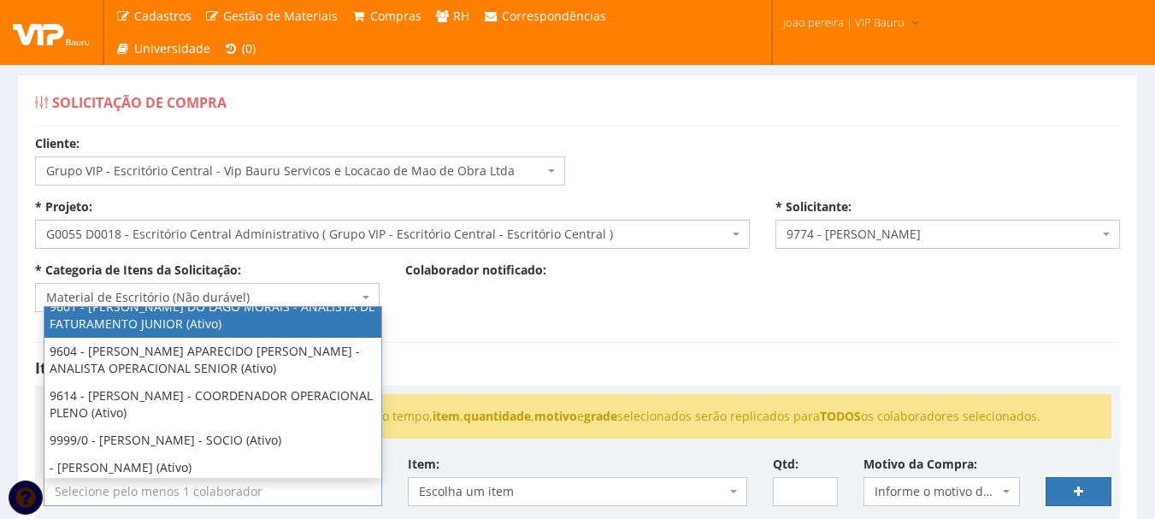
click at [198, 286] on span "Material de Escritório (Não durável)" at bounding box center [207, 297] width 344 height 29
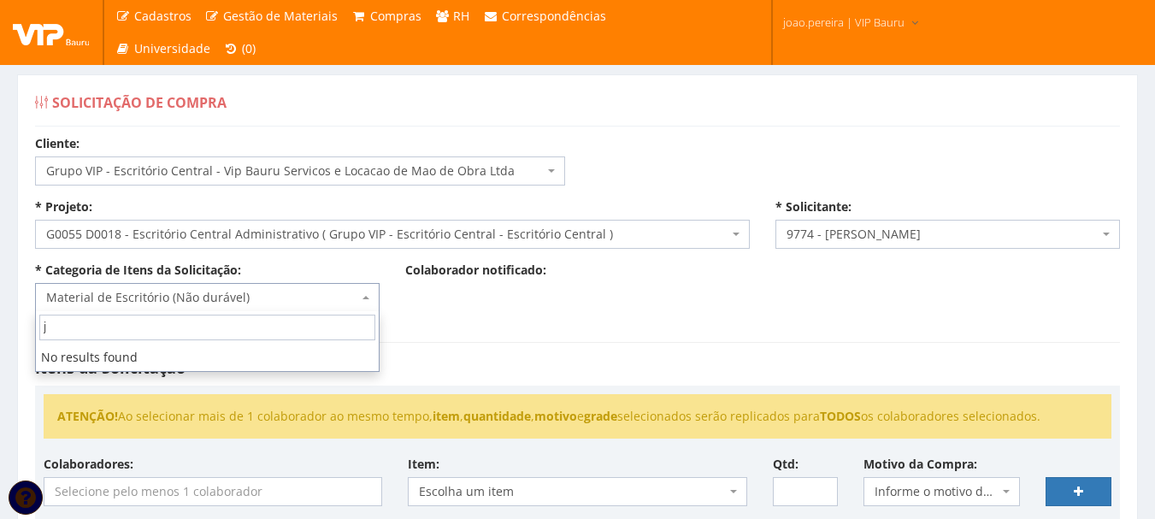
scroll to position [0, 0]
type input "j"
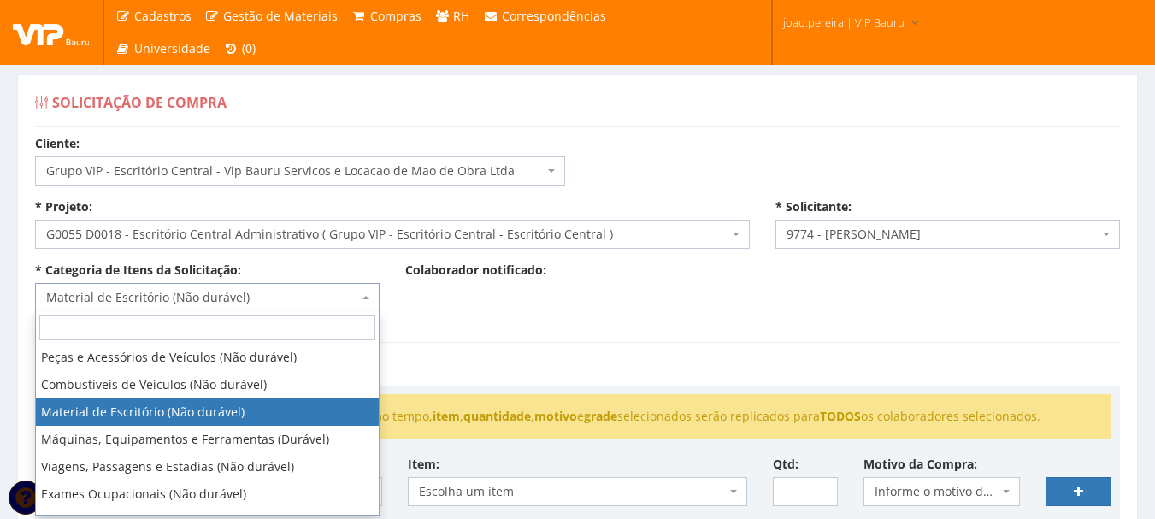
type input "a"
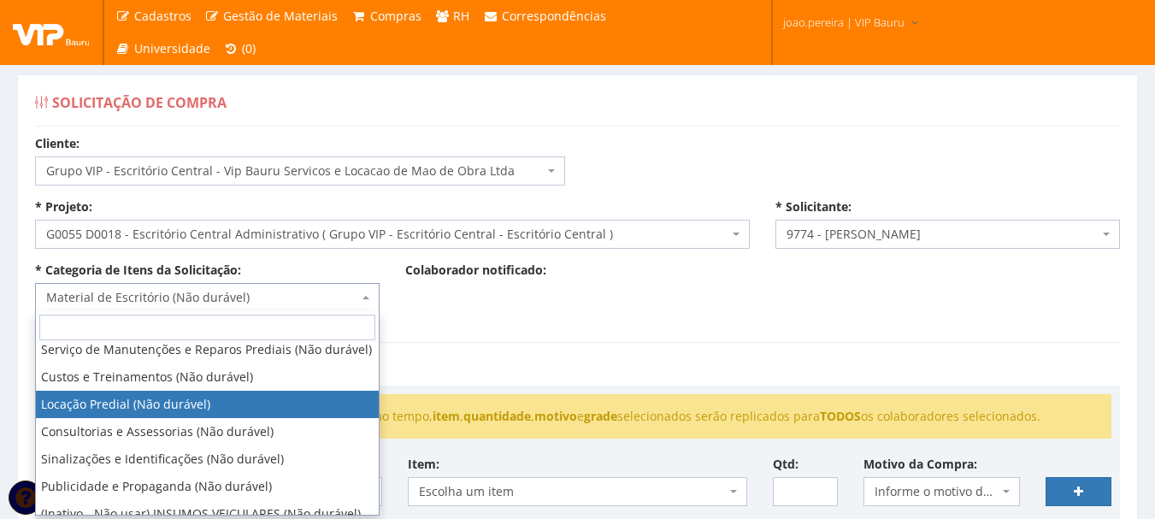
scroll to position [547, 0]
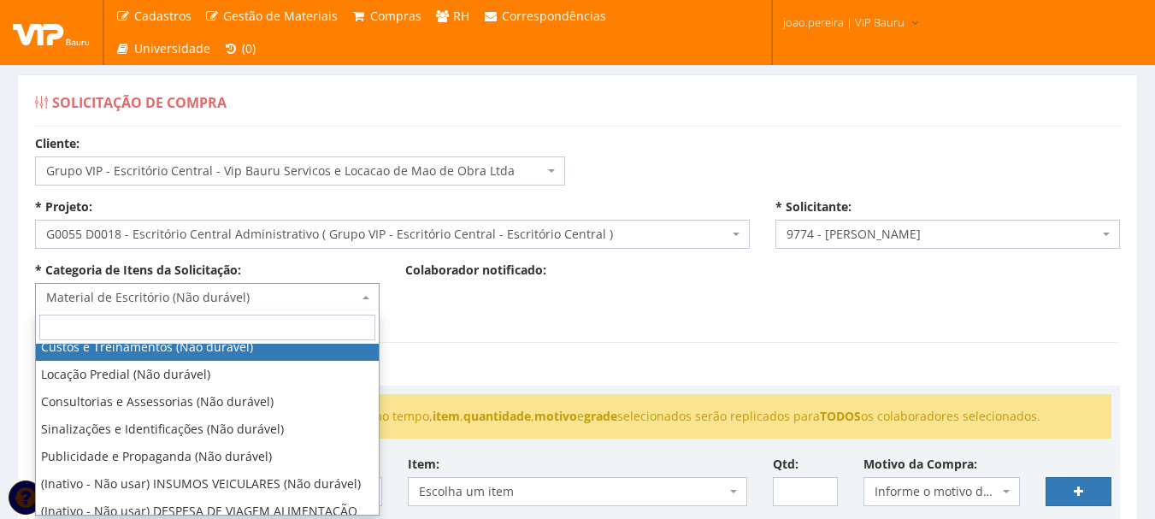
click at [477, 342] on hr at bounding box center [577, 342] width 1085 height 1
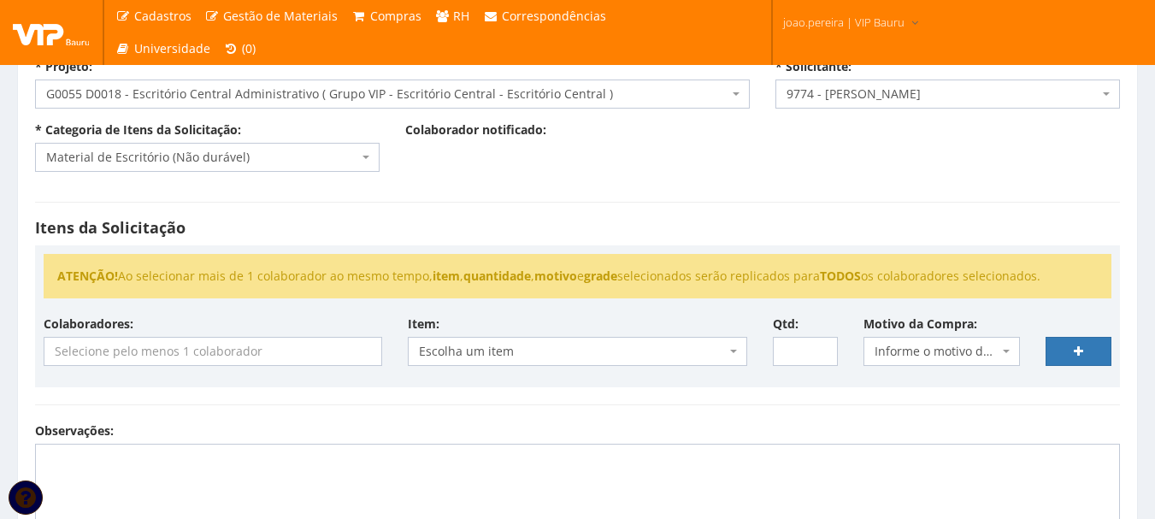
scroll to position [171, 0]
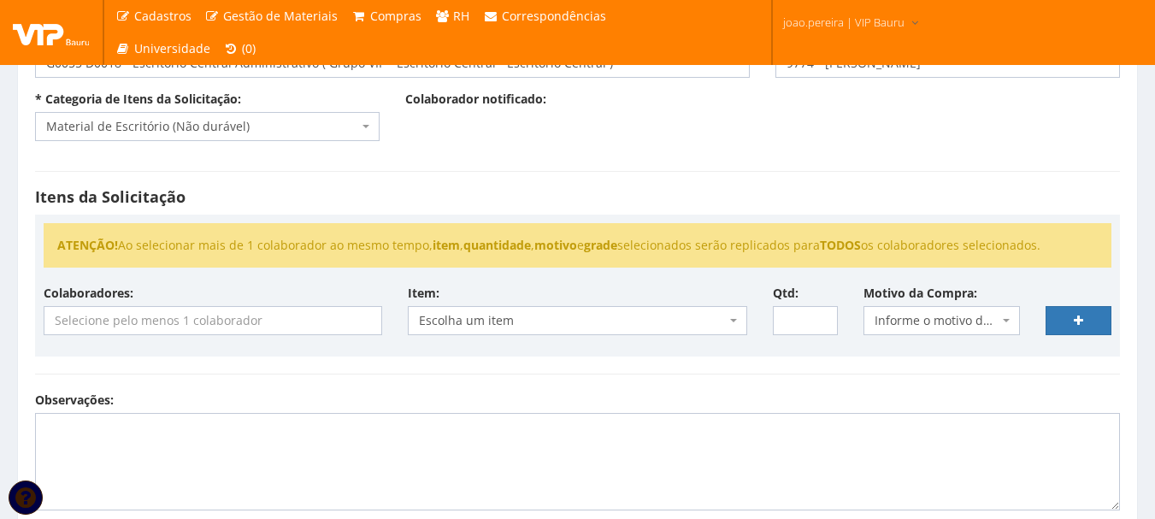
click at [274, 322] on input "search" at bounding box center [212, 320] width 337 height 27
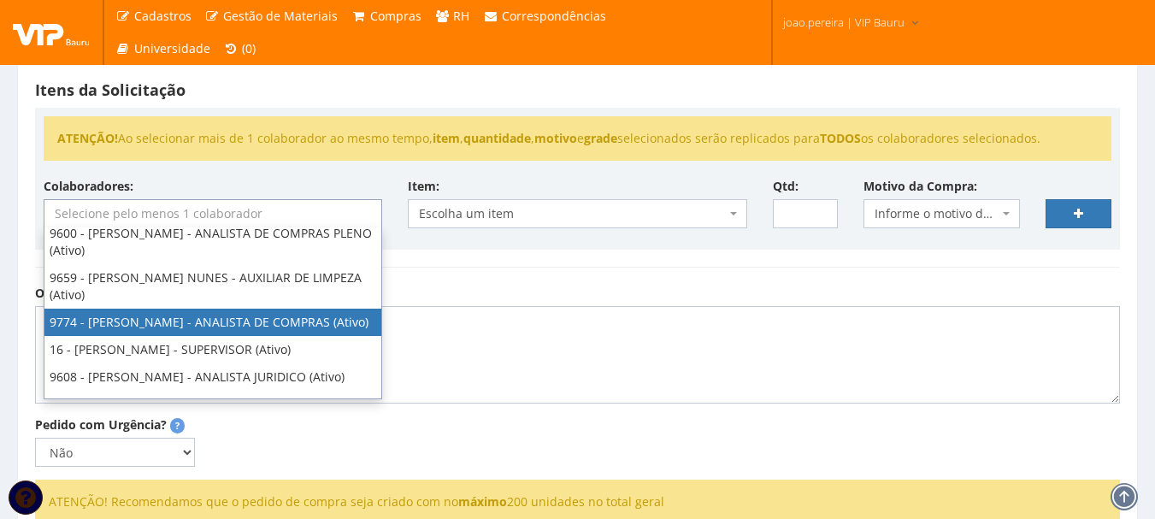
scroll to position [462, 0]
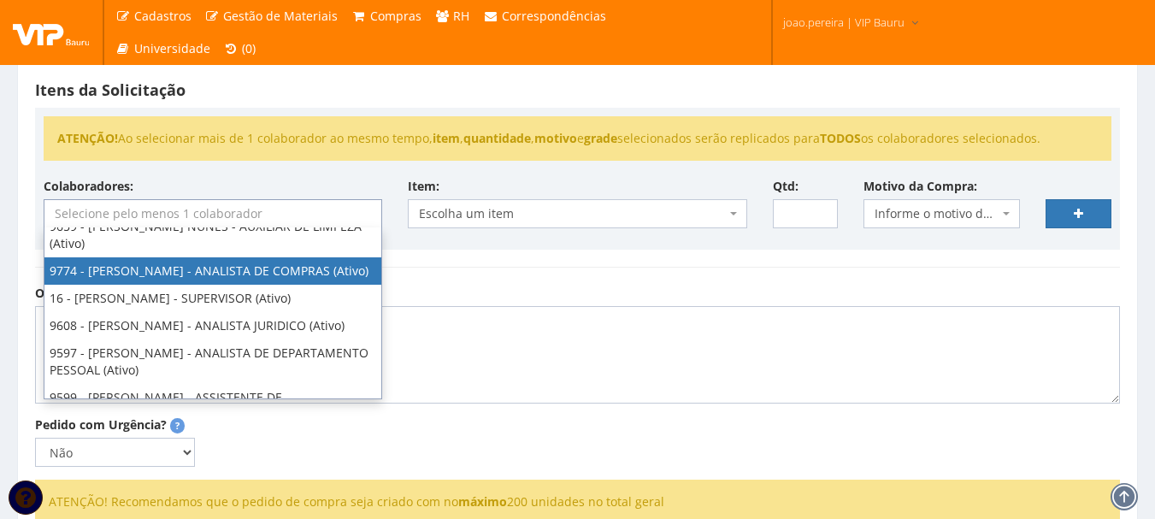
select select "4079"
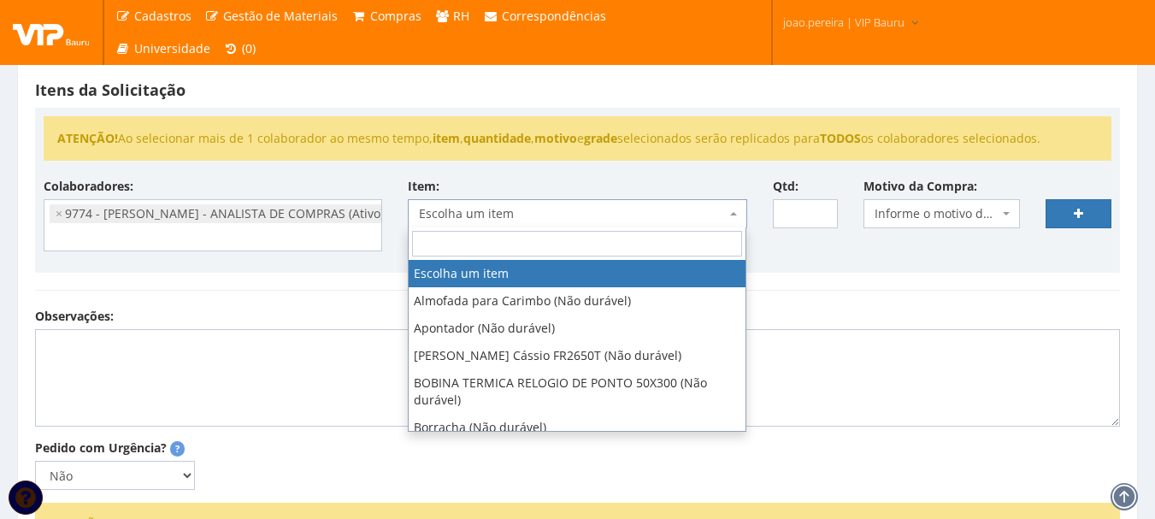
click at [657, 209] on span "Escolha um item" at bounding box center [572, 213] width 306 height 17
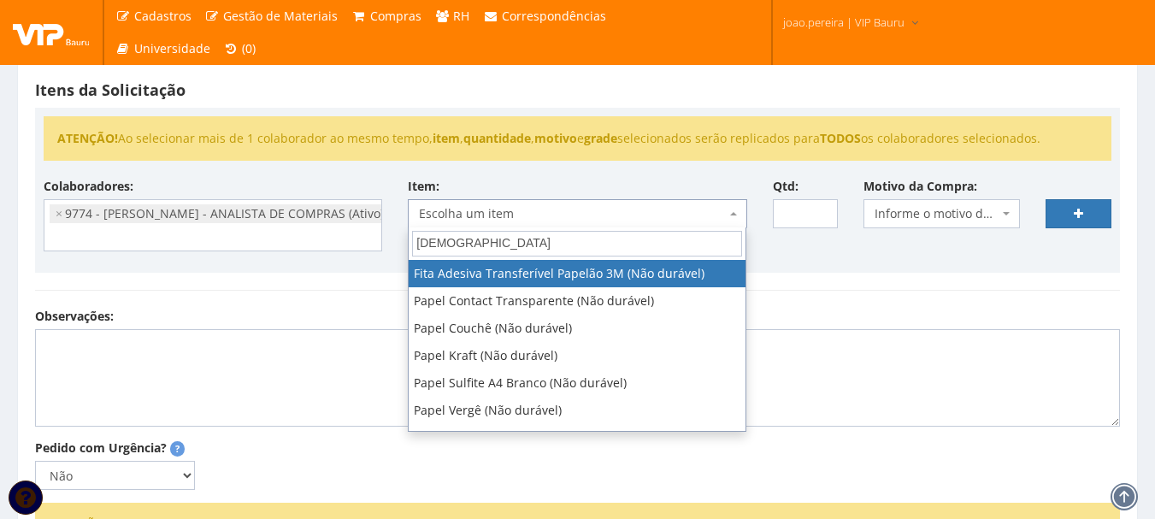
type input "papel"
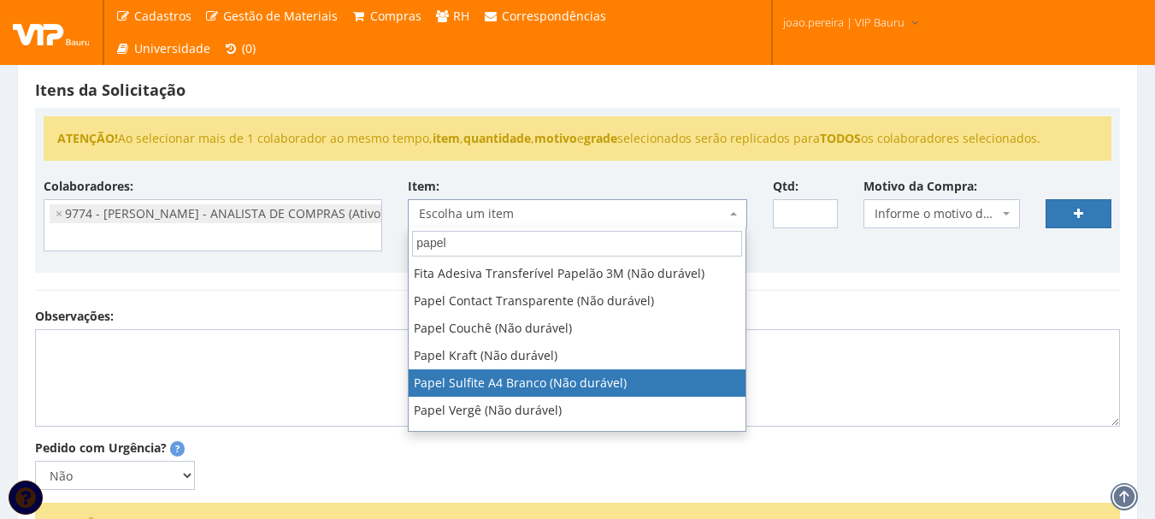
select select "262"
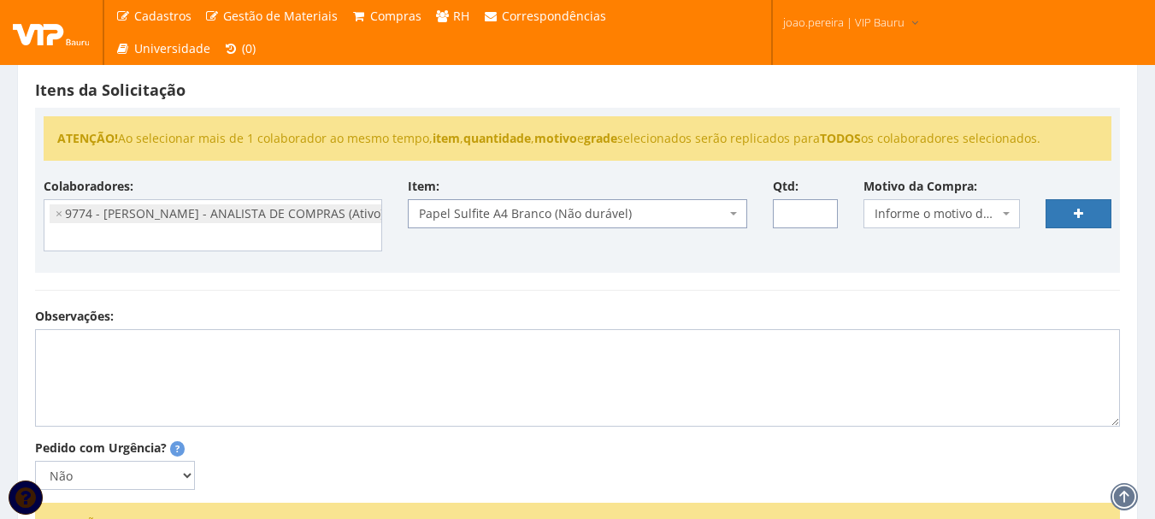
click at [803, 219] on input "Qtd:" at bounding box center [806, 213] width 66 height 29
type input "40"
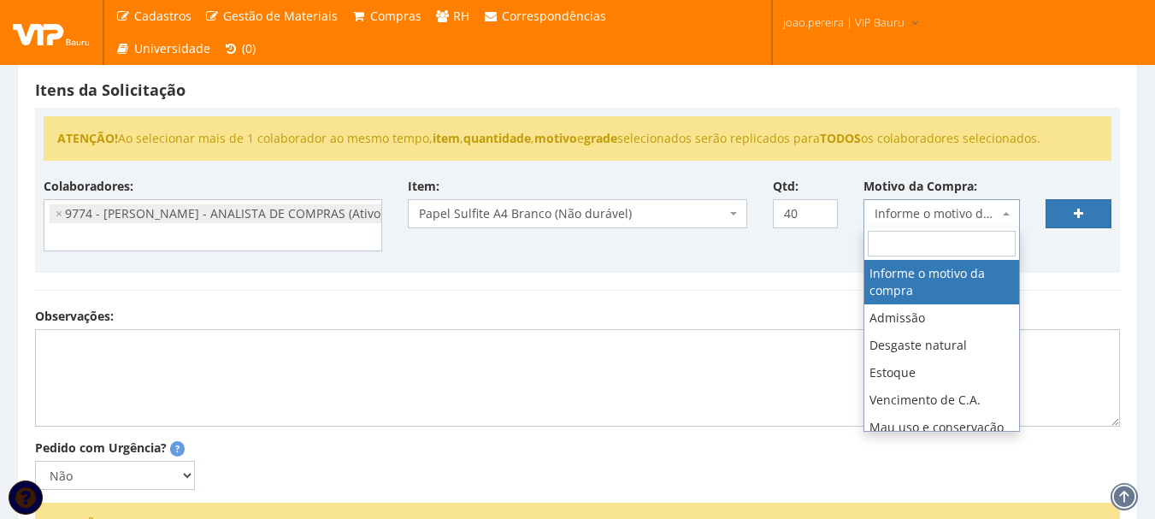
click at [978, 221] on span "Informe o motivo da compra" at bounding box center [936, 213] width 124 height 17
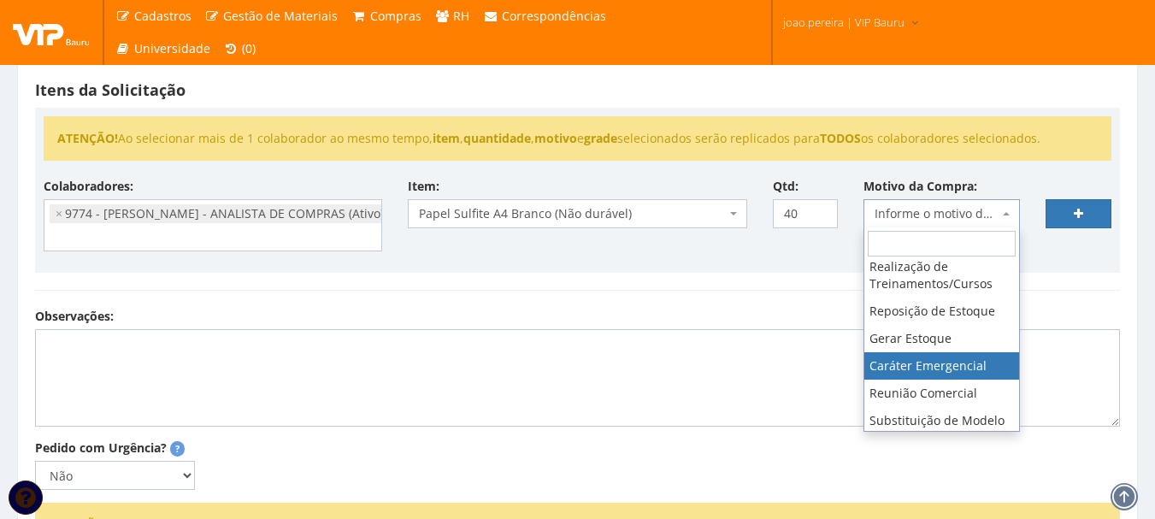
scroll to position [1103, 0]
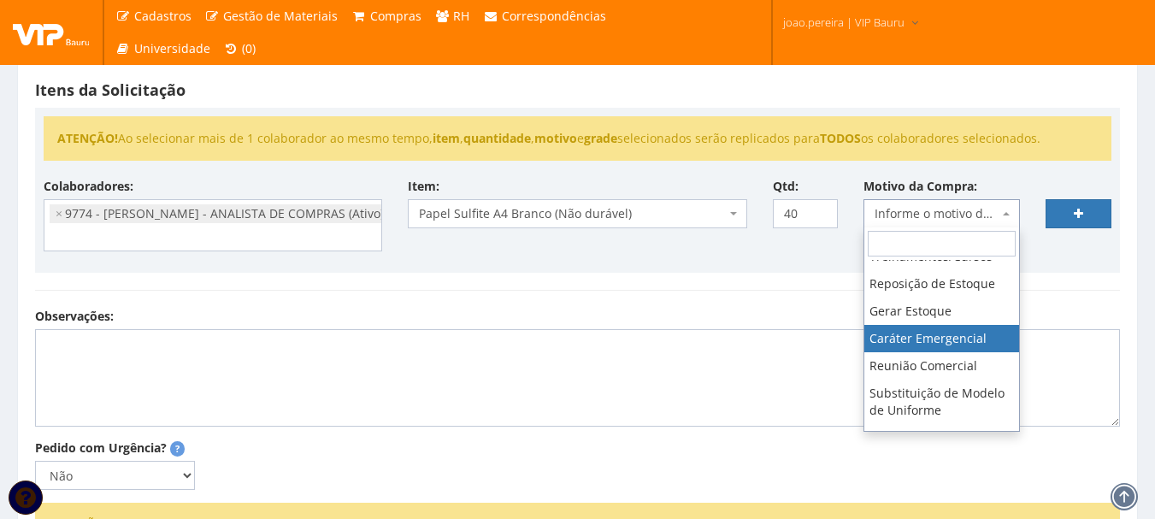
select select "35"
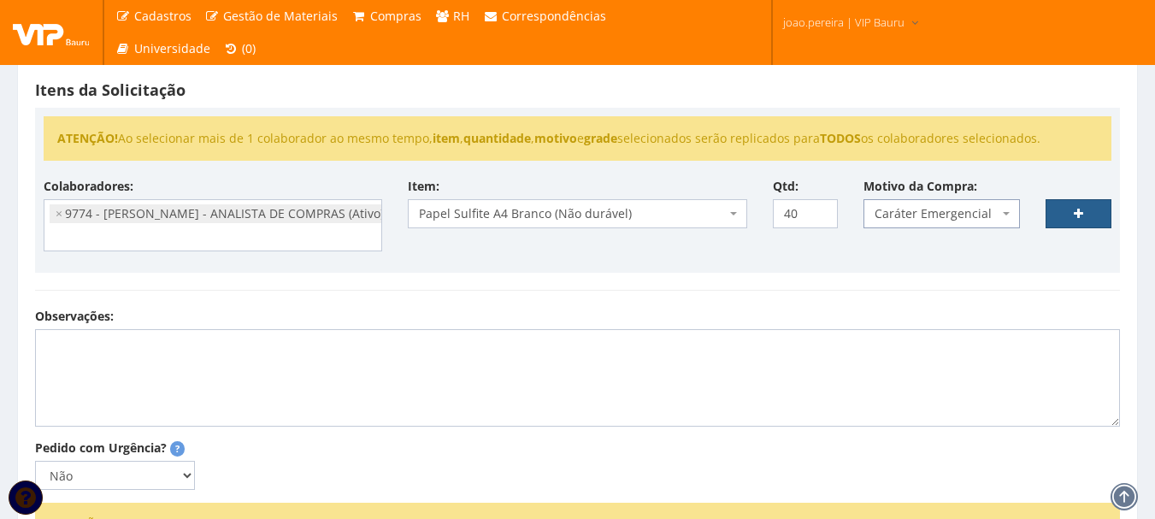
click at [1097, 215] on link at bounding box center [1078, 213] width 66 height 29
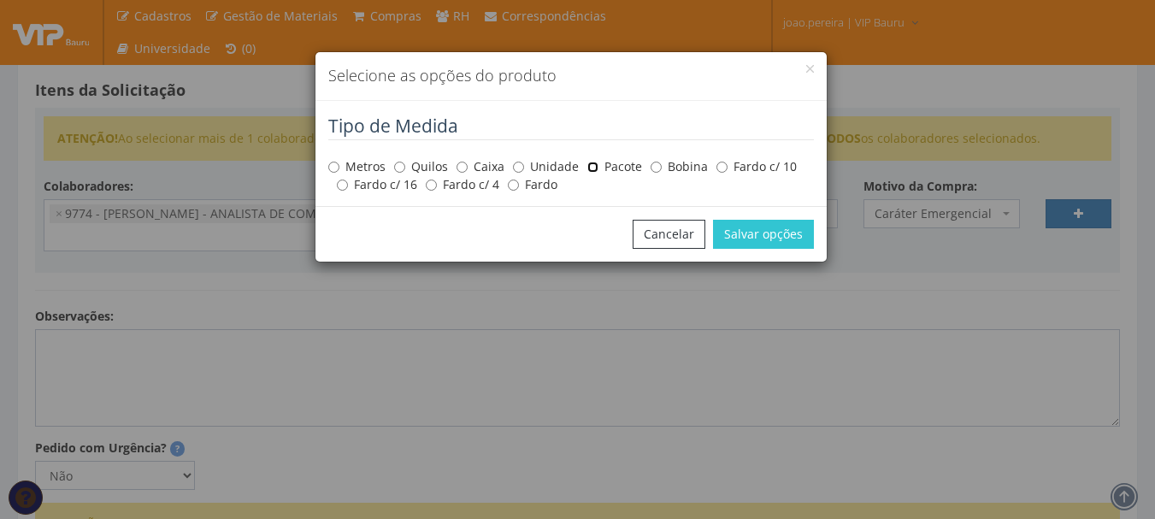
click at [590, 166] on input "Pacote" at bounding box center [592, 167] width 11 height 11
radio input "true"
click at [793, 232] on button "Salvar opções" at bounding box center [763, 234] width 101 height 29
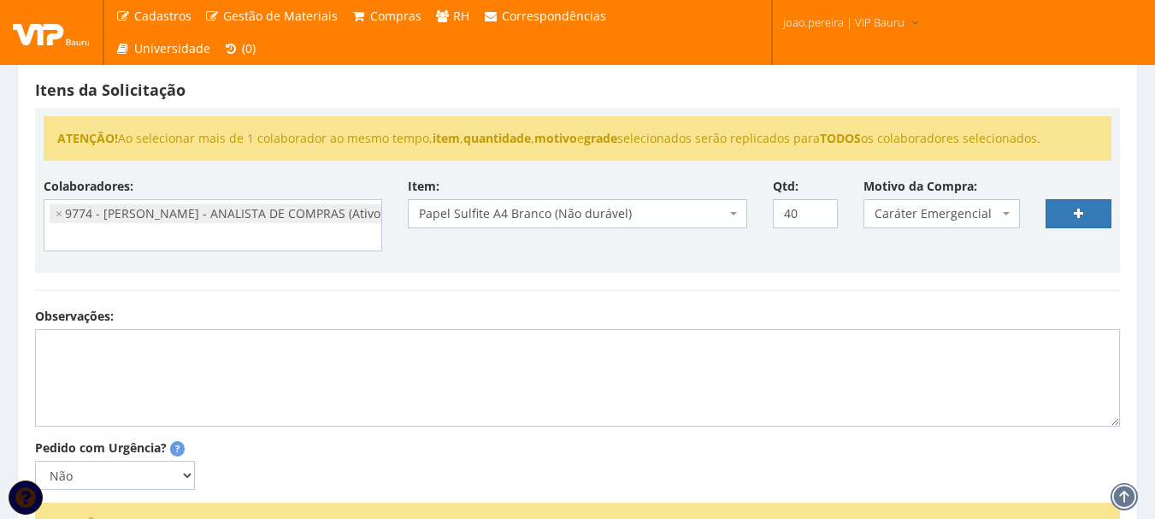
select select
type input "0"
select select
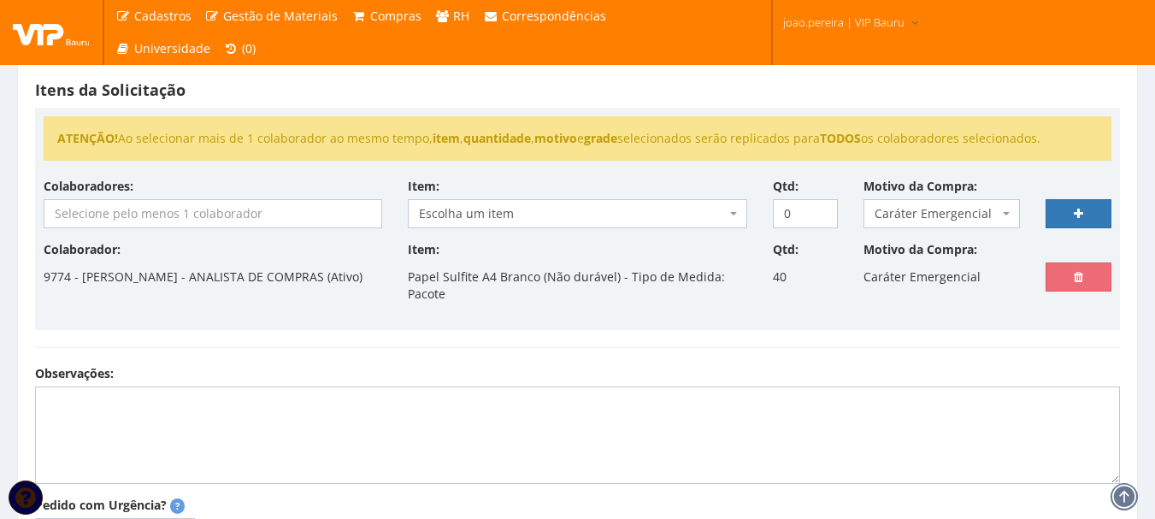
click at [156, 211] on input "search" at bounding box center [212, 213] width 337 height 27
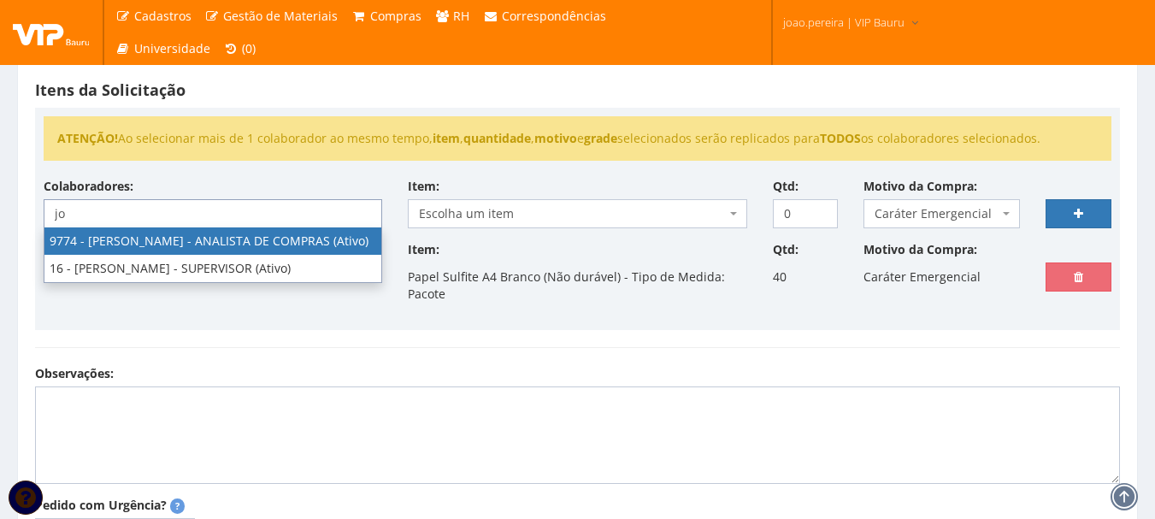
type input "jo"
select select "4079"
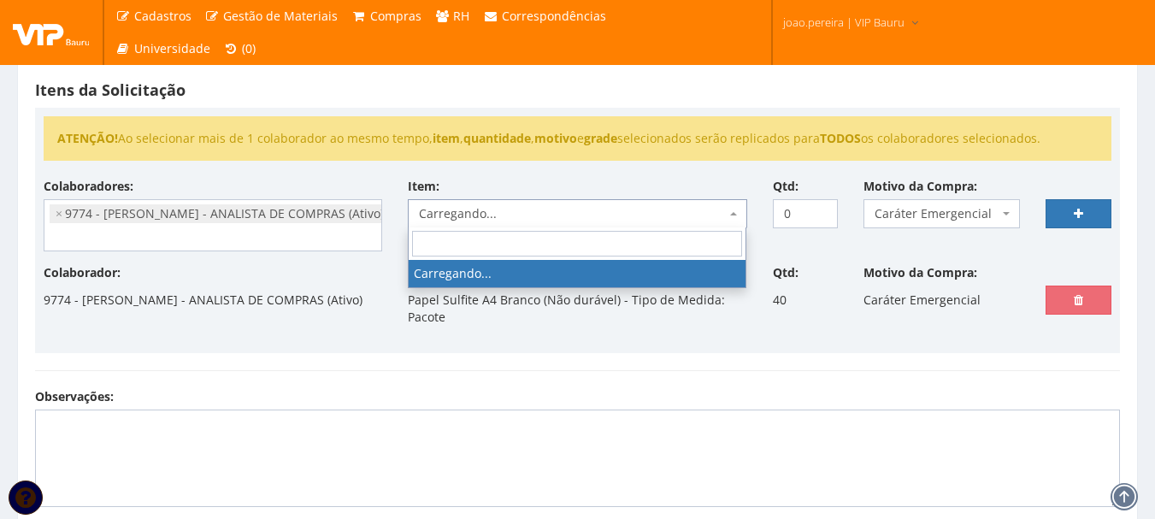
click at [505, 219] on span "Carregando..." at bounding box center [572, 213] width 306 height 17
type input "a"
click at [505, 219] on span "Carregando..." at bounding box center [572, 213] width 306 height 17
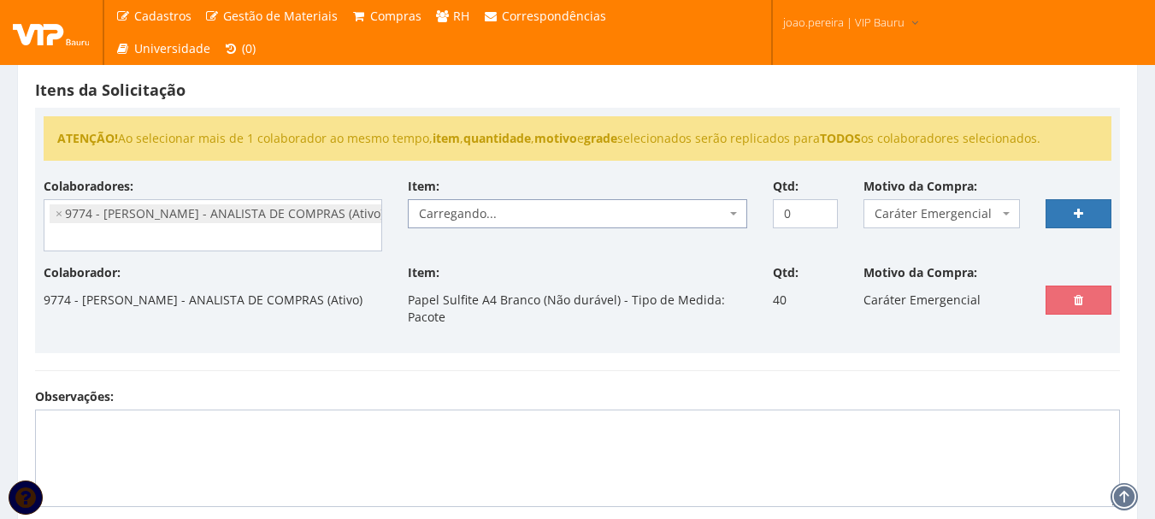
click at [503, 221] on span "Carregando..." at bounding box center [572, 213] width 306 height 17
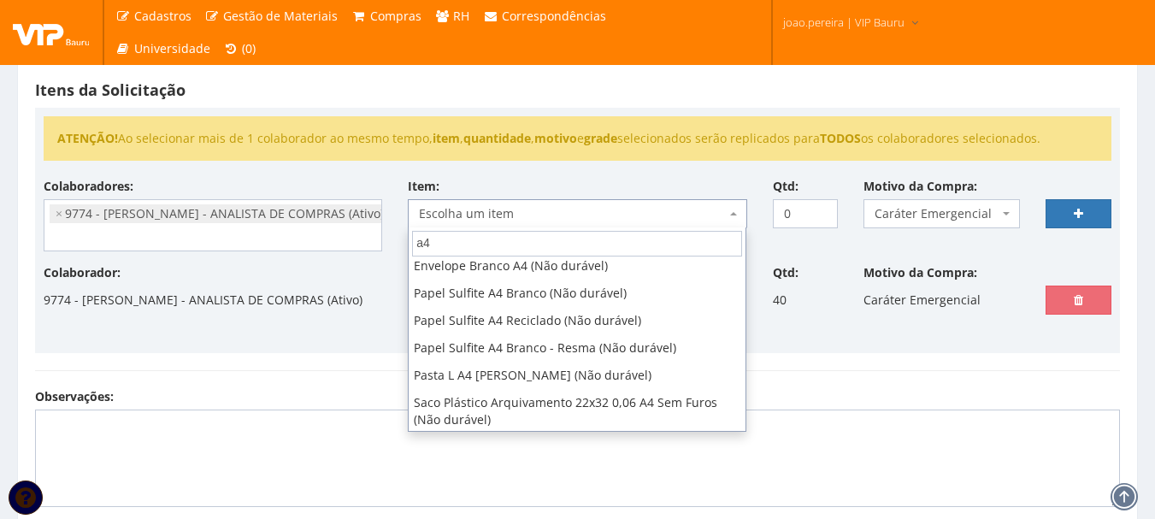
scroll to position [0, 0]
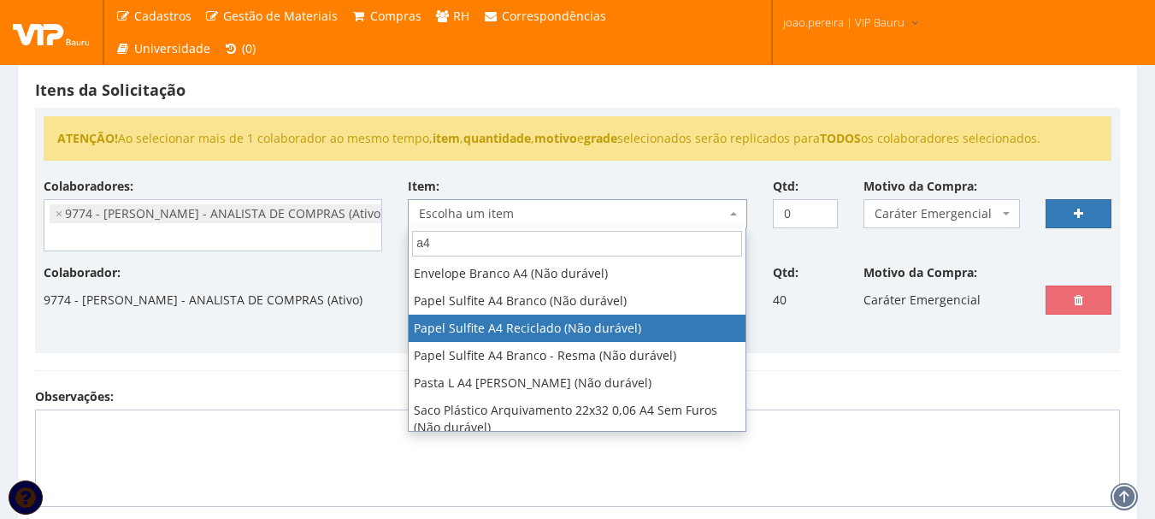
type input "a4"
select select "393"
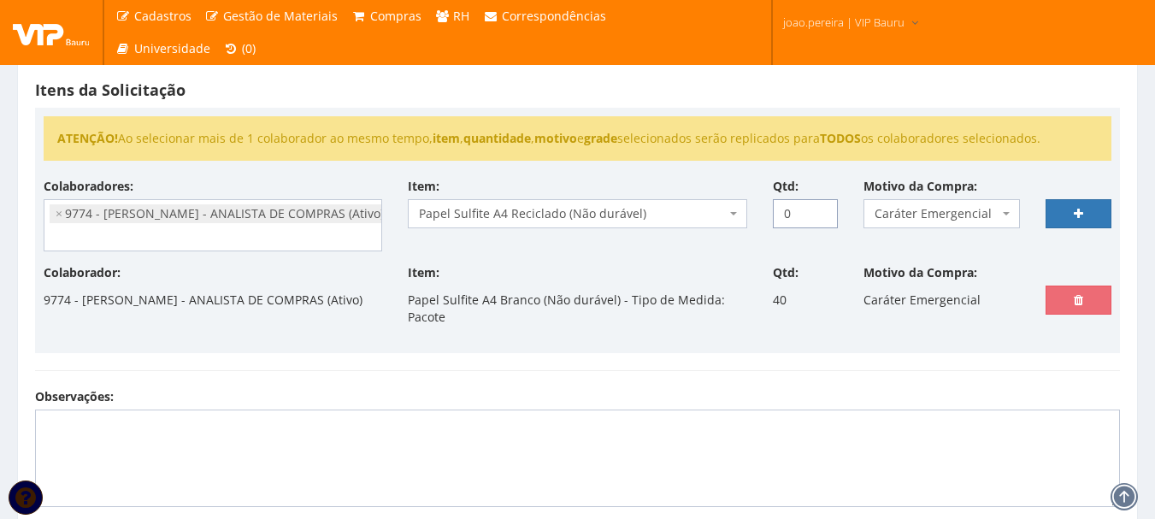
drag, startPoint x: 803, startPoint y: 213, endPoint x: 754, endPoint y: 211, distance: 48.7
click at [754, 211] on div "Colaboradores: 9761 - ADRIANA SILVA DO NASCIMENTO PIRES - EMPREGADA DOMESTICA (…" at bounding box center [577, 221] width 1093 height 86
type input "2"
click at [1086, 207] on link at bounding box center [1078, 213] width 66 height 29
select select
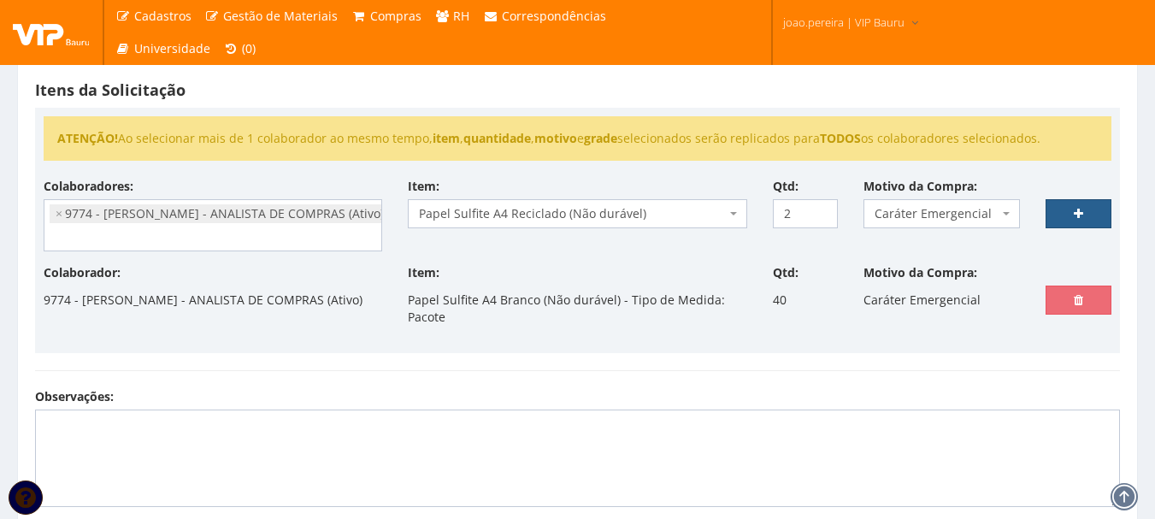
type input "0"
select select
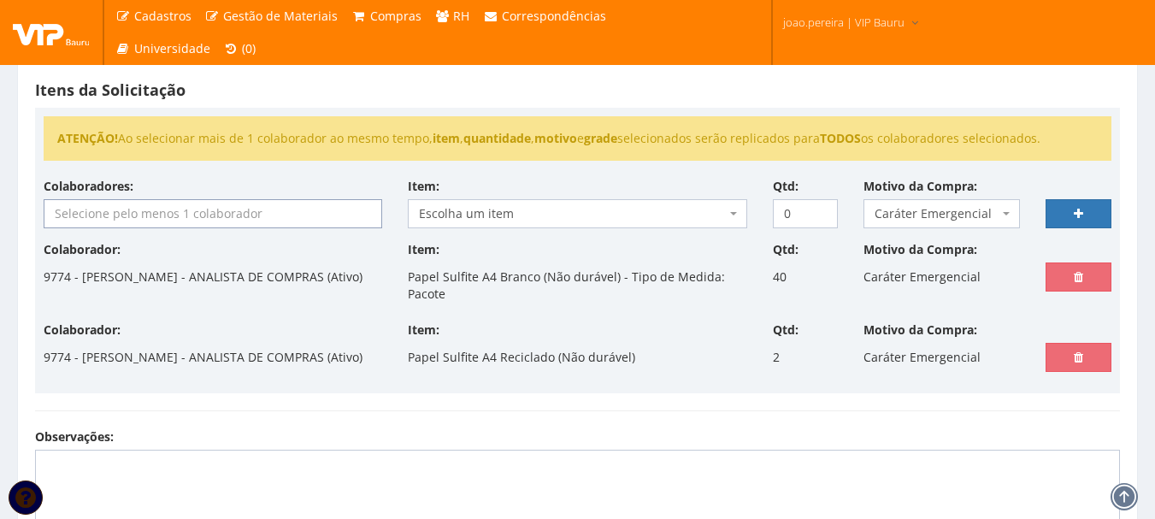
click at [240, 214] on input "search" at bounding box center [212, 213] width 337 height 27
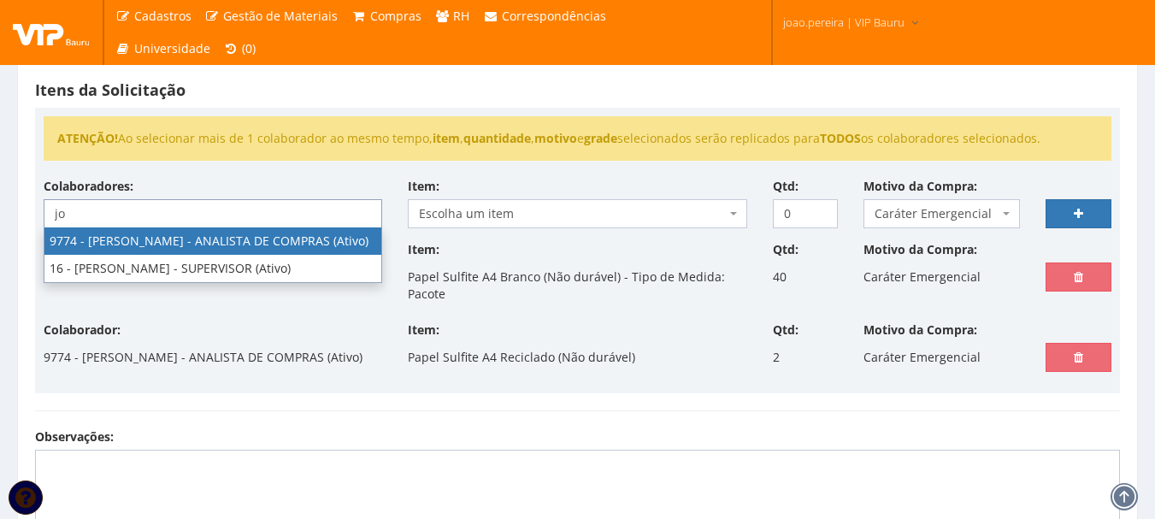
type input "jo"
select select "4079"
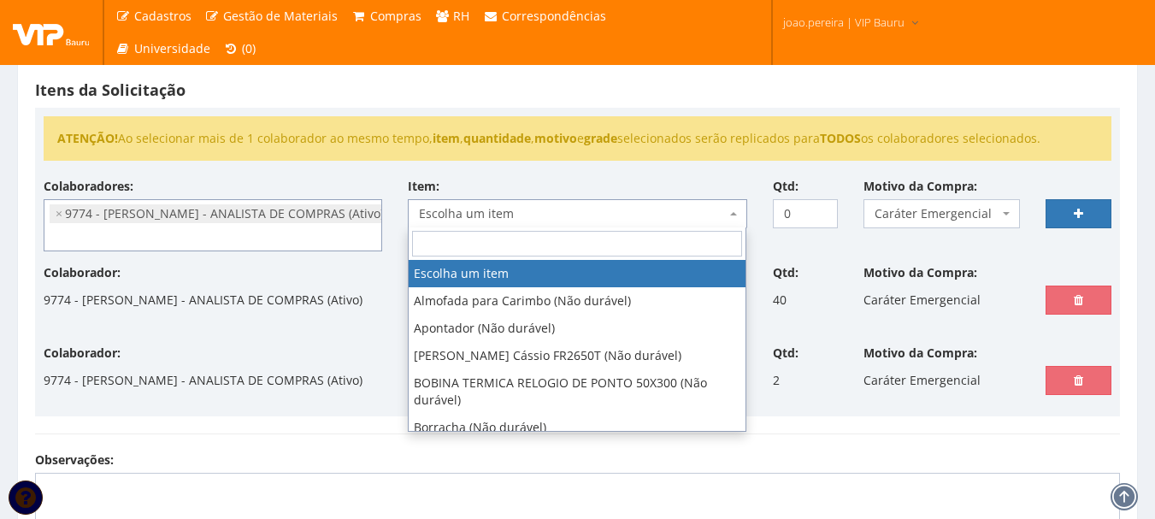
click at [540, 210] on span "Escolha um item" at bounding box center [572, 213] width 306 height 17
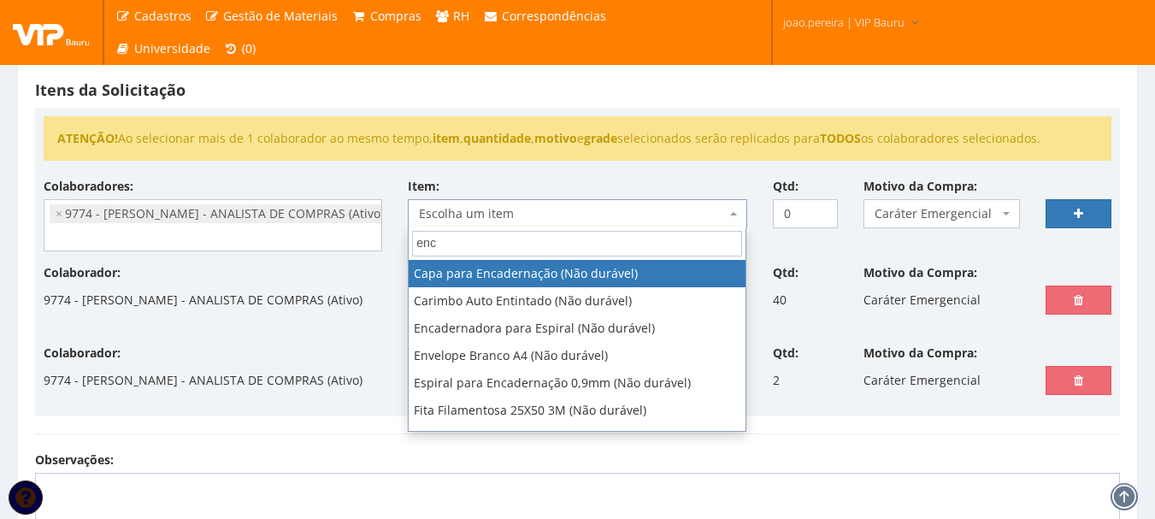
type input "enca"
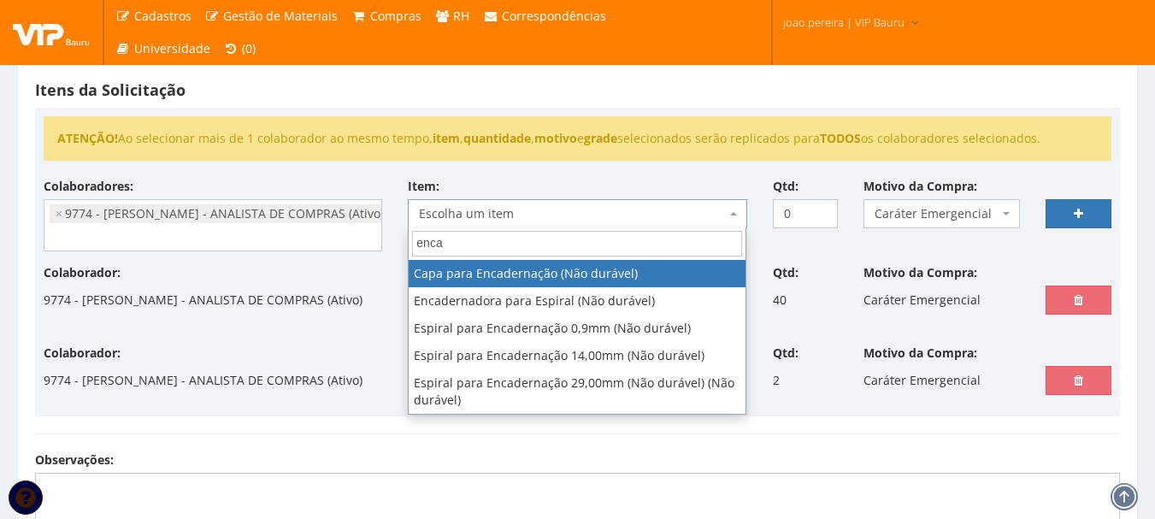
select select "79"
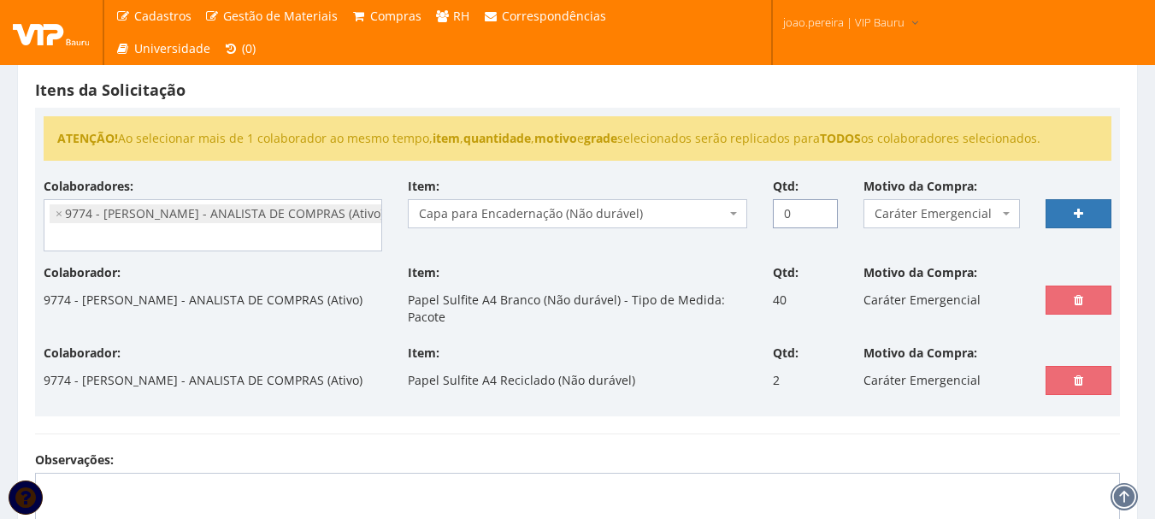
drag, startPoint x: 810, startPoint y: 210, endPoint x: 679, endPoint y: 215, distance: 130.9
click at [679, 215] on div "Colaboradores: 9761 - ADRIANA SILVA DO NASCIMENTO PIRES - EMPREGADA DOMESTICA (…" at bounding box center [577, 221] width 1093 height 86
type input "50"
click at [1092, 214] on link at bounding box center [1078, 213] width 66 height 29
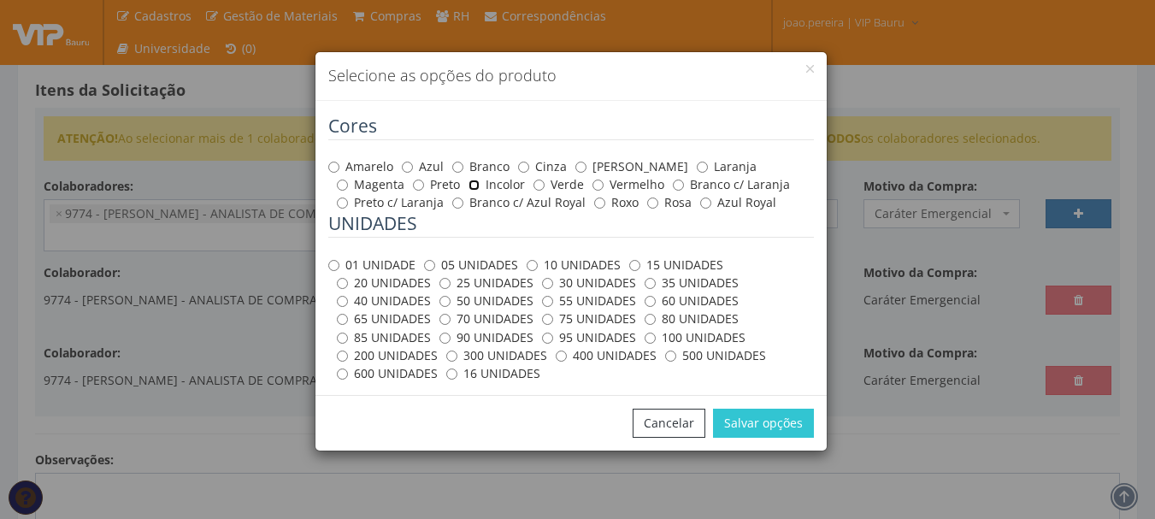
click at [468, 183] on input "Incolor" at bounding box center [473, 184] width 11 height 11
radio input "true"
click at [332, 268] on input "01 UNIDADE" at bounding box center [333, 265] width 11 height 11
radio input "true"
click at [762, 429] on button "Salvar opções" at bounding box center [763, 423] width 101 height 29
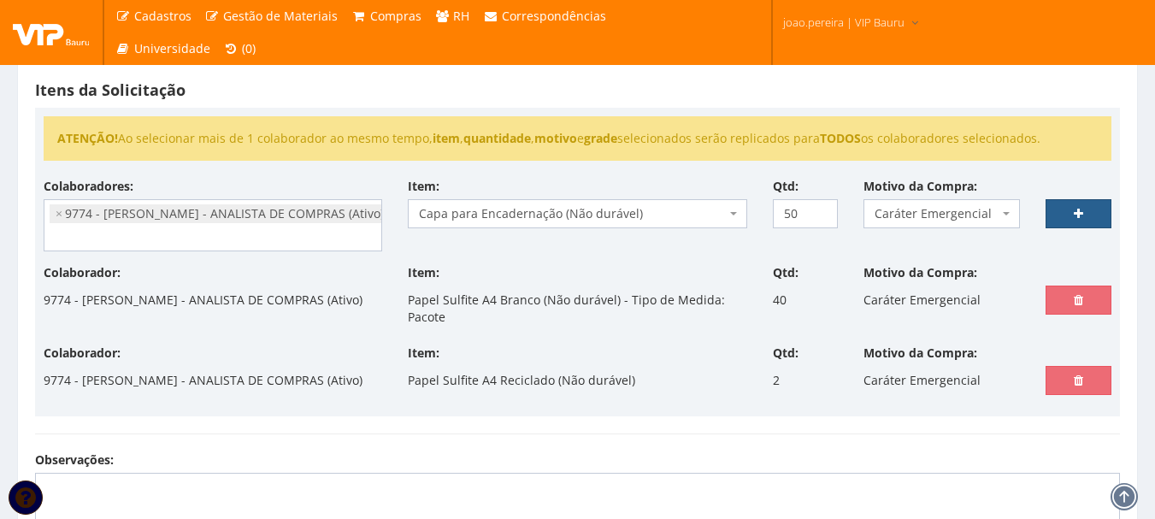
select select
type input "0"
select select
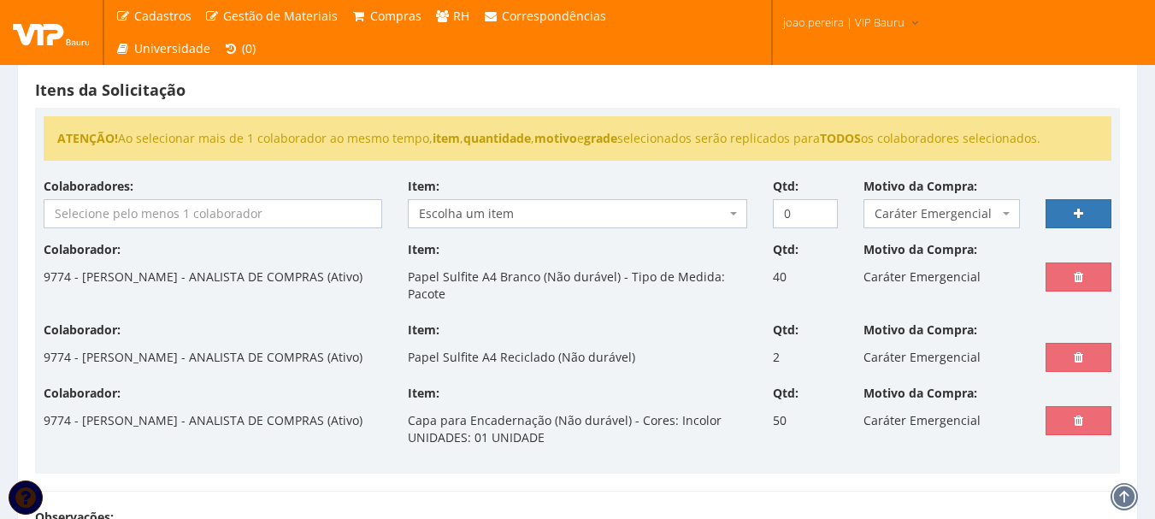
click at [185, 207] on input "search" at bounding box center [212, 213] width 337 height 27
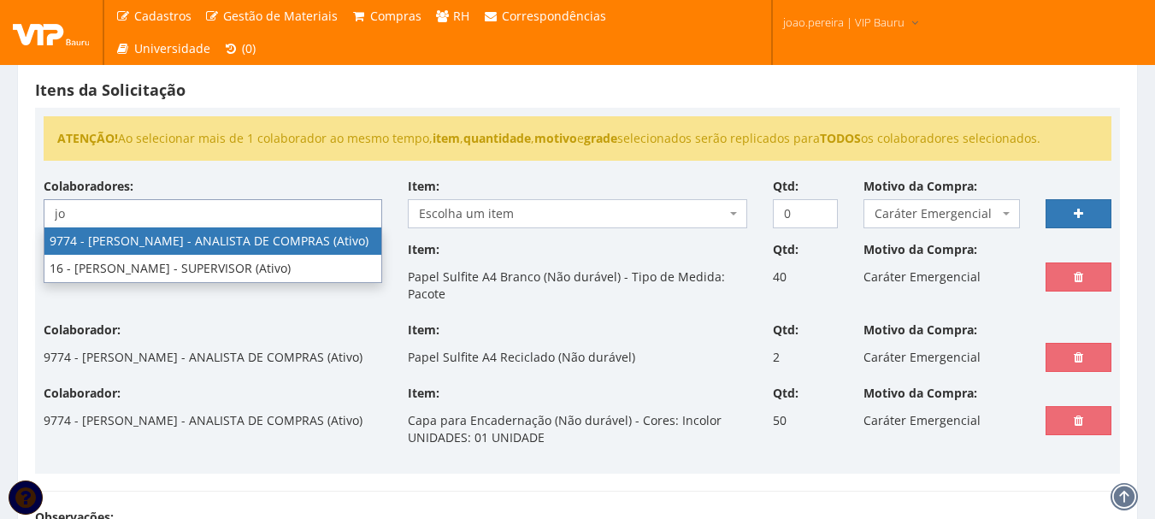
type input "jo"
select select "4079"
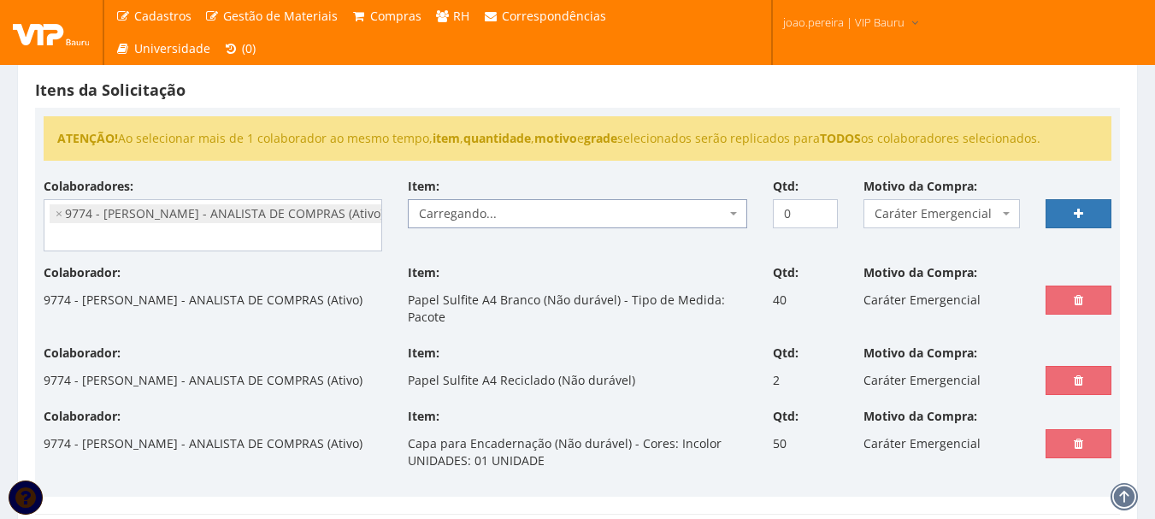
click at [660, 207] on span "Carregando..." at bounding box center [572, 213] width 306 height 17
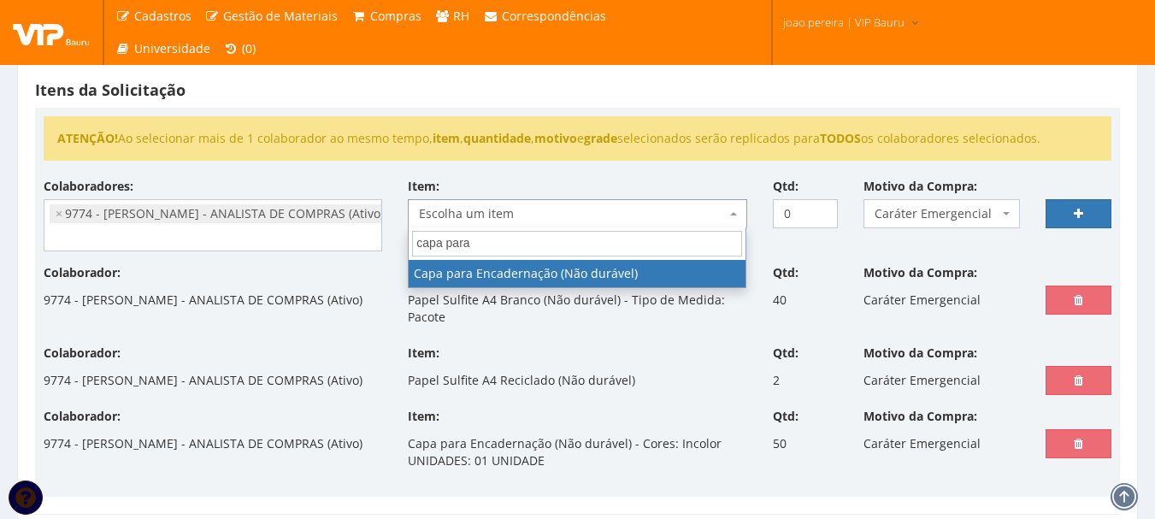
type input "capa para"
select select "79"
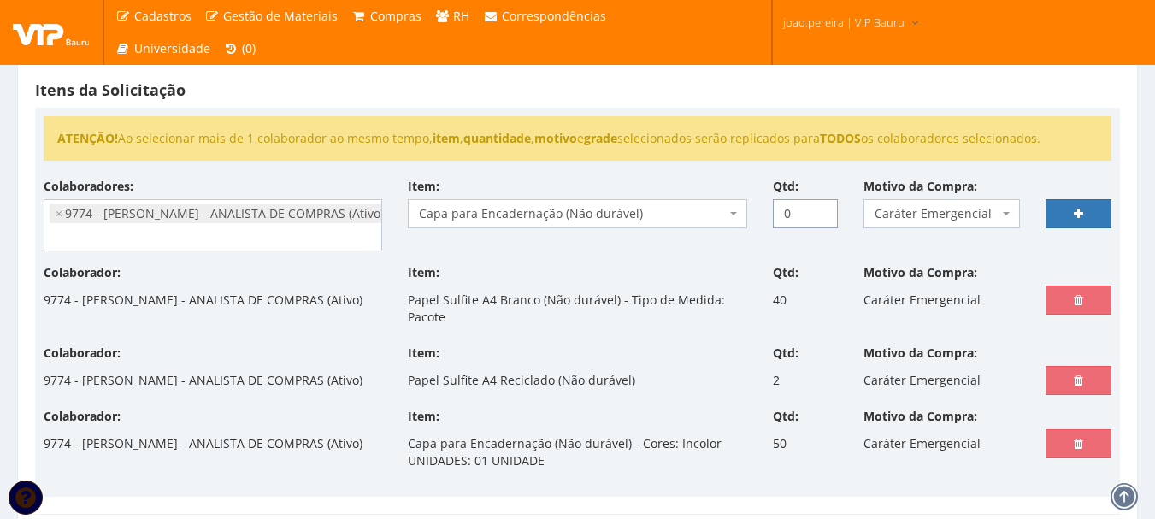
drag, startPoint x: 777, startPoint y: 214, endPoint x: 734, endPoint y: 214, distance: 42.7
click at [734, 214] on div "Colaboradores: 9761 - ADRIANA SILVA DO NASCIMENTO PIRES - EMPREGADA DOMESTICA (…" at bounding box center [577, 221] width 1093 height 86
type input "50"
click at [1090, 219] on link at bounding box center [1078, 213] width 66 height 29
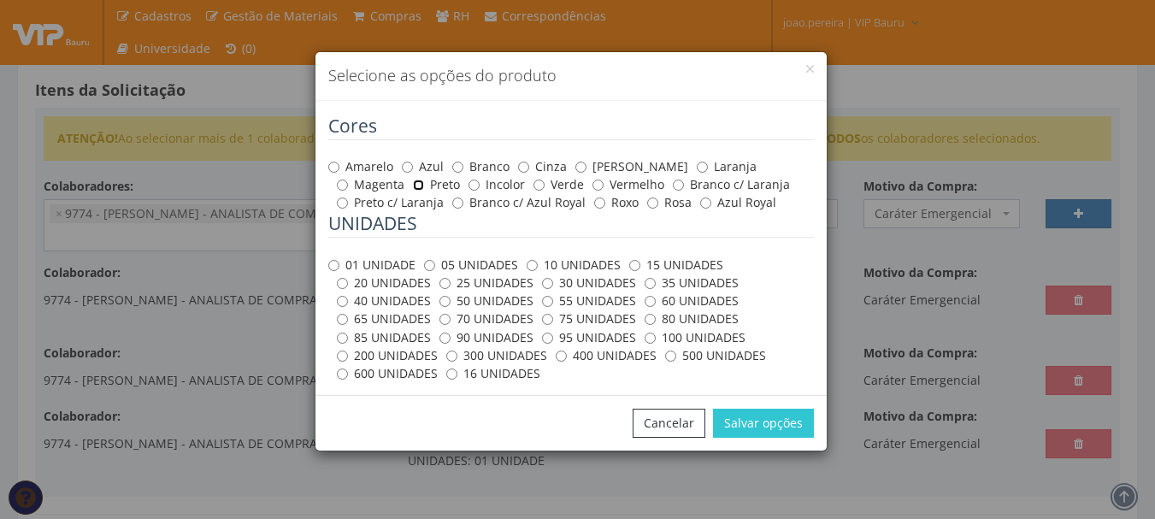
click at [413, 184] on input "Preto" at bounding box center [418, 184] width 11 height 11
radio input "true"
click at [333, 263] on input "01 UNIDADE" at bounding box center [333, 265] width 11 height 11
radio input "true"
click at [791, 425] on button "Salvar opções" at bounding box center [763, 423] width 101 height 29
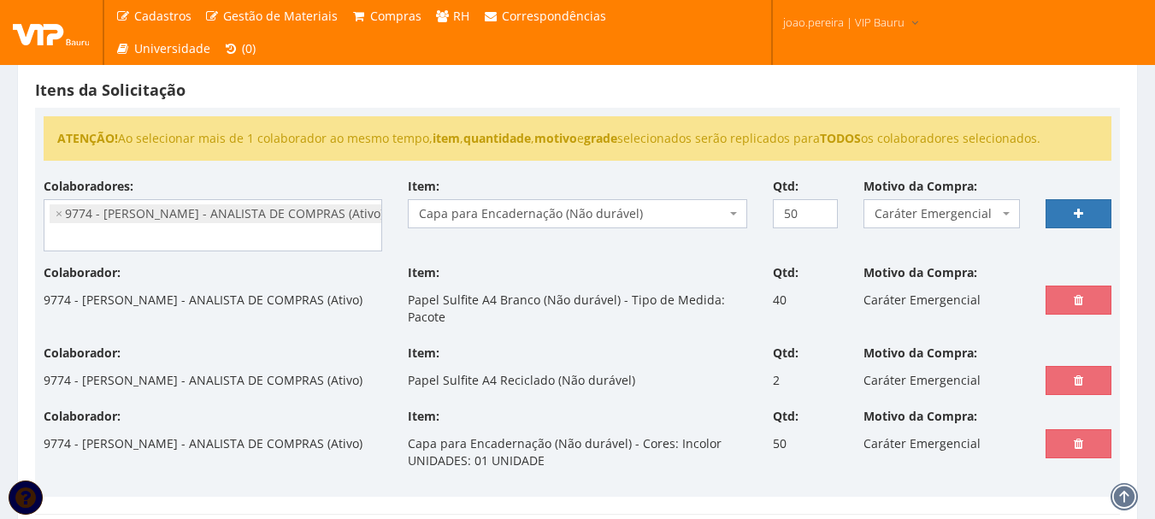
select select
type input "0"
select select
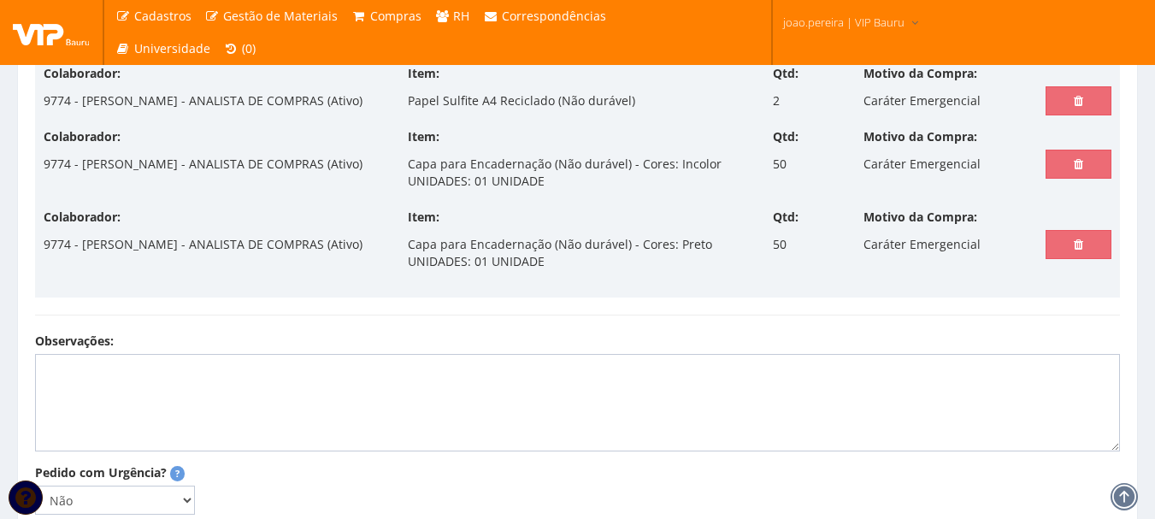
scroll to position [278, 0]
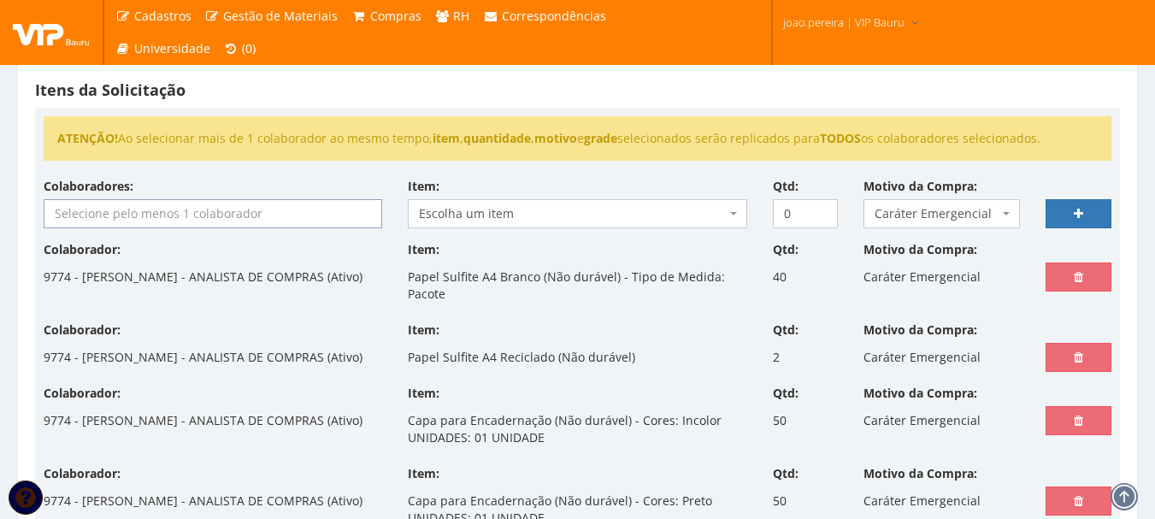
click at [136, 208] on input "search" at bounding box center [212, 213] width 337 height 27
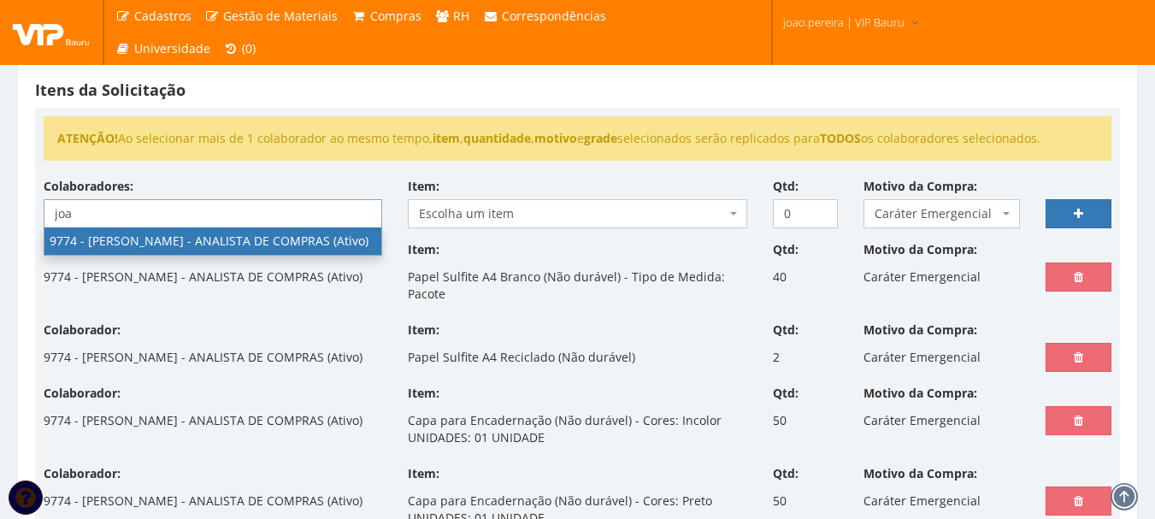
type input "joa"
select select "4079"
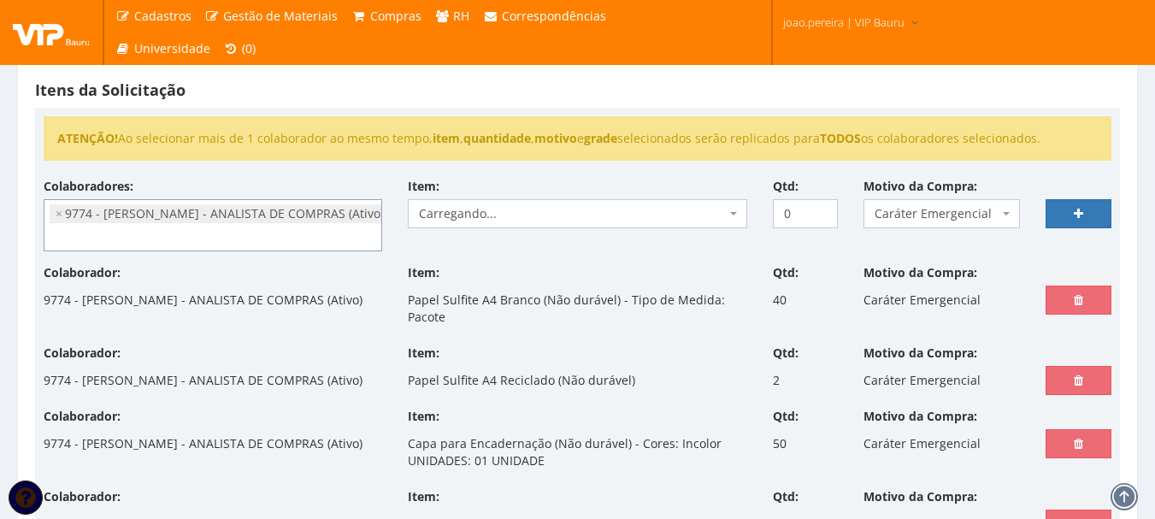
click at [548, 216] on span "Carregando..." at bounding box center [572, 213] width 306 height 17
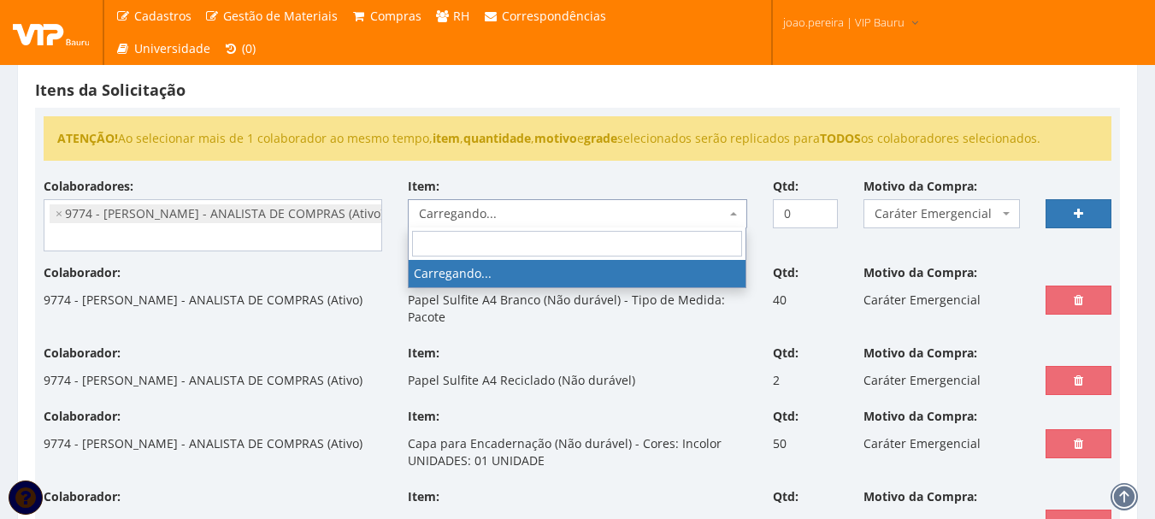
click at [521, 215] on span "Carregando..." at bounding box center [572, 213] width 306 height 17
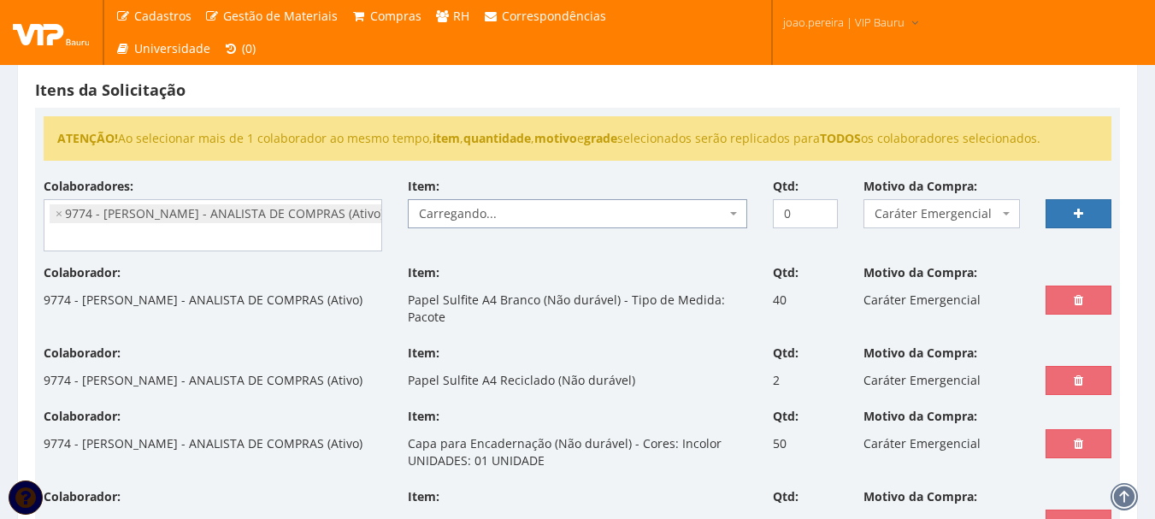
click at [521, 215] on span "Carregando..." at bounding box center [572, 213] width 306 height 17
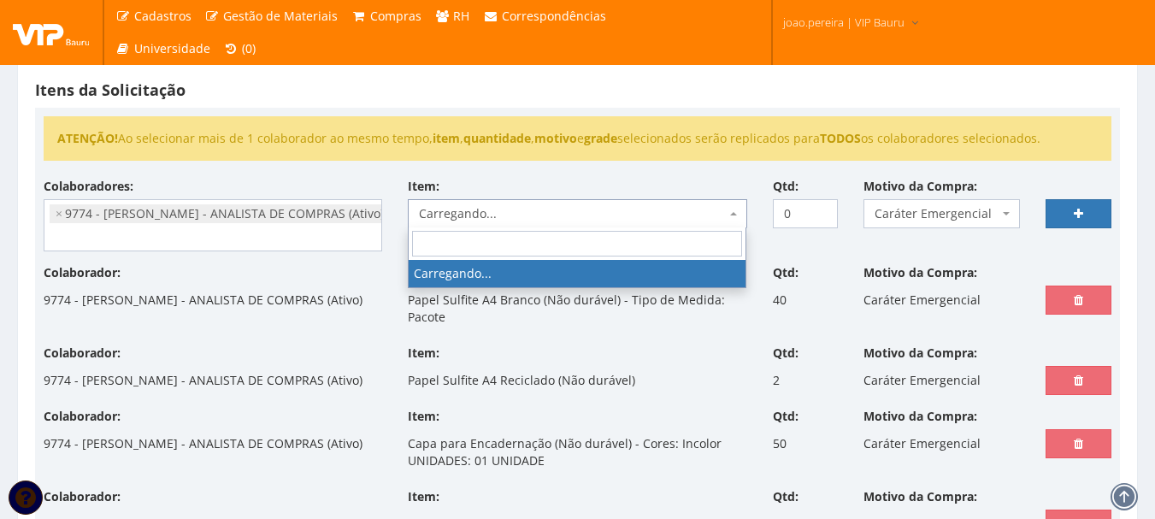
click at [521, 215] on span "Carregando..." at bounding box center [572, 213] width 306 height 17
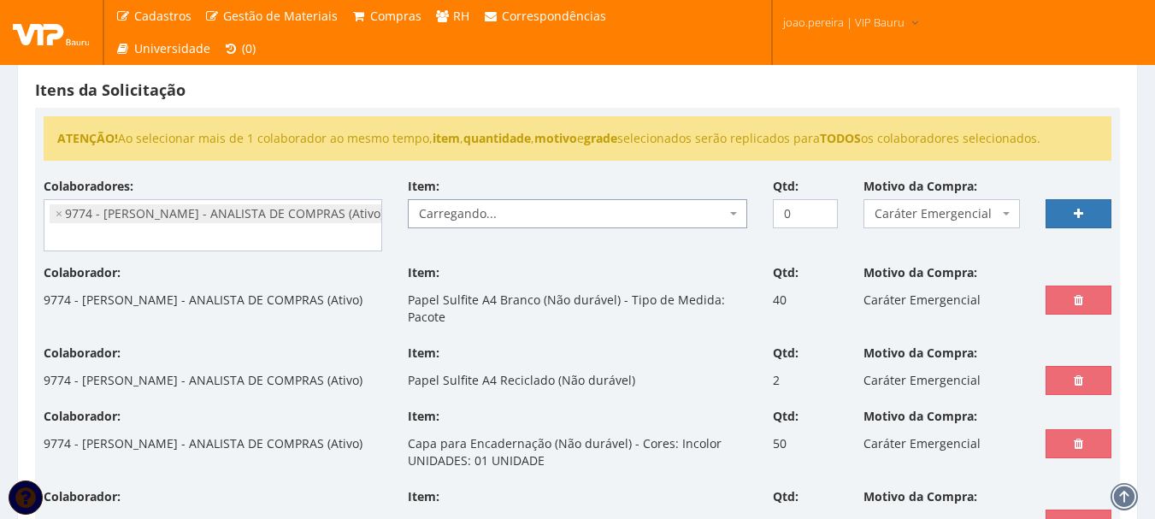
click at [524, 214] on span "Carregando..." at bounding box center [572, 213] width 306 height 17
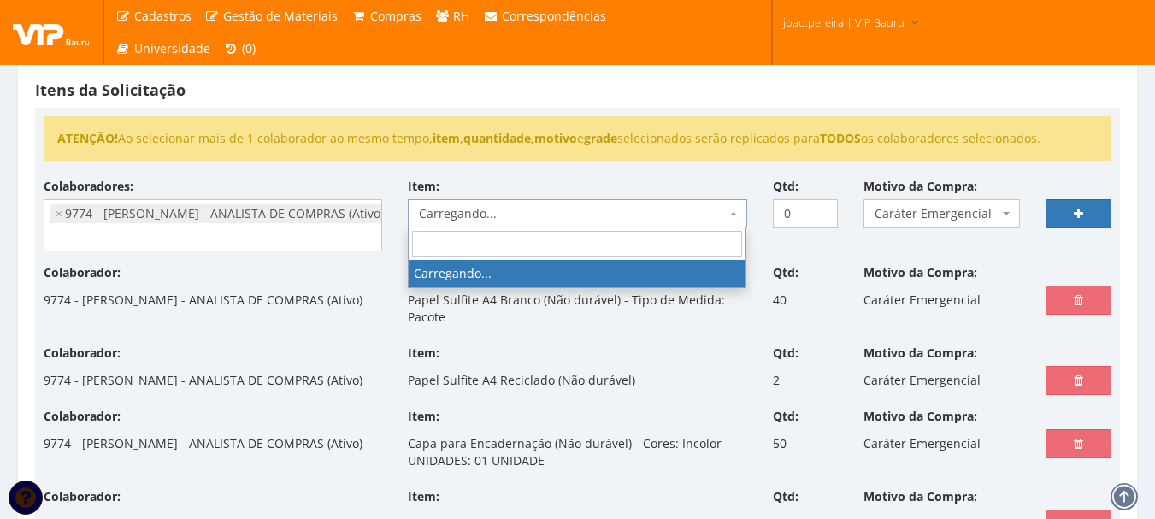
click at [524, 214] on span "Carregando..." at bounding box center [572, 213] width 306 height 17
click at [531, 207] on span "Carregando..." at bounding box center [572, 213] width 306 height 17
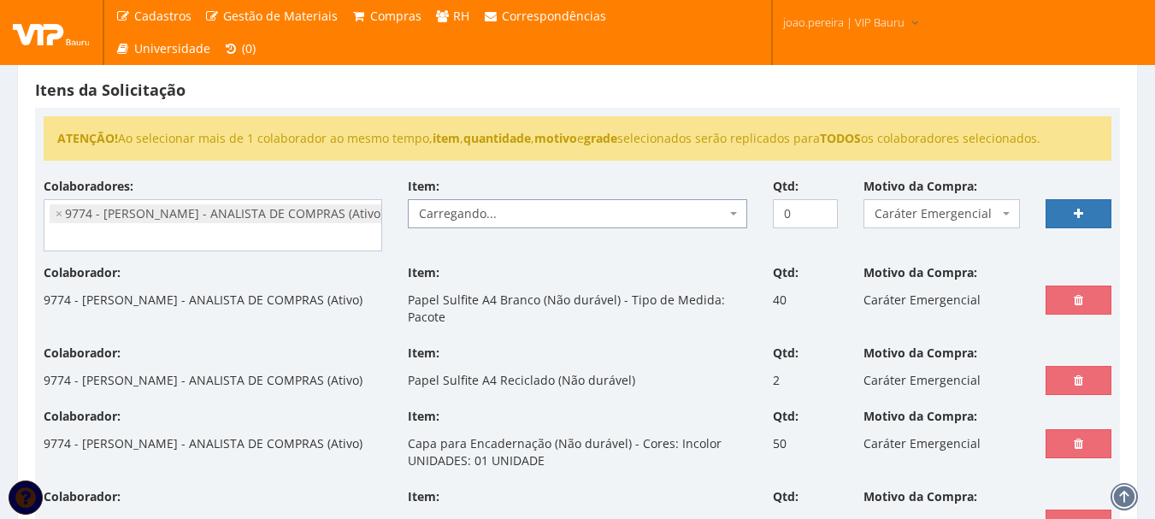
click at [531, 208] on span "Carregando..." at bounding box center [572, 213] width 306 height 17
click at [377, 179] on div "Colaboradores: 9761 - ADRIANA SILVA DO NASCIMENTO PIRES - EMPREGADA DOMESTICA (…" at bounding box center [213, 215] width 364 height 74
click at [484, 208] on span "Carregando..." at bounding box center [572, 213] width 306 height 17
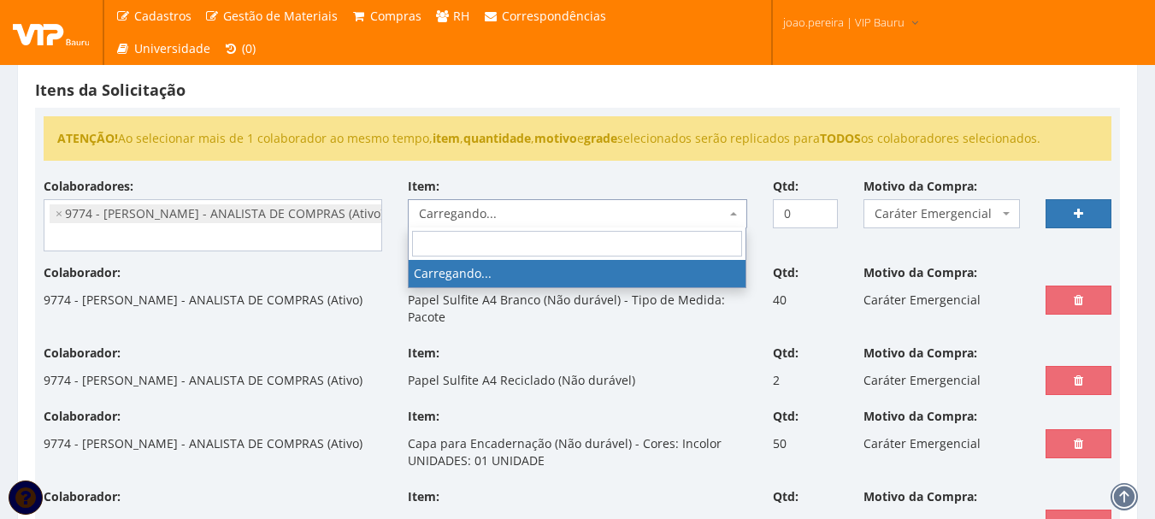
click at [501, 246] on input "search" at bounding box center [577, 244] width 330 height 26
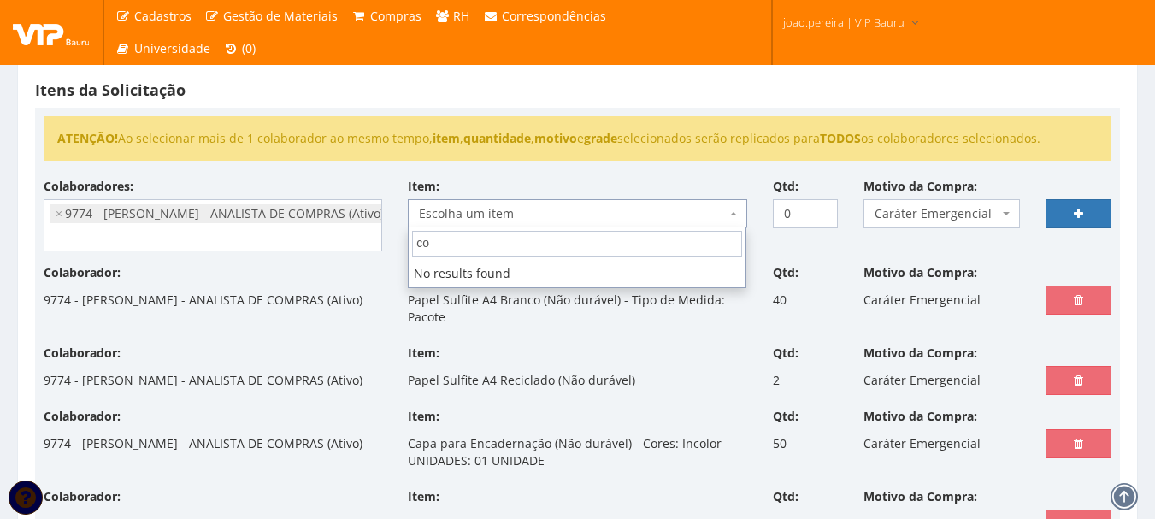
type input "c"
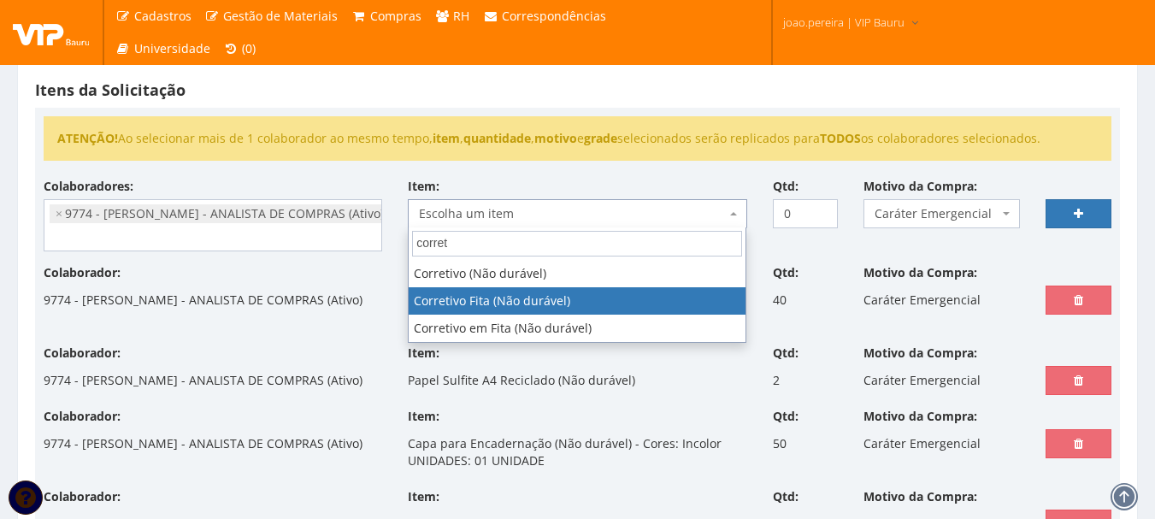
type input "corret"
select select "1759"
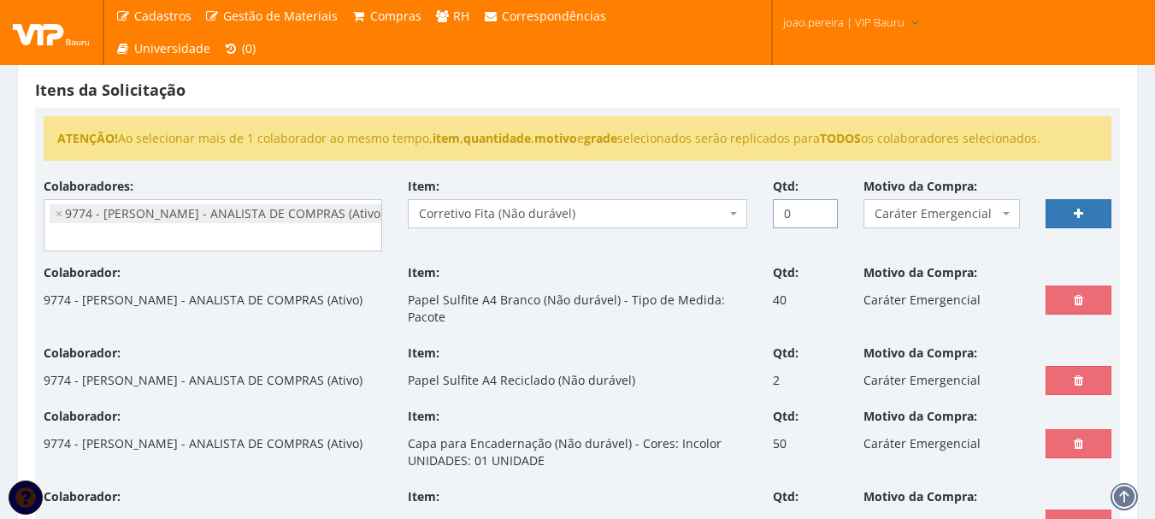
drag, startPoint x: 797, startPoint y: 218, endPoint x: 740, endPoint y: 217, distance: 56.4
click at [740, 217] on div "Colaboradores: 9761 - ADRIANA SILVA DO NASCIMENTO PIRES - EMPREGADA DOMESTICA (…" at bounding box center [577, 221] width 1093 height 86
type input "2"
click at [1094, 216] on link at bounding box center [1078, 213] width 66 height 29
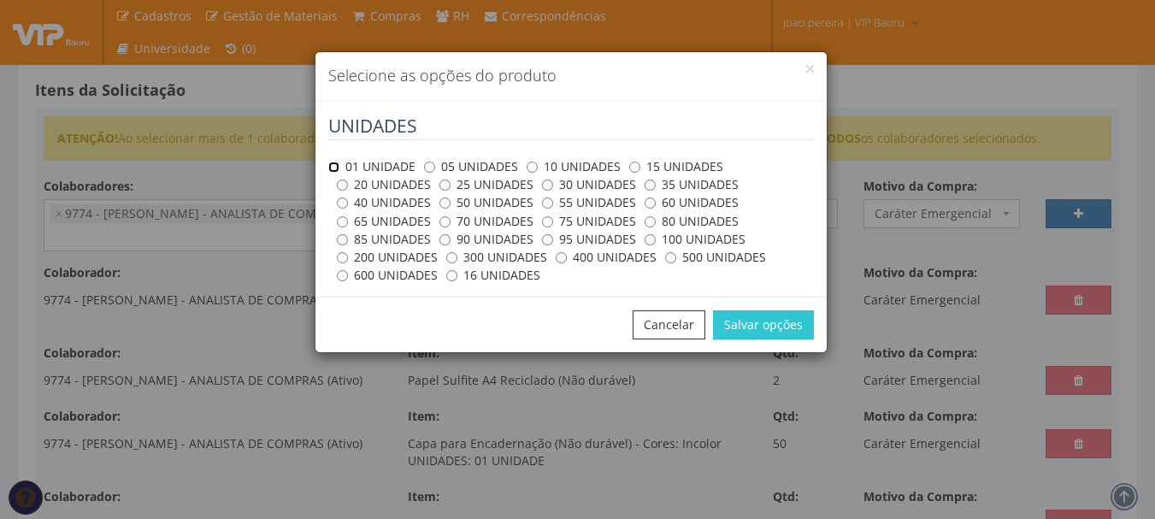
click at [336, 168] on input "01 UNIDADE" at bounding box center [333, 167] width 11 height 11
radio input "true"
click at [779, 324] on button "Salvar opções" at bounding box center [763, 324] width 101 height 29
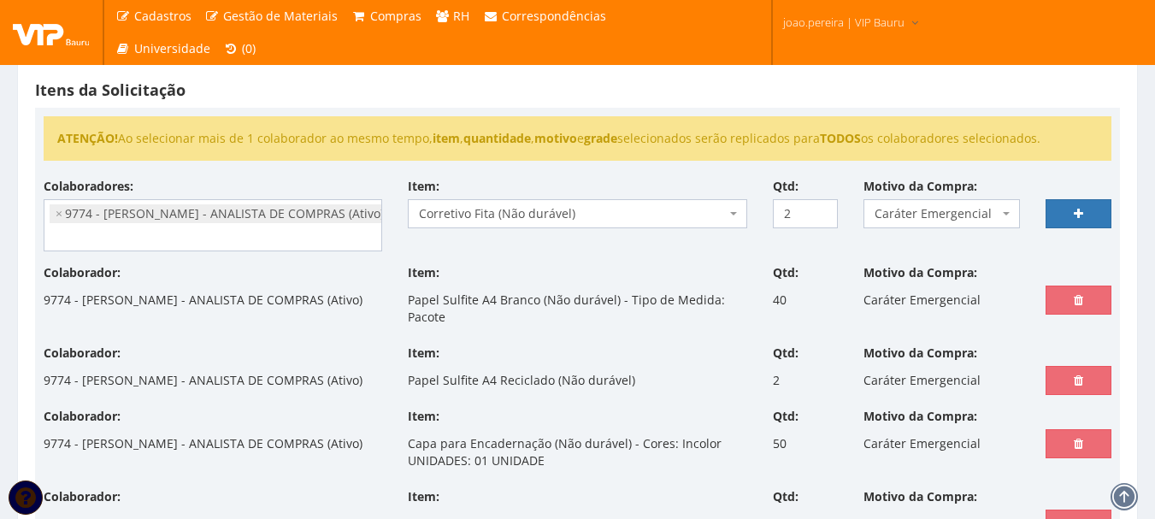
select select
type input "0"
select select
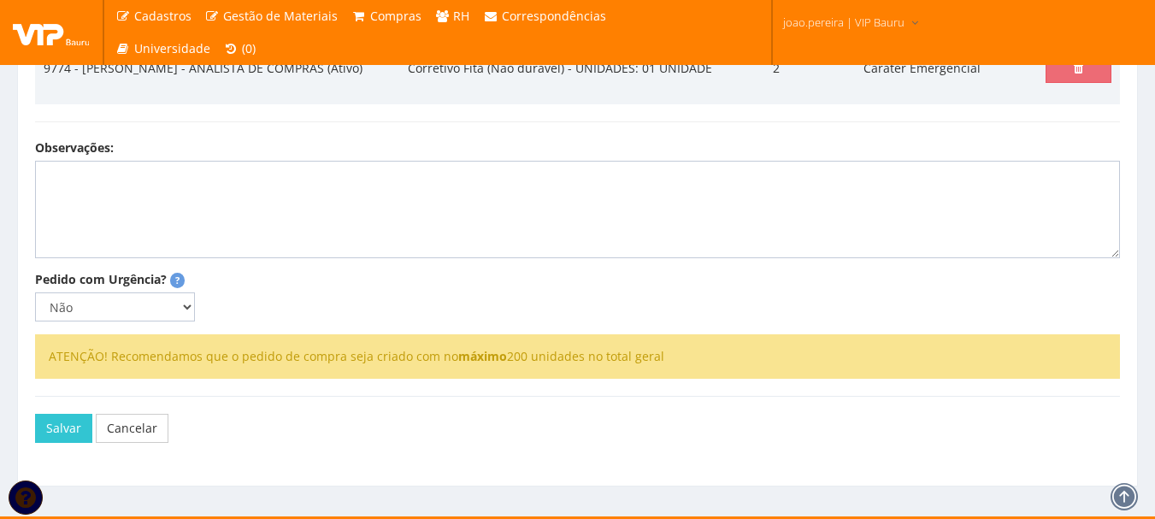
scroll to position [850, 0]
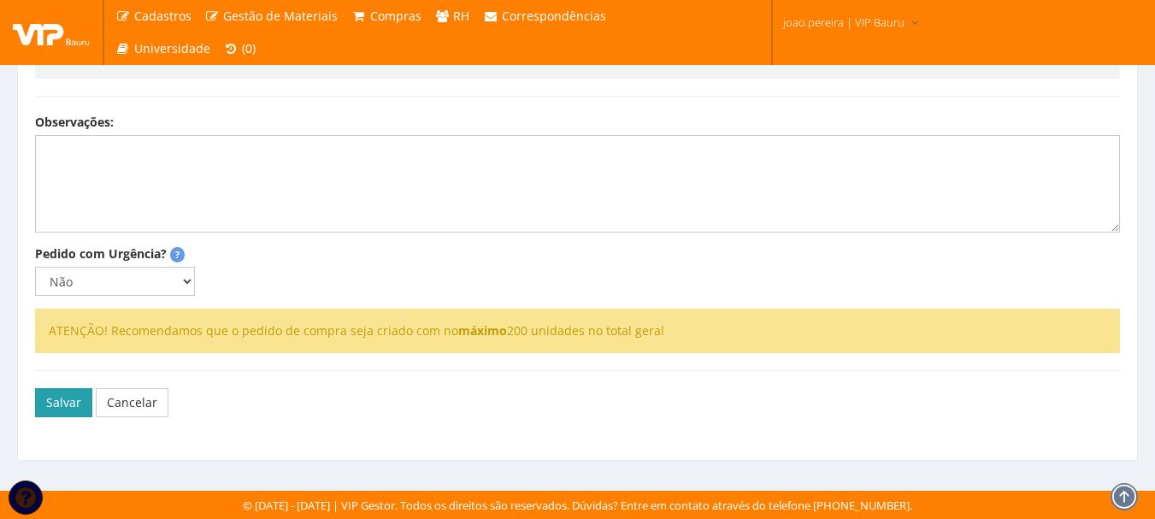
click at [49, 396] on button "Salvar" at bounding box center [63, 402] width 57 height 29
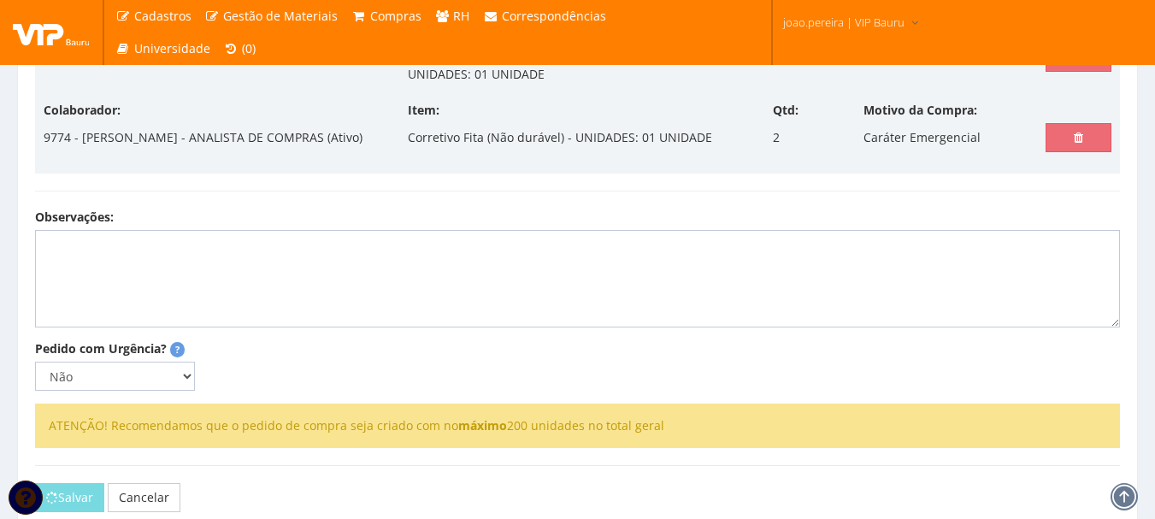
scroll to position [509, 0]
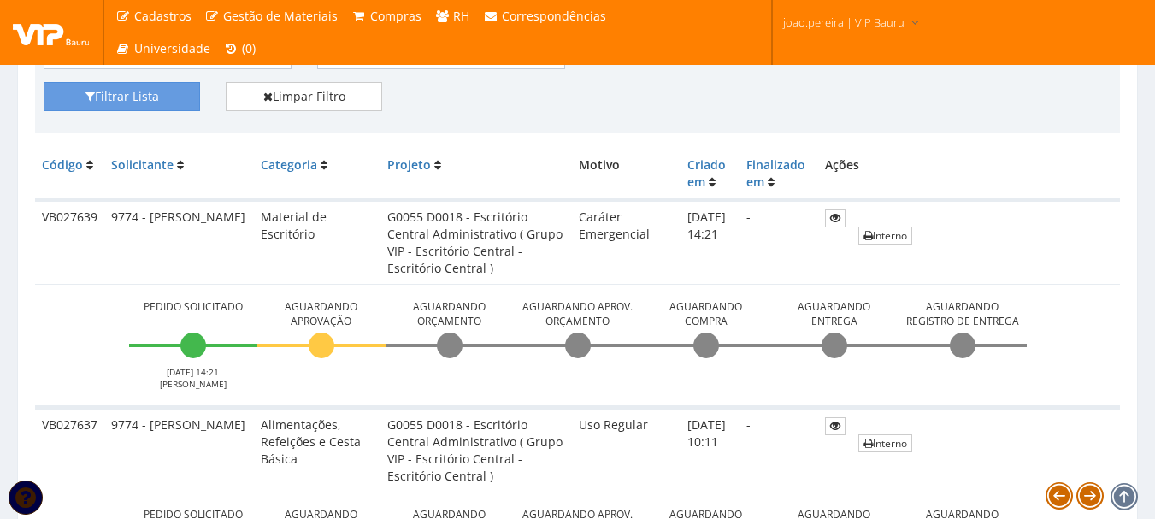
scroll to position [427, 0]
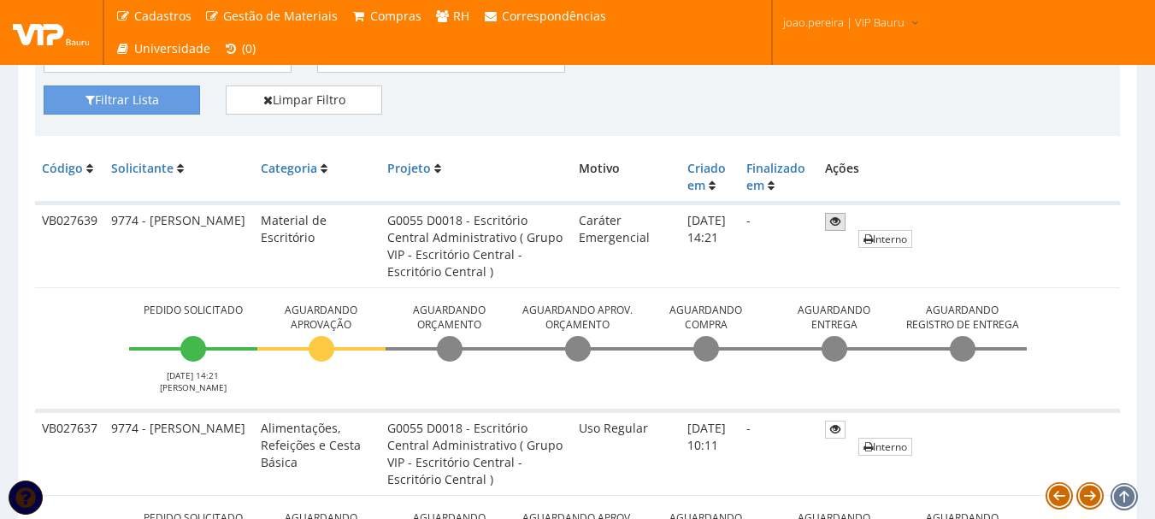
click at [833, 220] on icon at bounding box center [835, 221] width 10 height 12
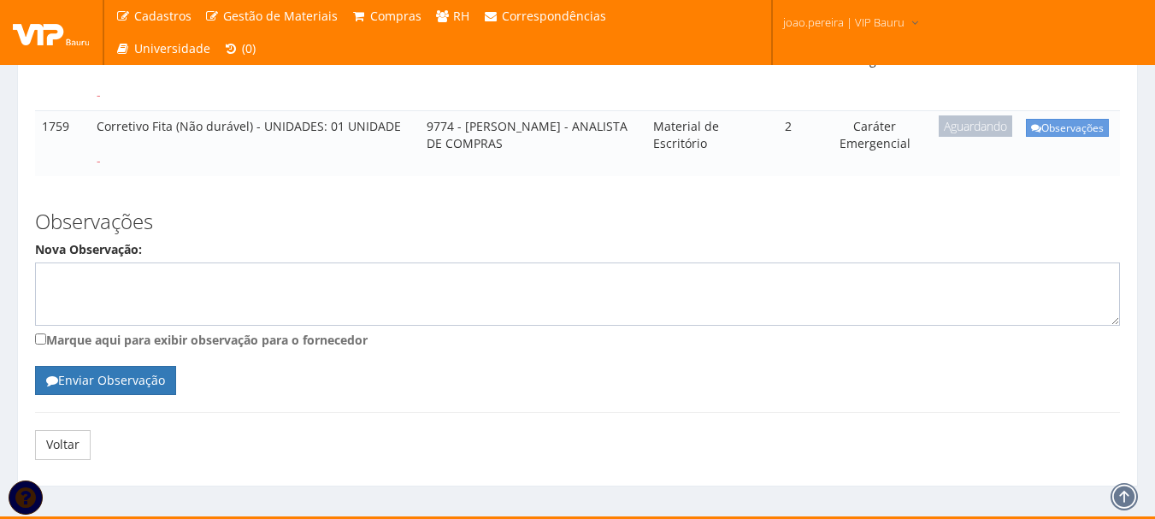
scroll to position [599, 0]
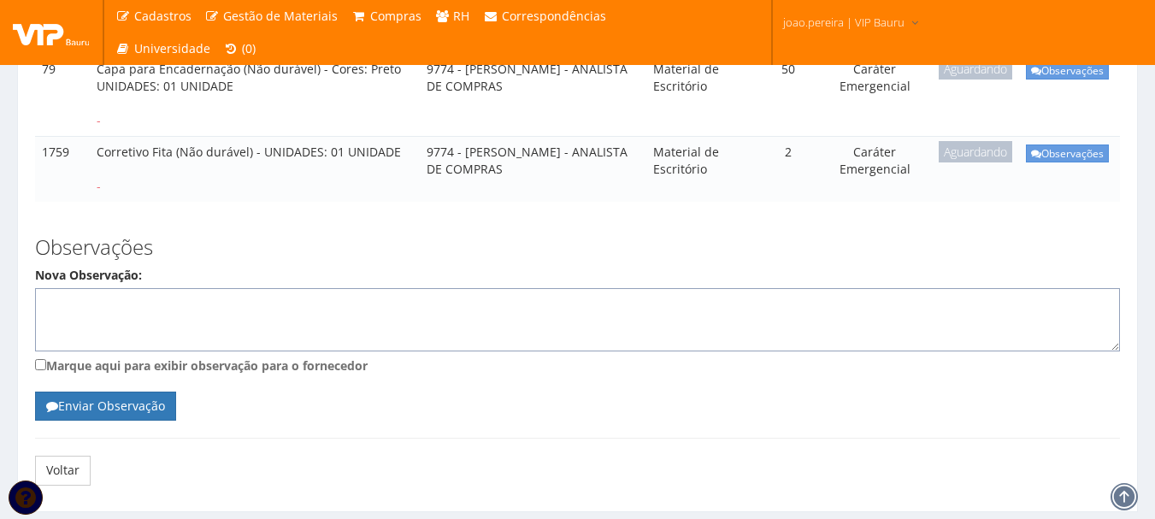
click at [287, 332] on textarea "Nova Observação:" at bounding box center [577, 319] width 1085 height 63
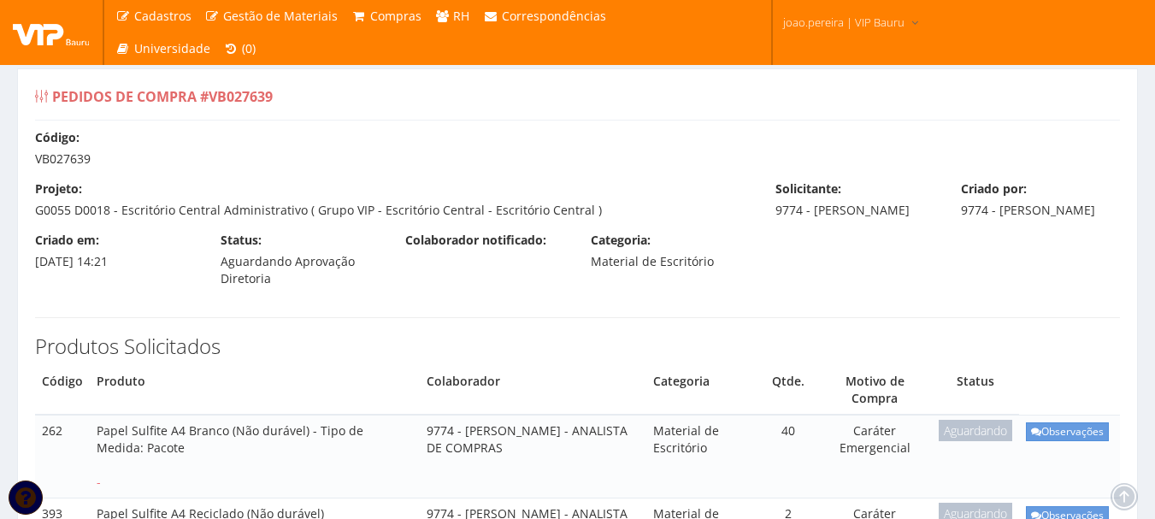
scroll to position [0, 0]
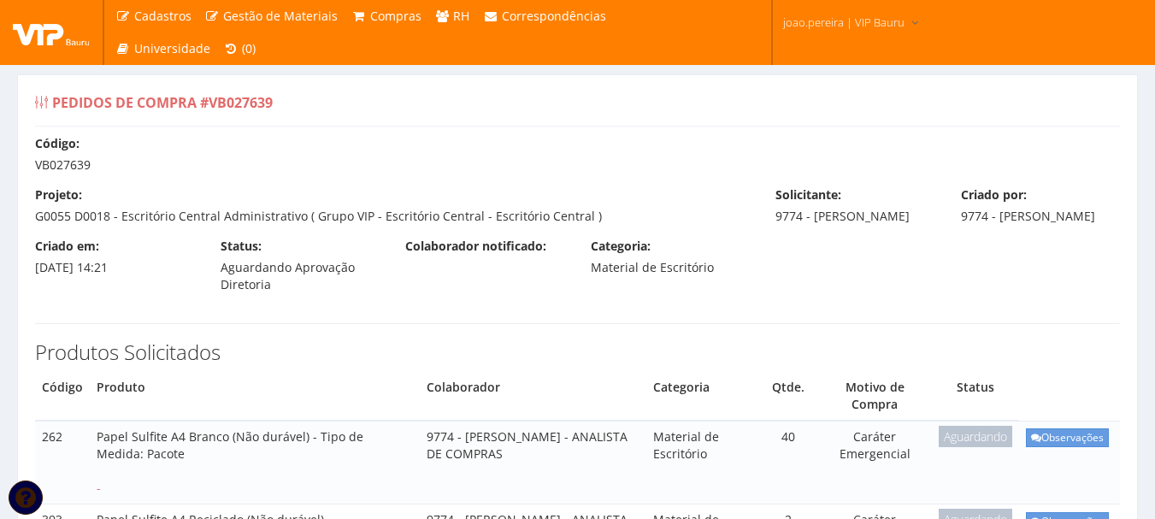
drag, startPoint x: 34, startPoint y: 162, endPoint x: 129, endPoint y: 166, distance: 94.9
click at [129, 166] on div "Código: VB027639" at bounding box center [577, 154] width 1110 height 38
copy div "VB027639"
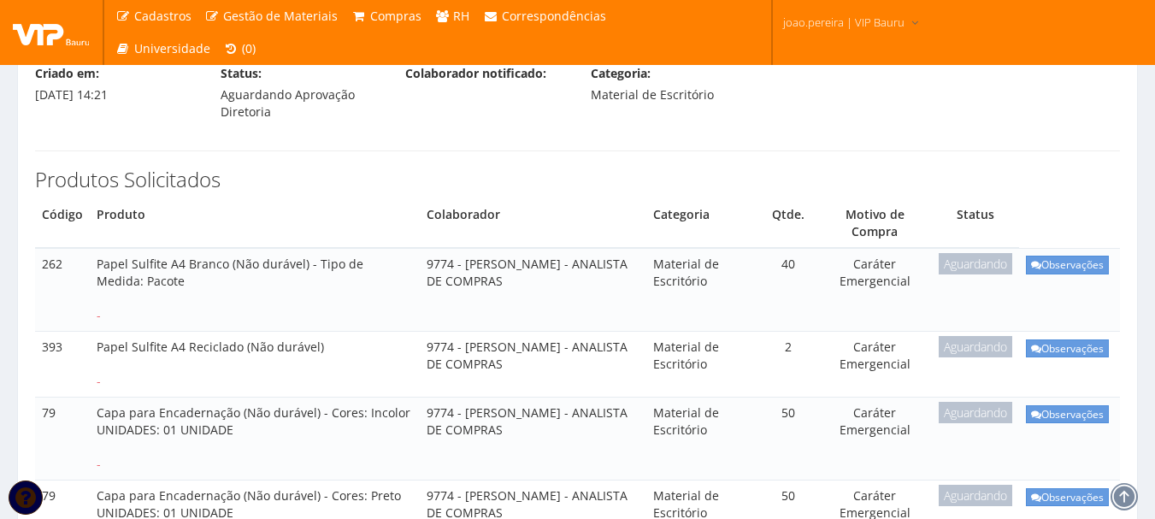
scroll to position [172, 0]
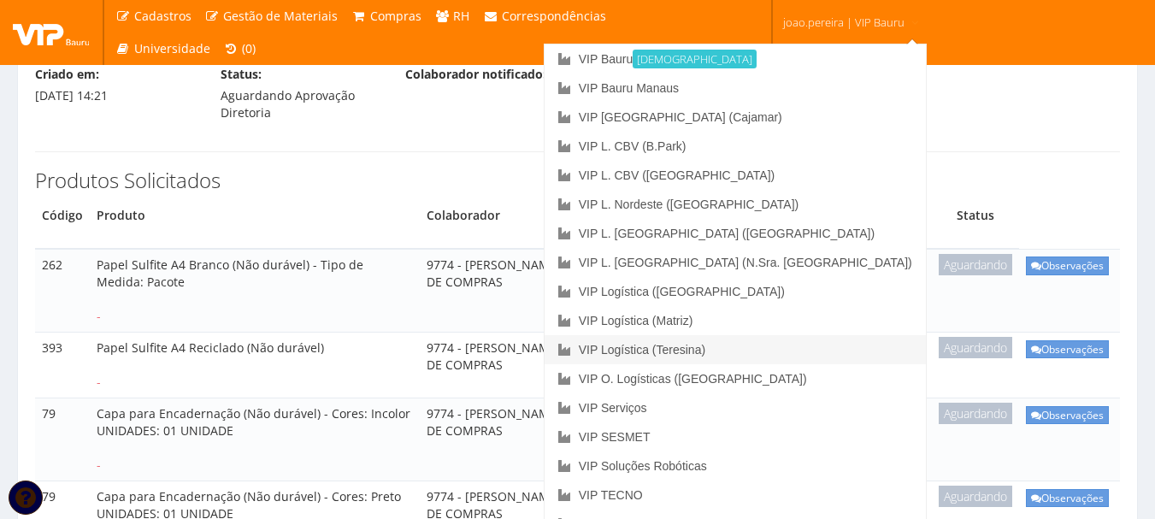
click at [835, 353] on link "VIP Logística (Teresina)" at bounding box center [734, 349] width 381 height 29
click at [789, 407] on link "VIP Serviços" at bounding box center [734, 407] width 381 height 29
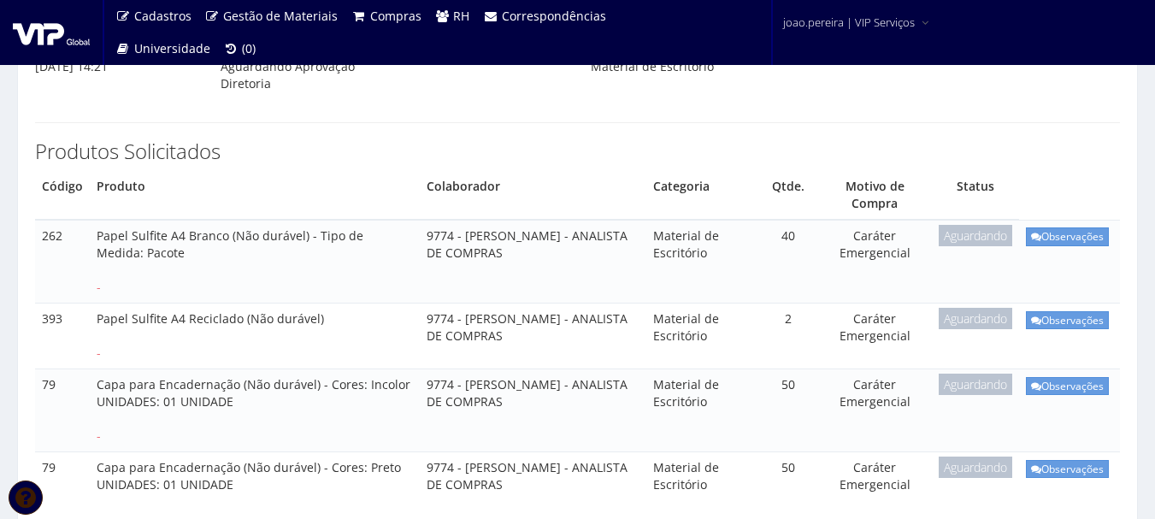
scroll to position [171, 0]
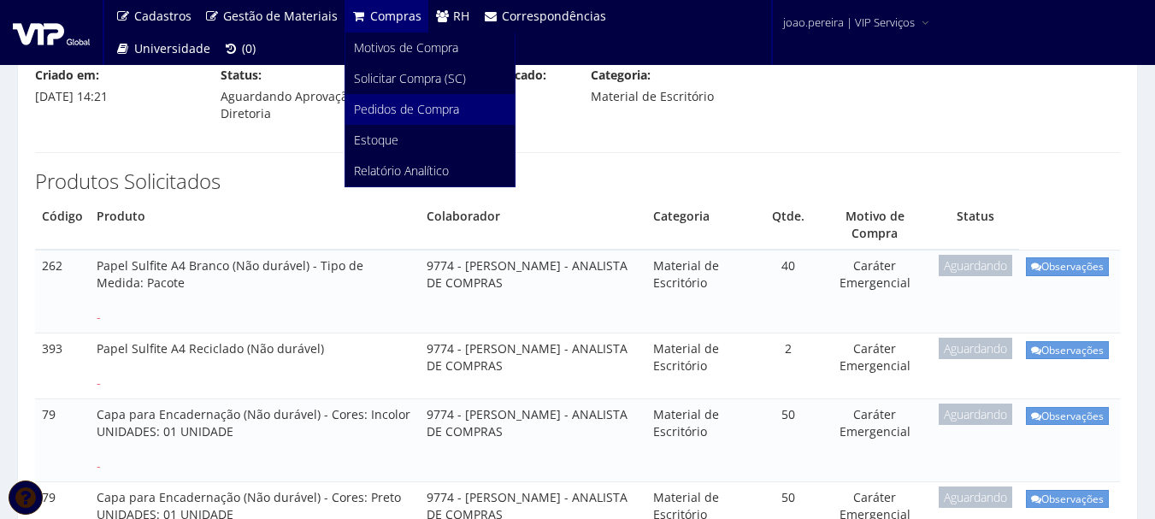
click at [410, 110] on span "Pedidos de Compra" at bounding box center [406, 109] width 105 height 16
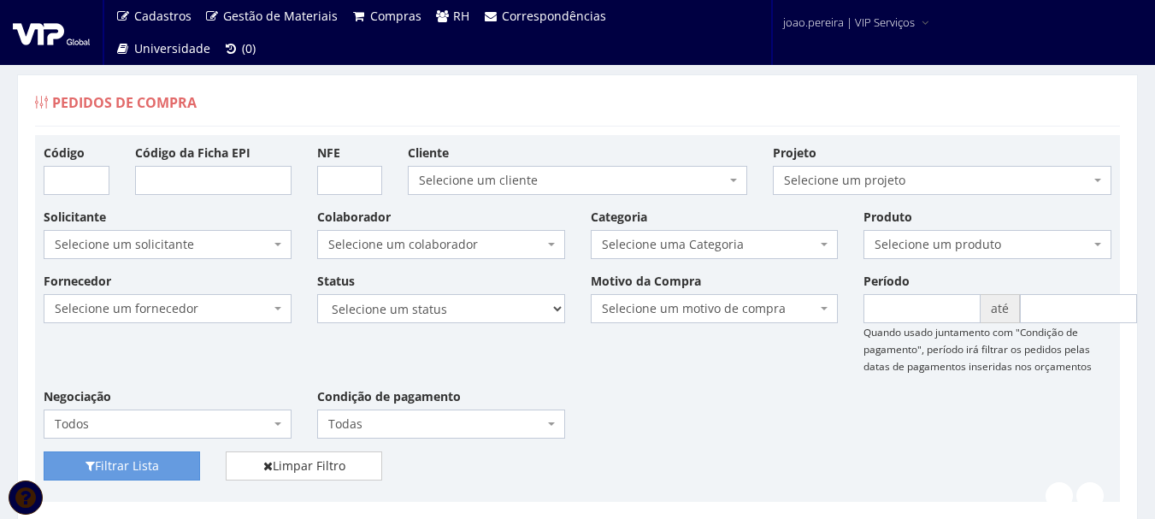
click at [708, 99] on div "Pedidos de Compra" at bounding box center [577, 105] width 1085 height 41
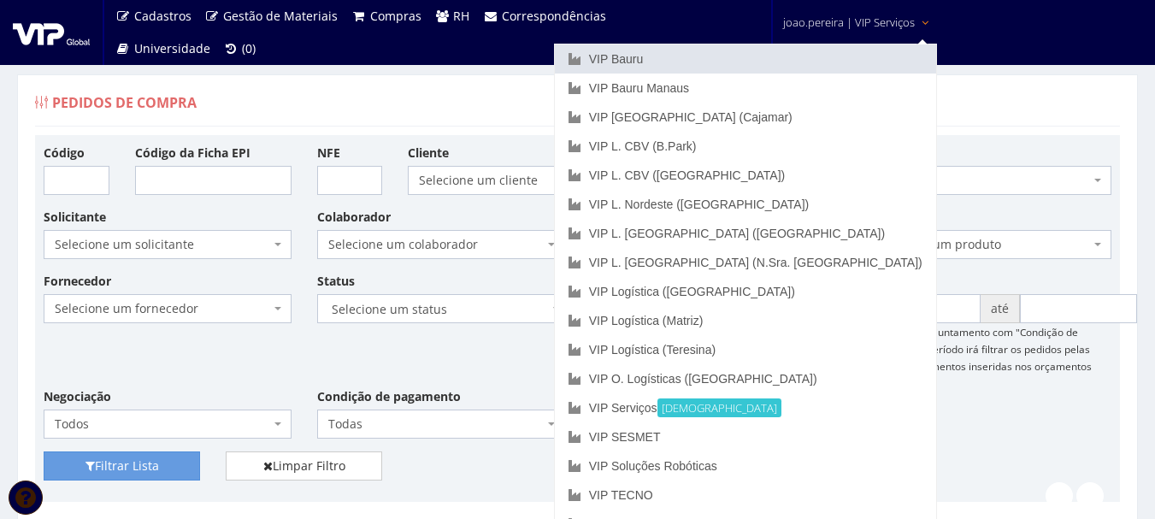
click at [759, 59] on link "VIP Bauru" at bounding box center [745, 58] width 381 height 29
